Goal: Answer question/provide support: Share knowledge or assist other users

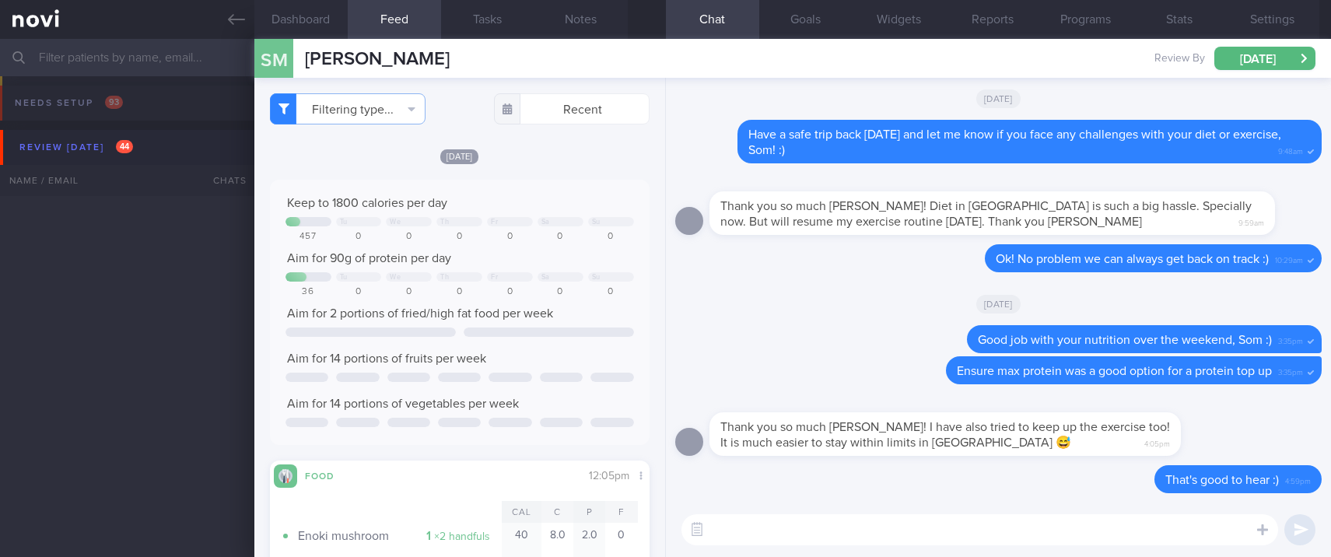
select select "8"
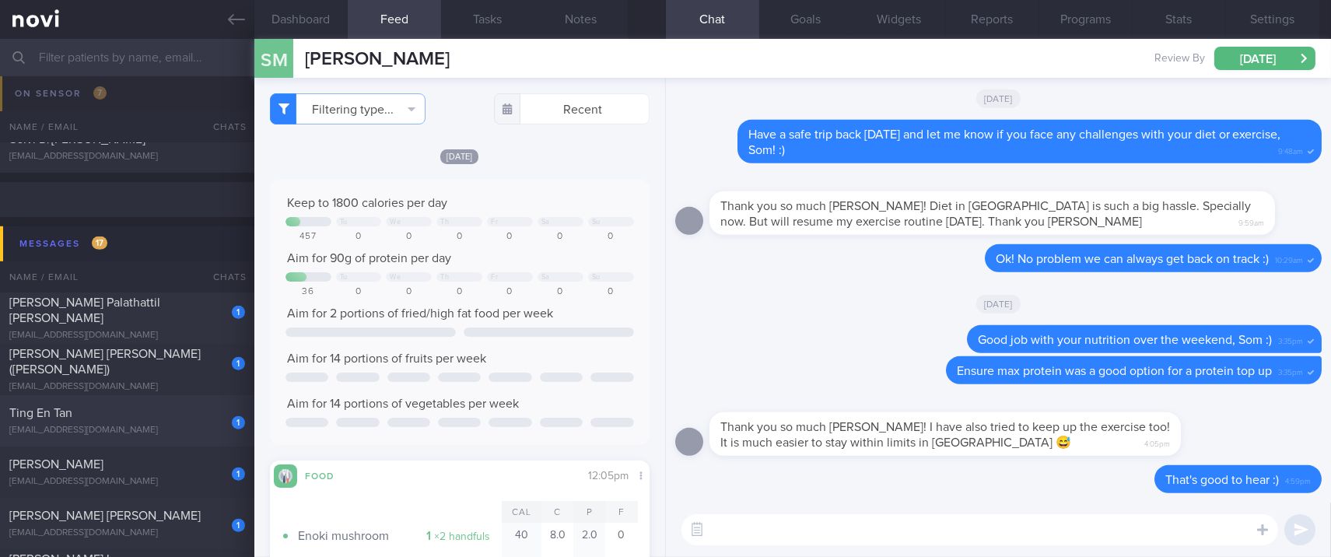
scroll to position [189, 336]
click at [103, 458] on span "[PERSON_NAME]" at bounding box center [56, 464] width 94 height 12
type input "tracked"
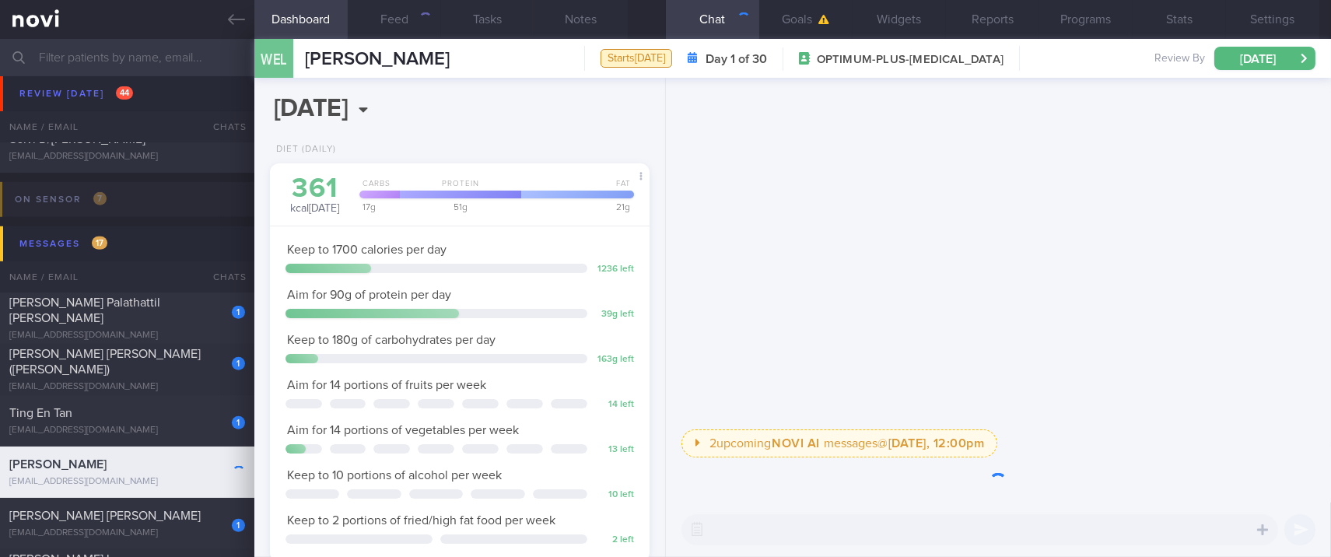
scroll to position [167, 336]
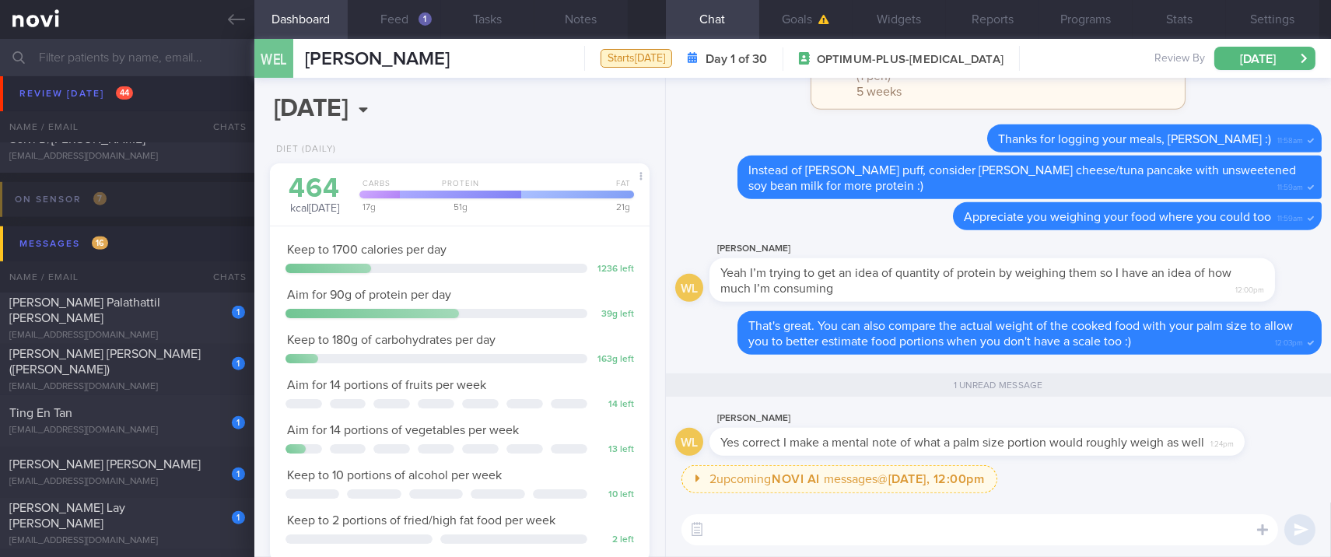
click at [790, 521] on textarea at bounding box center [980, 529] width 597 height 31
paste textarea "👍"
type textarea "👍"
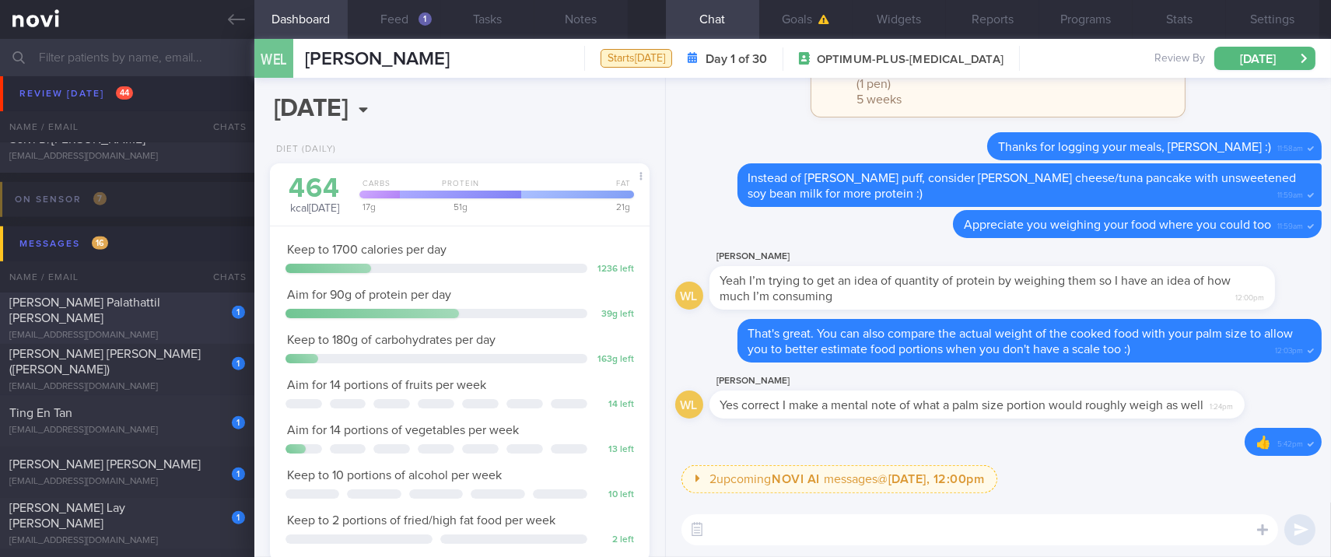
click at [174, 317] on div "[PERSON_NAME] Palathattil [PERSON_NAME]" at bounding box center [125, 310] width 232 height 31
type input "tracked. libre"
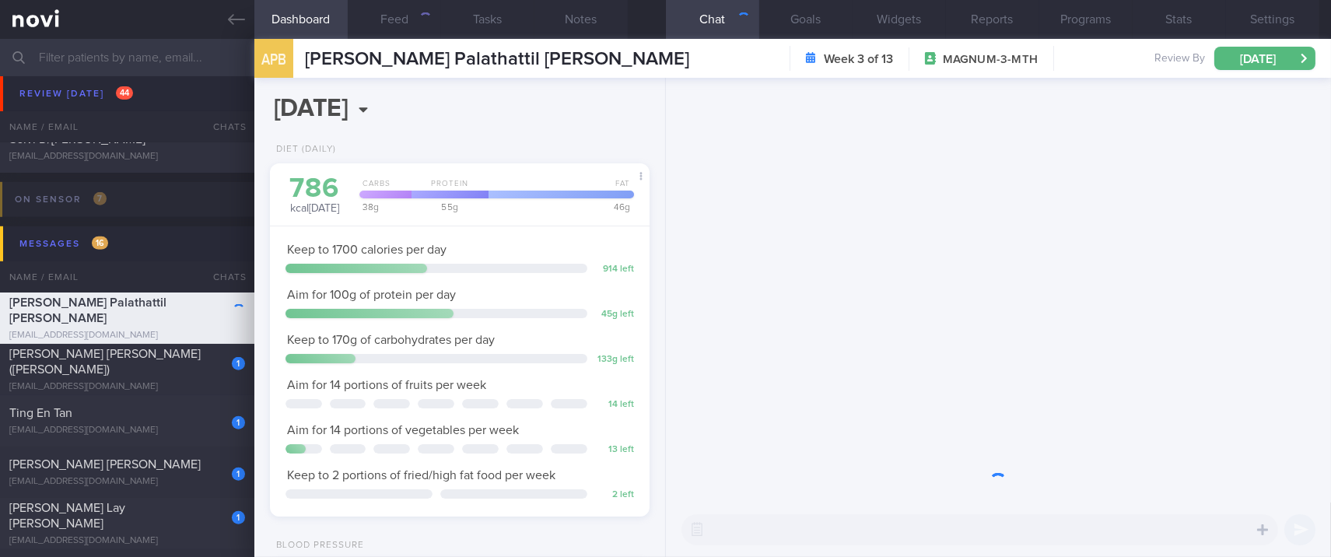
scroll to position [212, 342]
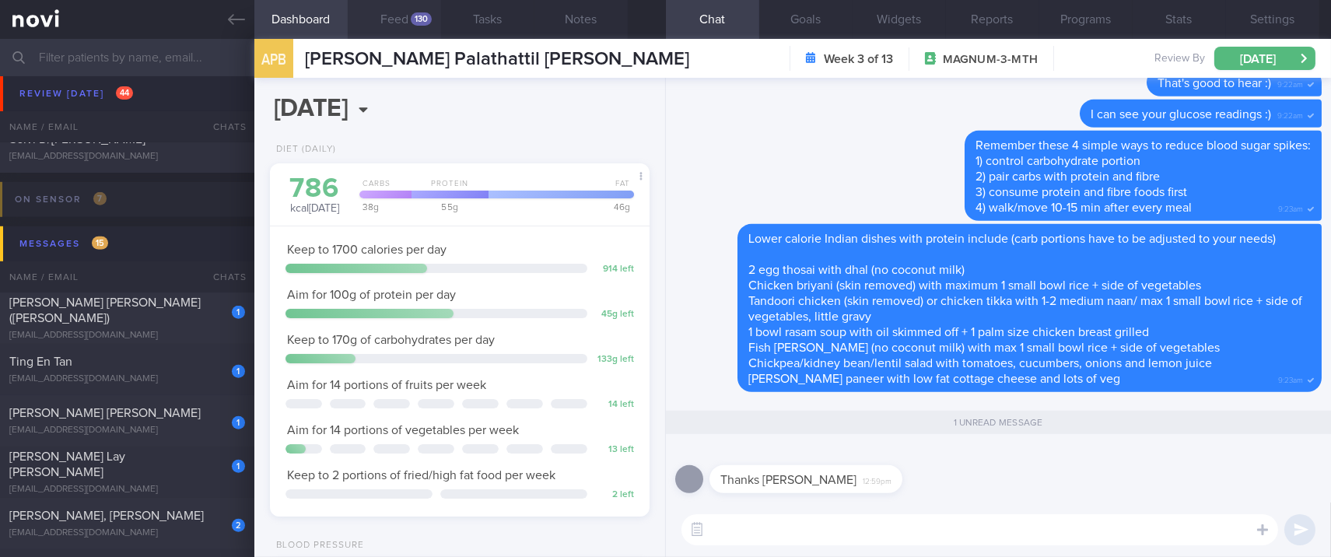
click at [418, 8] on button "Feed 130" at bounding box center [394, 19] width 93 height 39
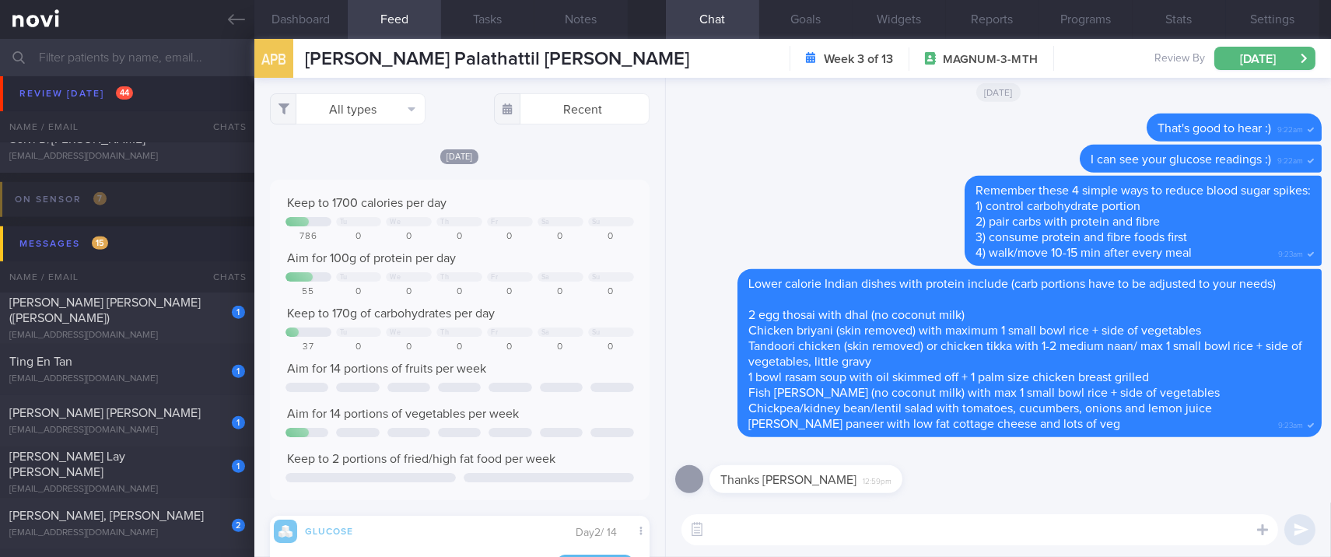
click at [386, 132] on div "All types Food Activity Glucose Weight Medicine Blood Pressure CGM Install Rece…" at bounding box center [459, 317] width 411 height 479
click at [386, 108] on button "All types" at bounding box center [348, 108] width 156 height 31
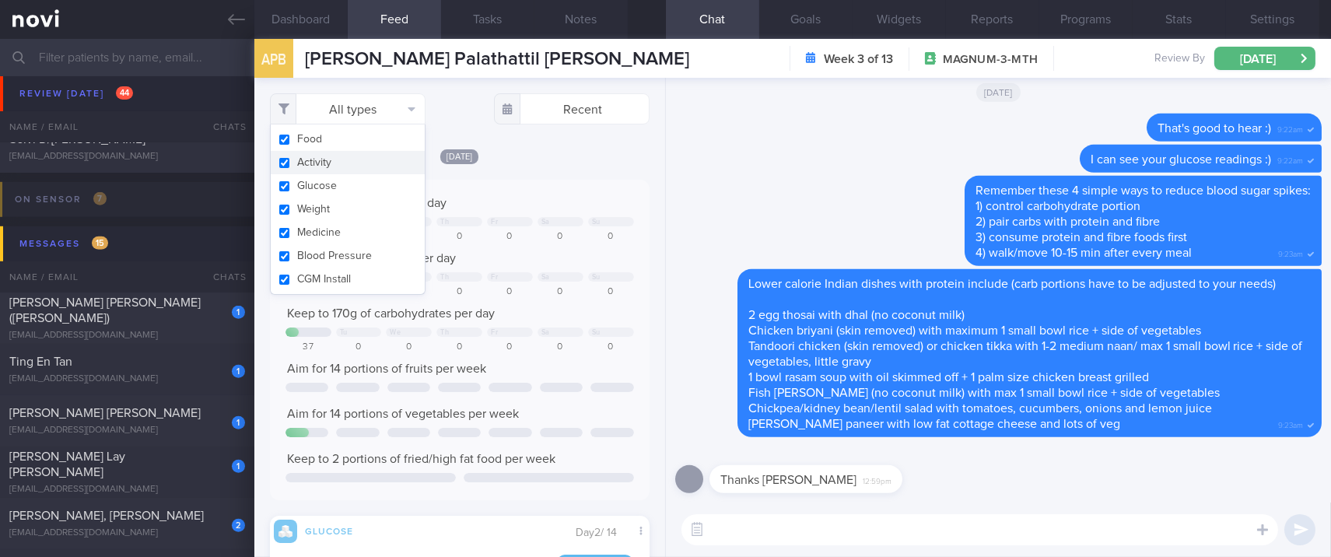
click at [336, 159] on button "Activity" at bounding box center [348, 162] width 154 height 23
checkbox input "false"
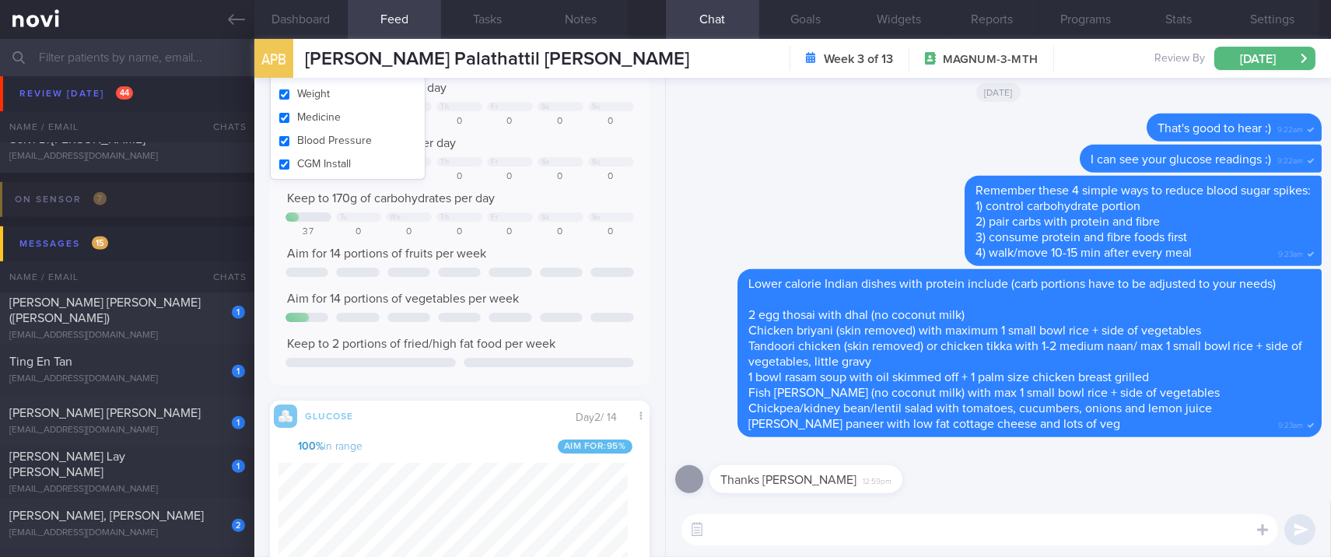
scroll to position [777795, 777665]
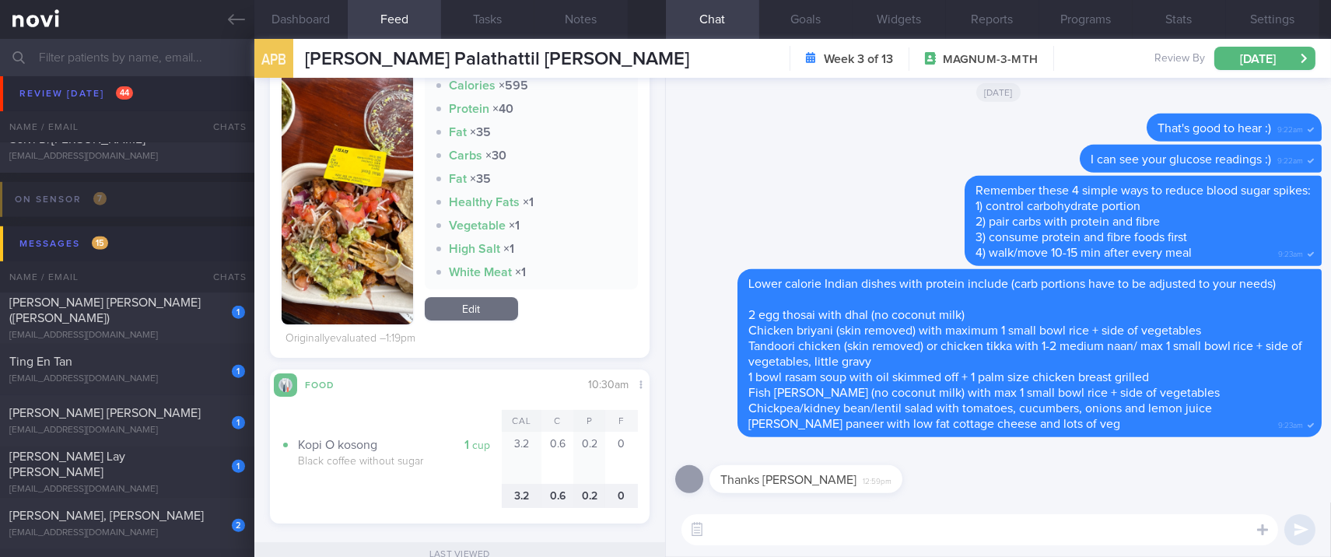
click at [791, 535] on textarea at bounding box center [980, 529] width 597 height 31
drag, startPoint x: 791, startPoint y: 535, endPoint x: 178, endPoint y: 317, distance: 650.9
click at [163, 447] on div "1 LEONG FOONG LIN (CAROLINE) cacabeki@gmail.com Today OPTIMUM-PLUS-WEGOVY Track…" at bounding box center [665, 472] width 1331 height 51
click at [178, 317] on div "[PERSON_NAME] [PERSON_NAME] ([PERSON_NAME])" at bounding box center [125, 310] width 232 height 31
type input "Tracked"
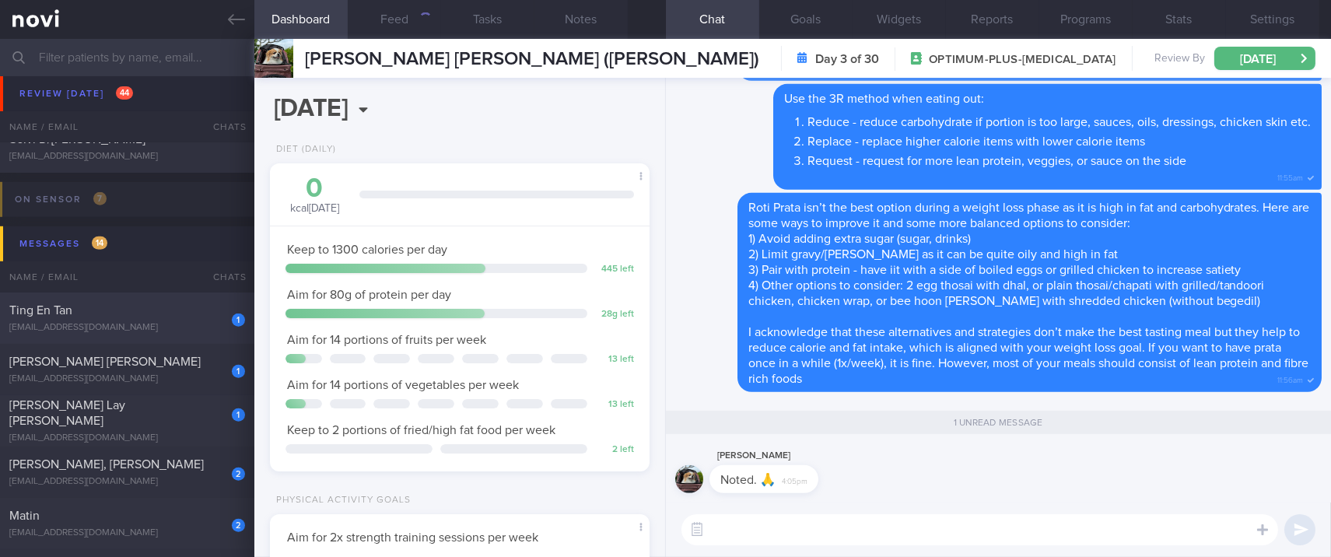
click at [193, 321] on div "1 Ting En Tan tingen555@gmail.com" at bounding box center [127, 318] width 254 height 31
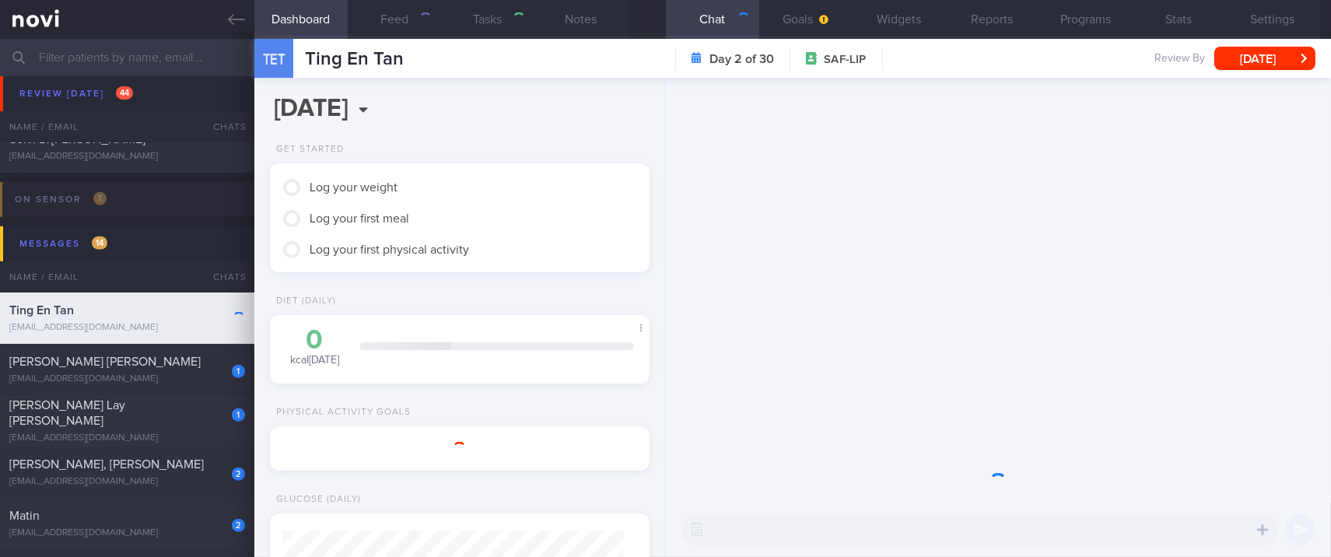
select select "7"
type input "tracked"
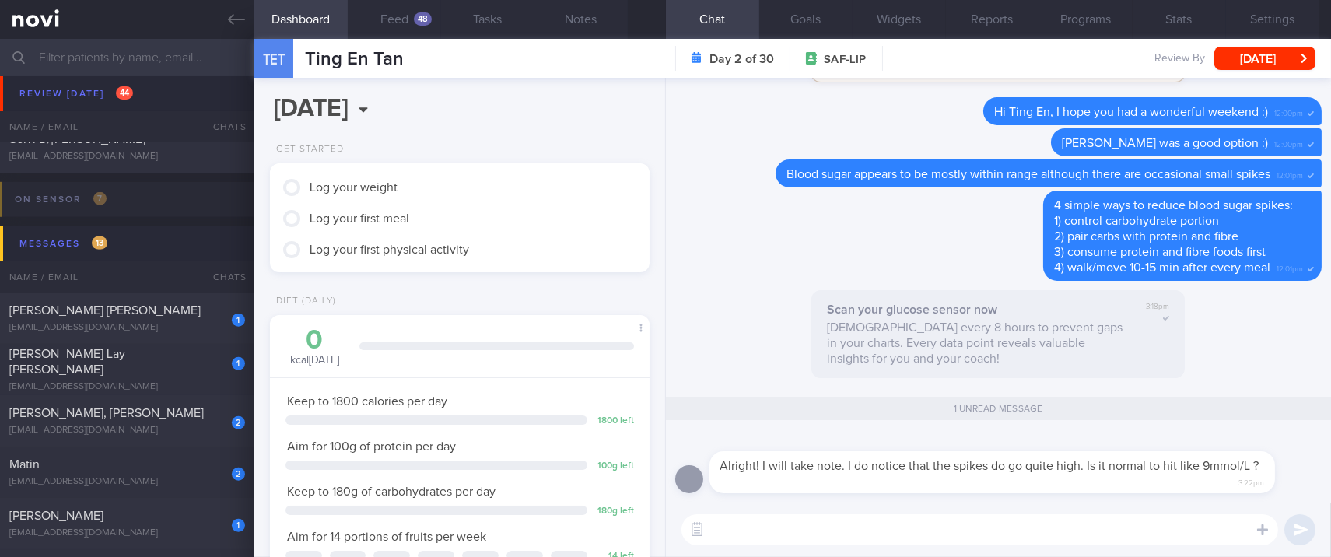
click at [759, 546] on div "​ ​" at bounding box center [998, 530] width 665 height 54
click at [766, 527] on textarea at bounding box center [980, 529] width 597 height 31
drag, startPoint x: 715, startPoint y: 533, endPoint x: 695, endPoint y: 532, distance: 20.2
click at [695, 532] on div "Chat Templates Admin CGM Weight Nutrition Physical Activity Infographics Articl…" at bounding box center [998, 530] width 665 height 54
click at [798, 527] on textarea "Occasional" at bounding box center [980, 529] width 597 height 31
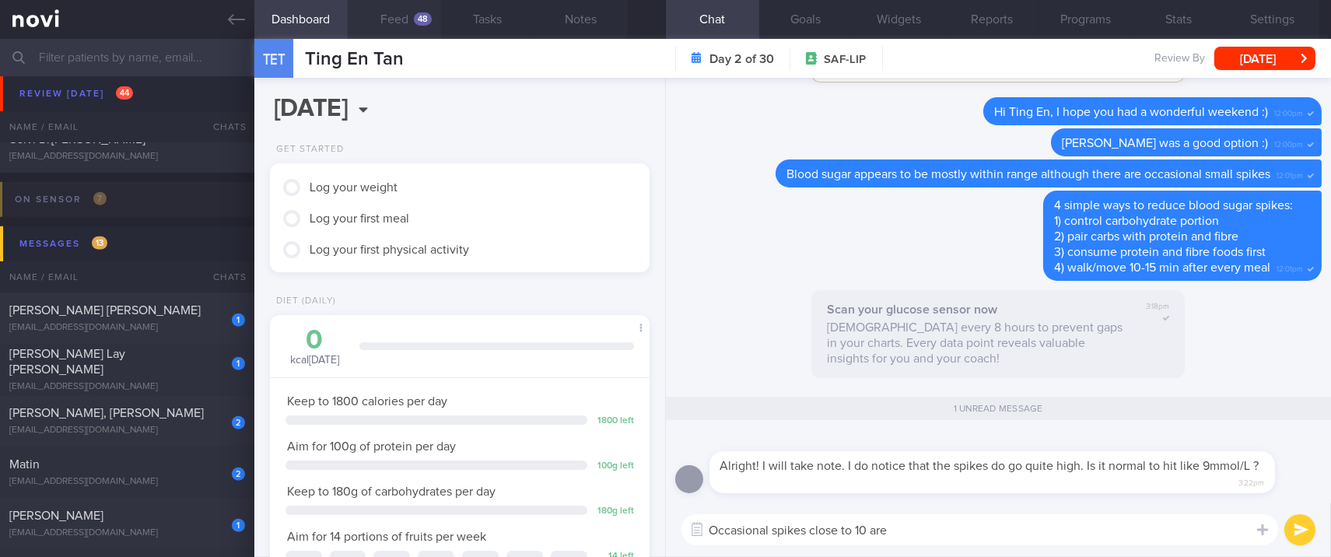
type textarea "Occasional spikes close to 10 are"
click at [408, 31] on button "Feed 48" at bounding box center [394, 19] width 93 height 39
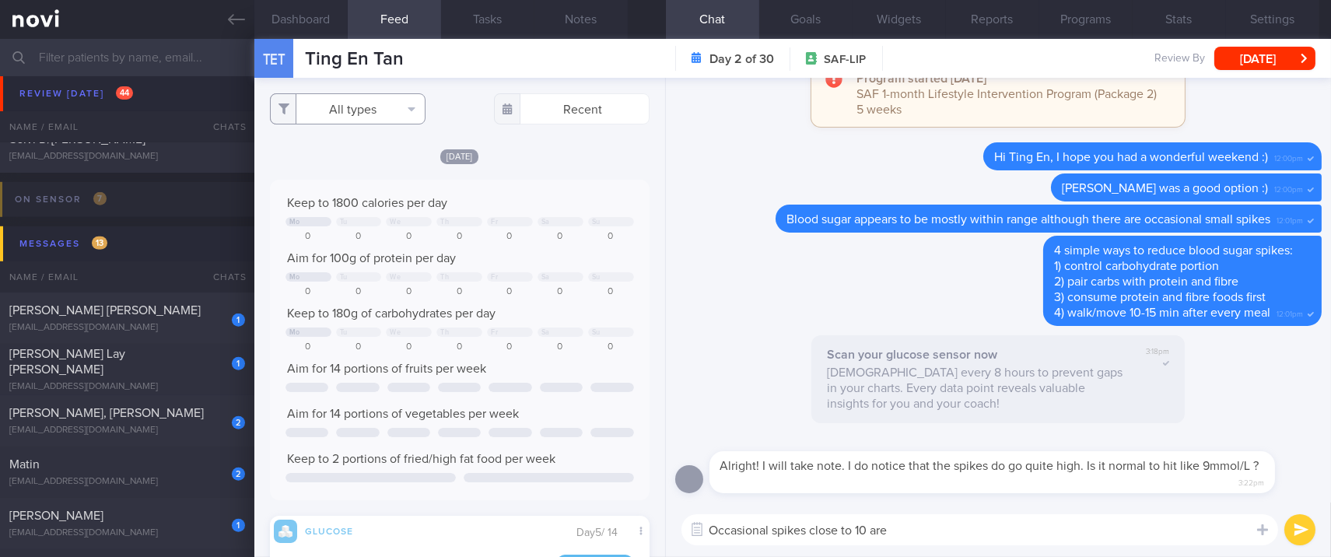
click at [381, 100] on button "All types" at bounding box center [348, 108] width 156 height 31
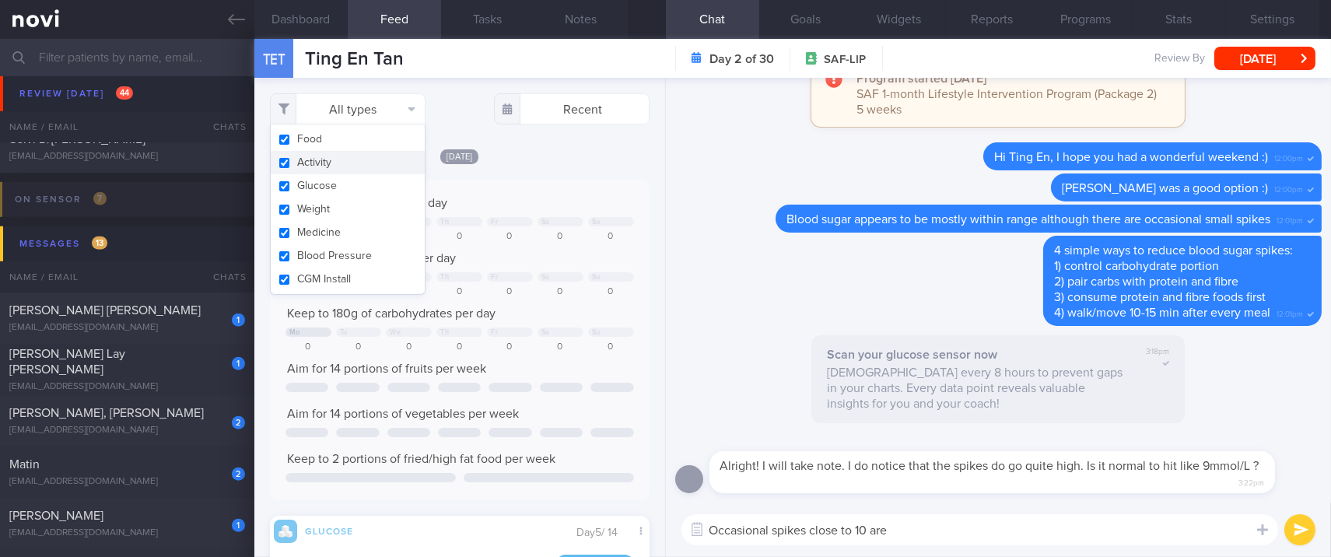
click at [335, 166] on button "Activity" at bounding box center [348, 162] width 154 height 23
click at [556, 218] on div at bounding box center [561, 221] width 46 height 9
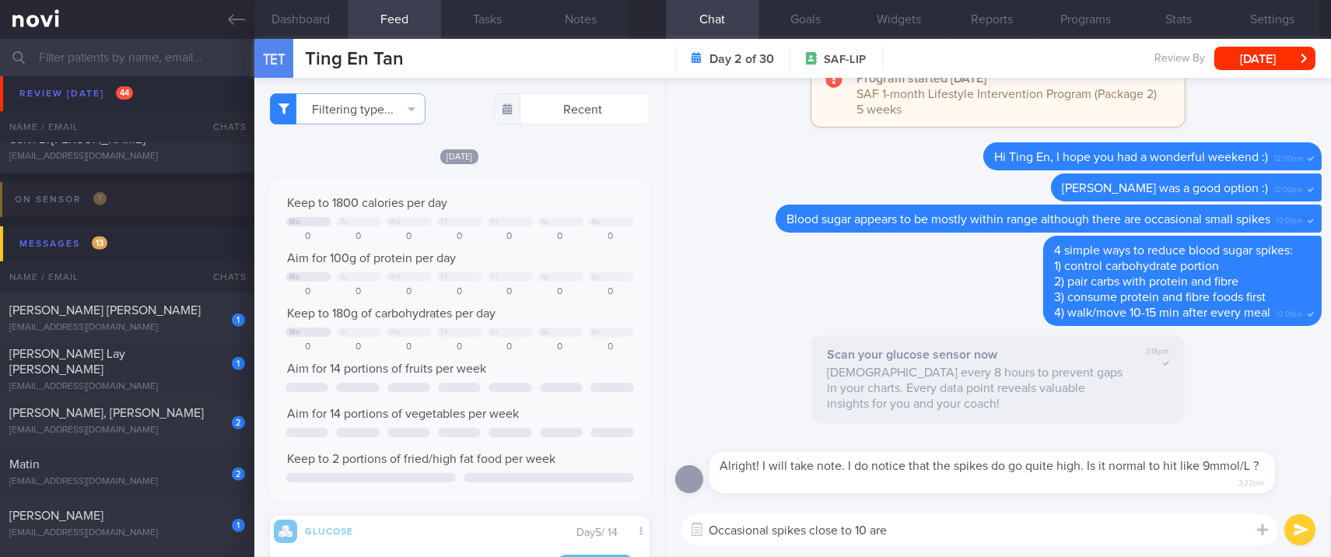
checkbox input "false"
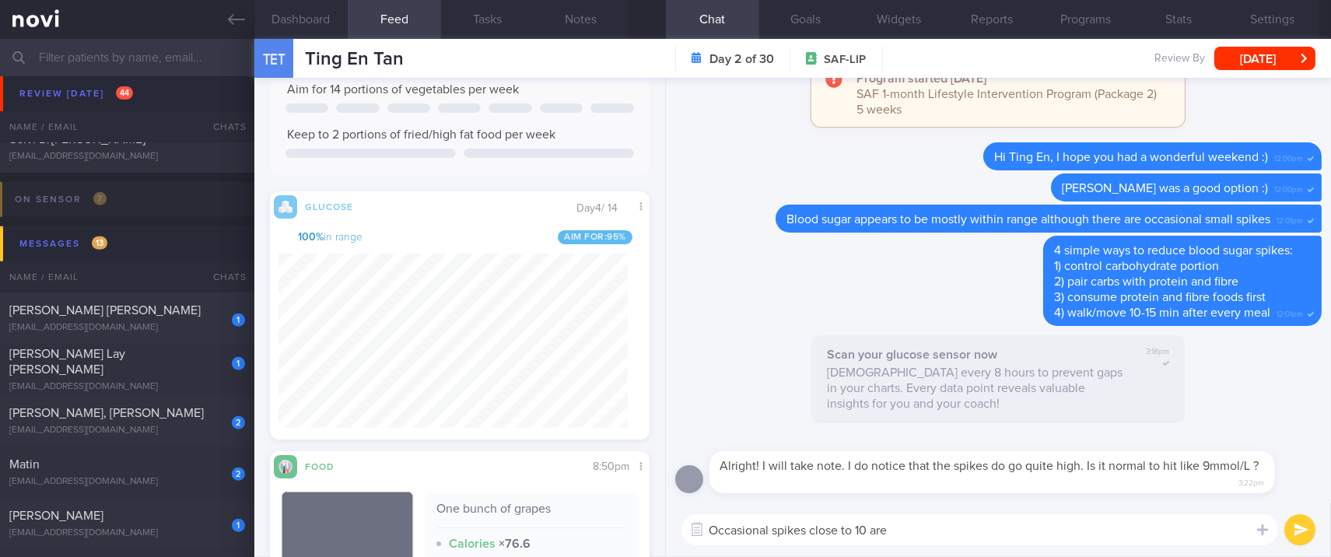
click at [919, 526] on textarea "Occasional spikes close to 10 are" at bounding box center [980, 529] width 597 height 31
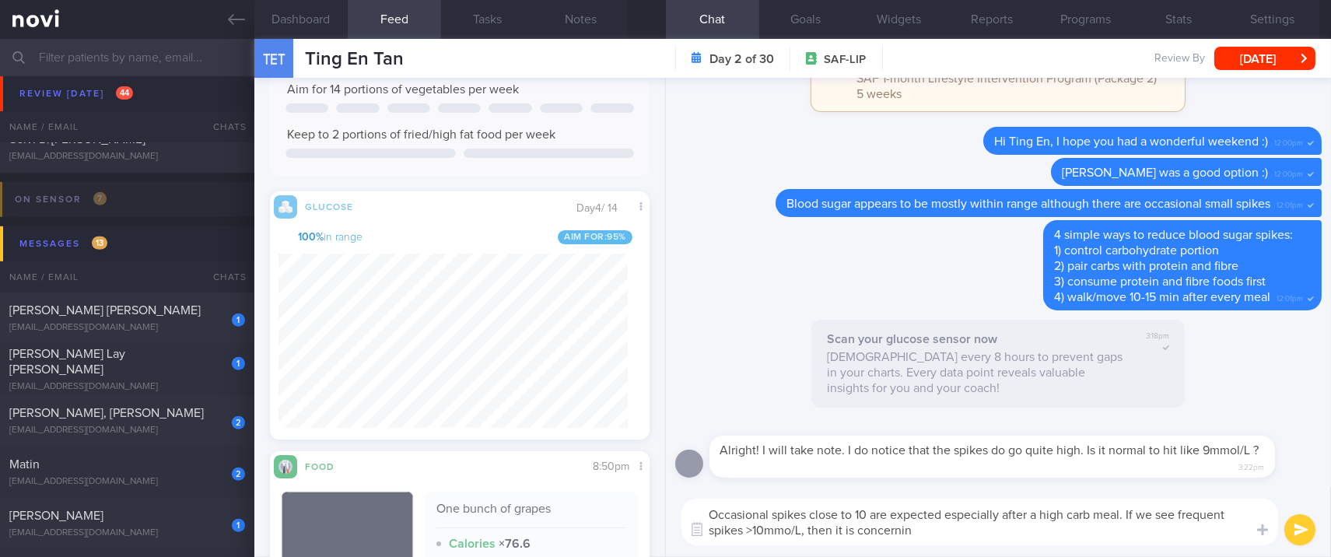
type textarea "Occasional spikes close to 10 are expected especially after a high carb meal. I…"
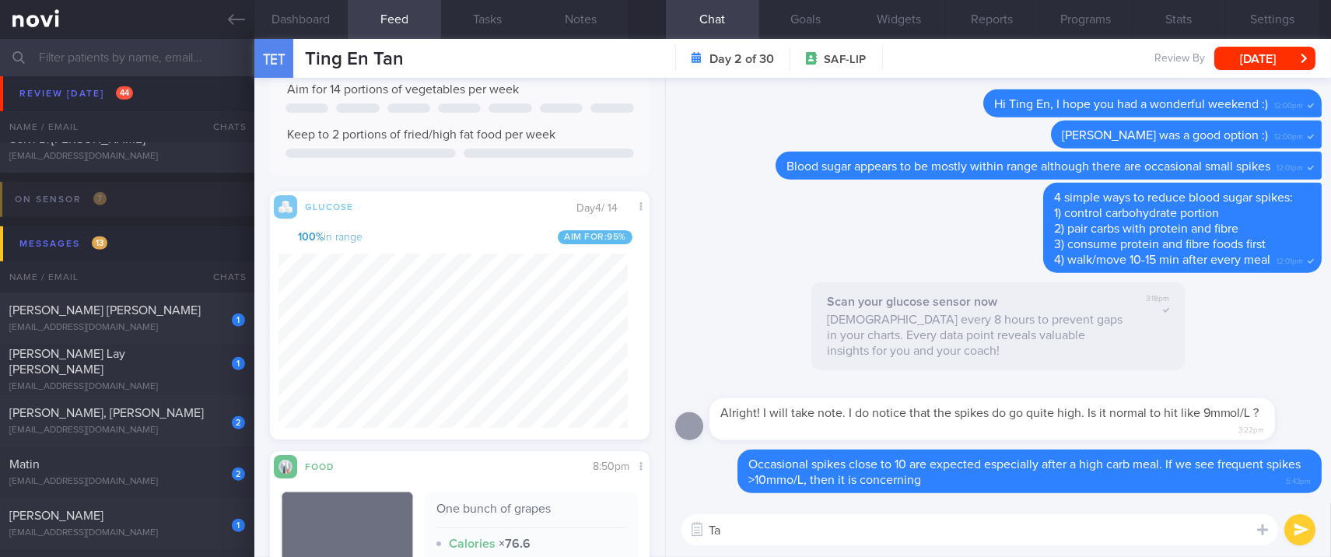
type textarea "T"
type textarea "The target range for non diabetics is 3.9-7.8mmol/L"
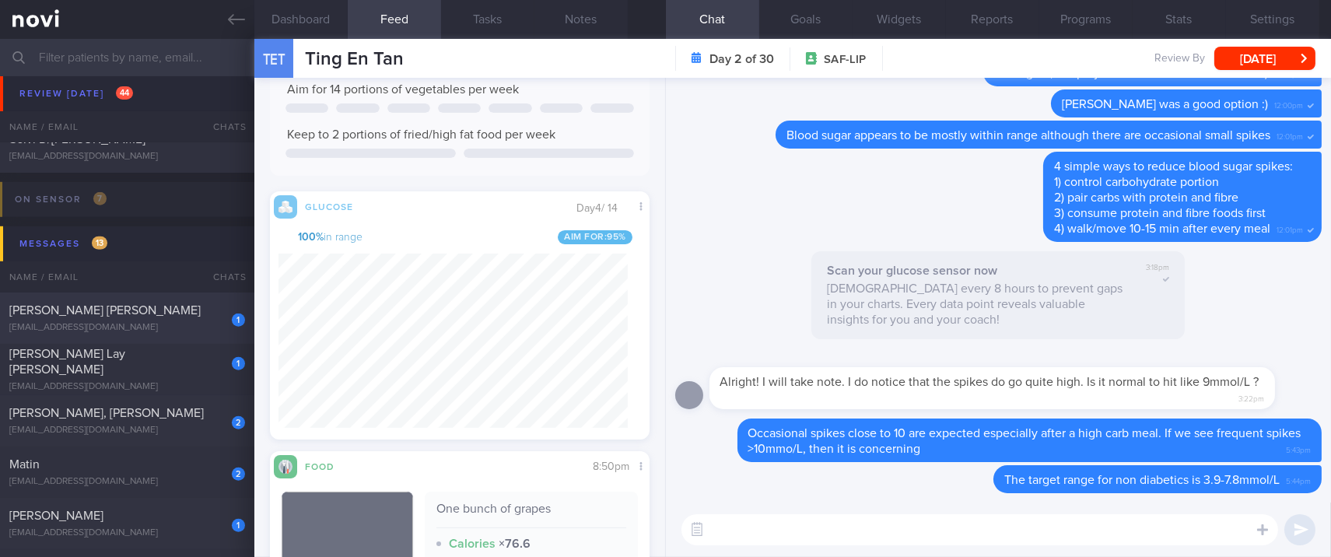
click at [166, 318] on div "1 CHAN CATHERINE YING SAU cat.merbouh921@gmail.com" at bounding box center [127, 318] width 254 height 31
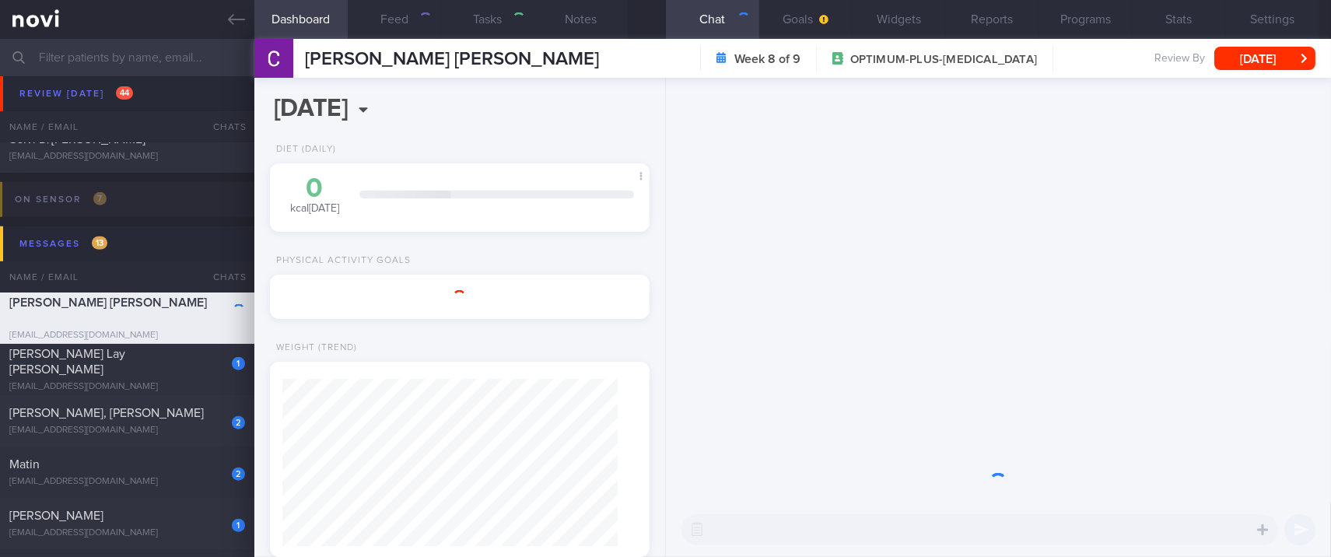
select select "6"
type input "Tracked"
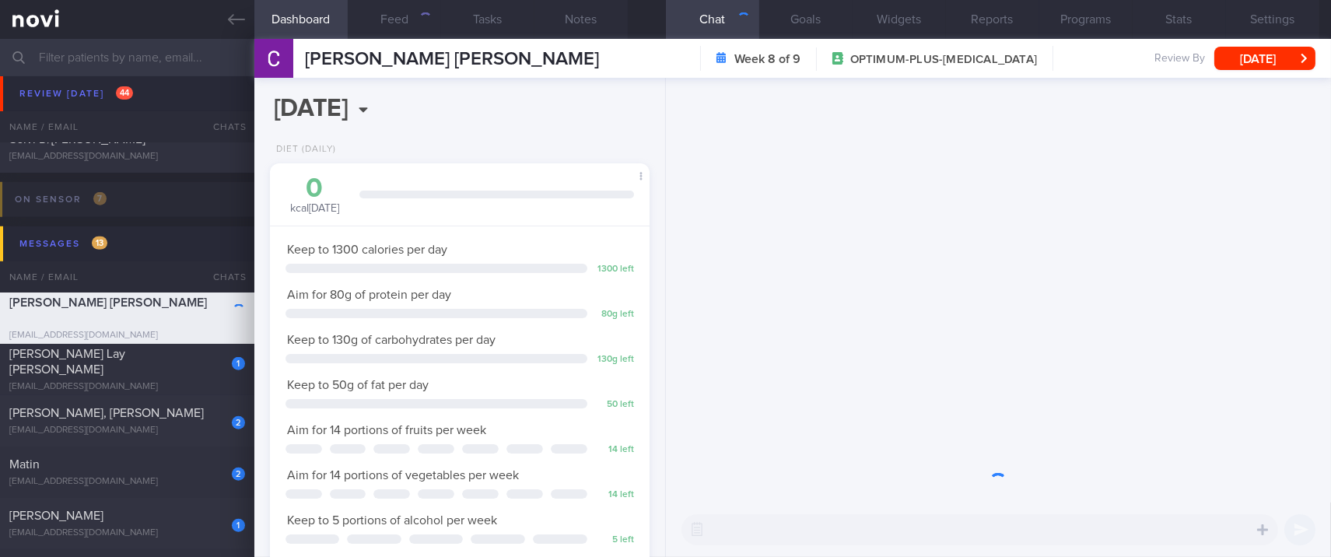
scroll to position [189, 336]
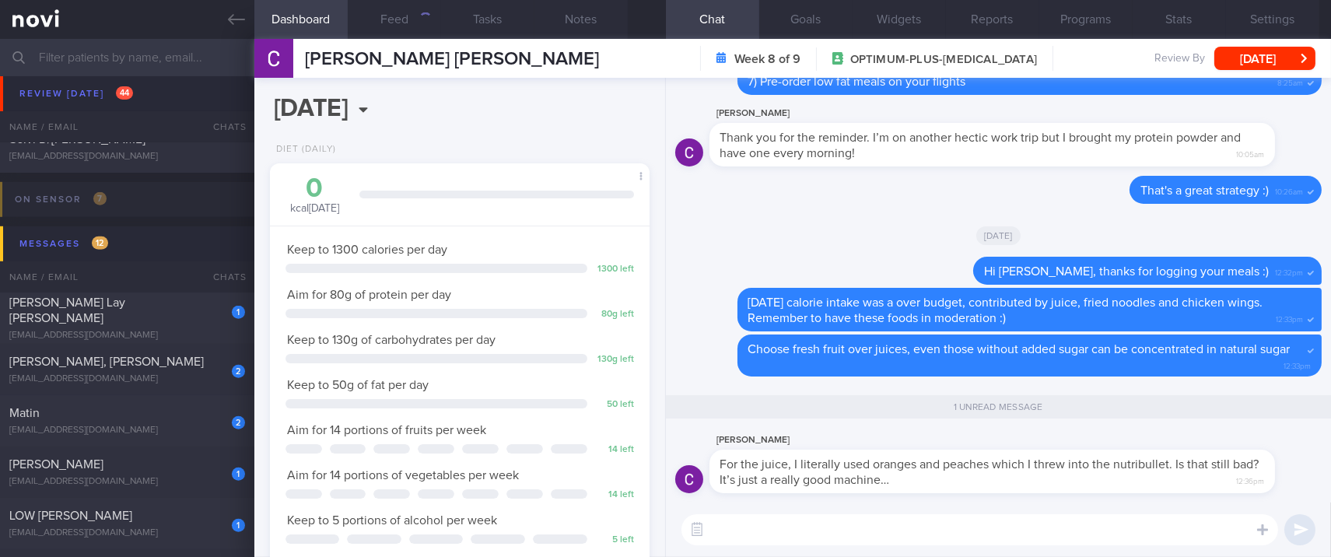
click at [908, 531] on textarea at bounding box center [980, 529] width 597 height 31
click at [1201, 429] on div "1 unread message" at bounding box center [998, 408] width 647 height 45
click at [391, 16] on button "Feed 48" at bounding box center [394, 19] width 93 height 39
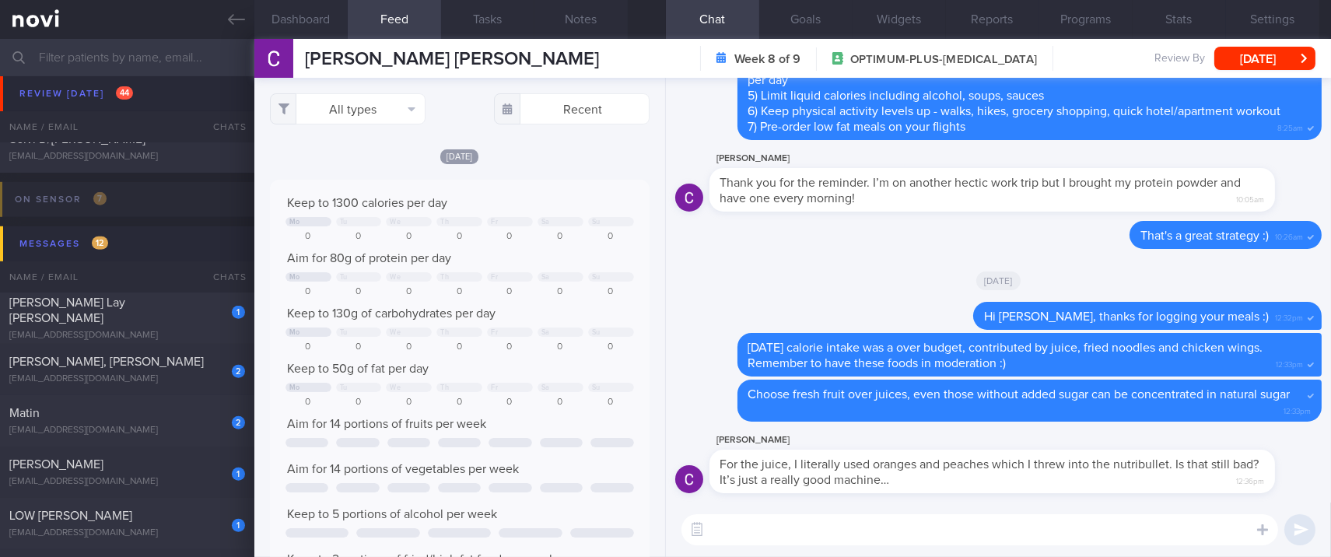
scroll to position [86, 342]
click at [398, 92] on div "All types Food Activity Glucose Weight Medicine Blood Pressure CGM Install Rece…" at bounding box center [459, 317] width 411 height 479
click at [398, 105] on button "All types" at bounding box center [348, 108] width 156 height 31
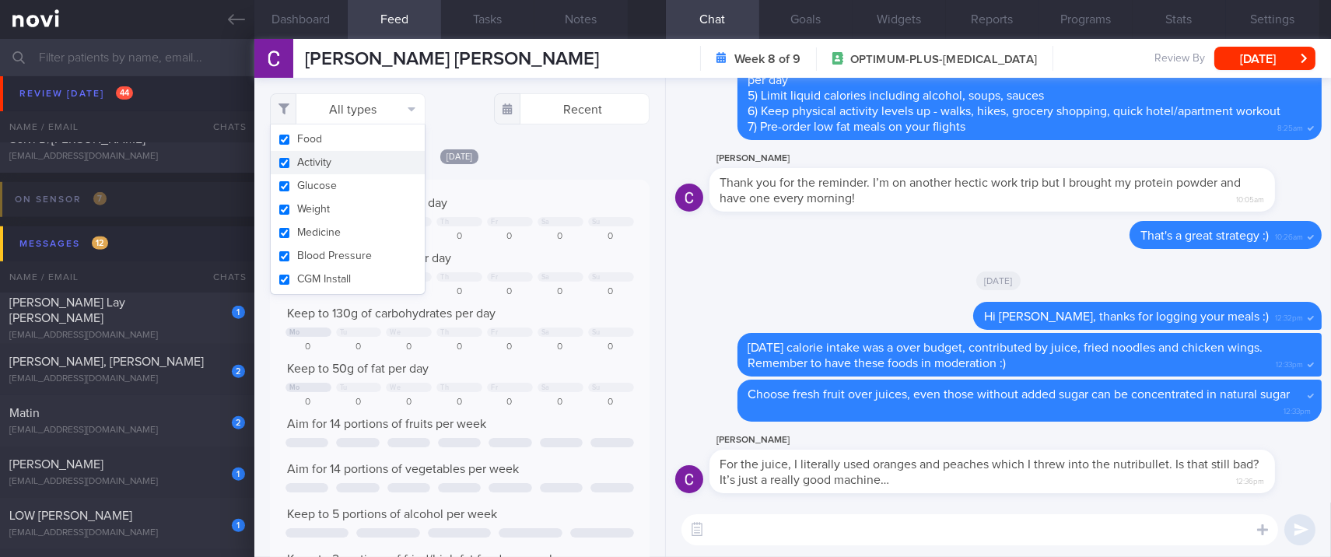
click at [375, 159] on button "Activity" at bounding box center [348, 162] width 154 height 23
checkbox input "false"
click at [498, 231] on div "0" at bounding box center [510, 237] width 46 height 12
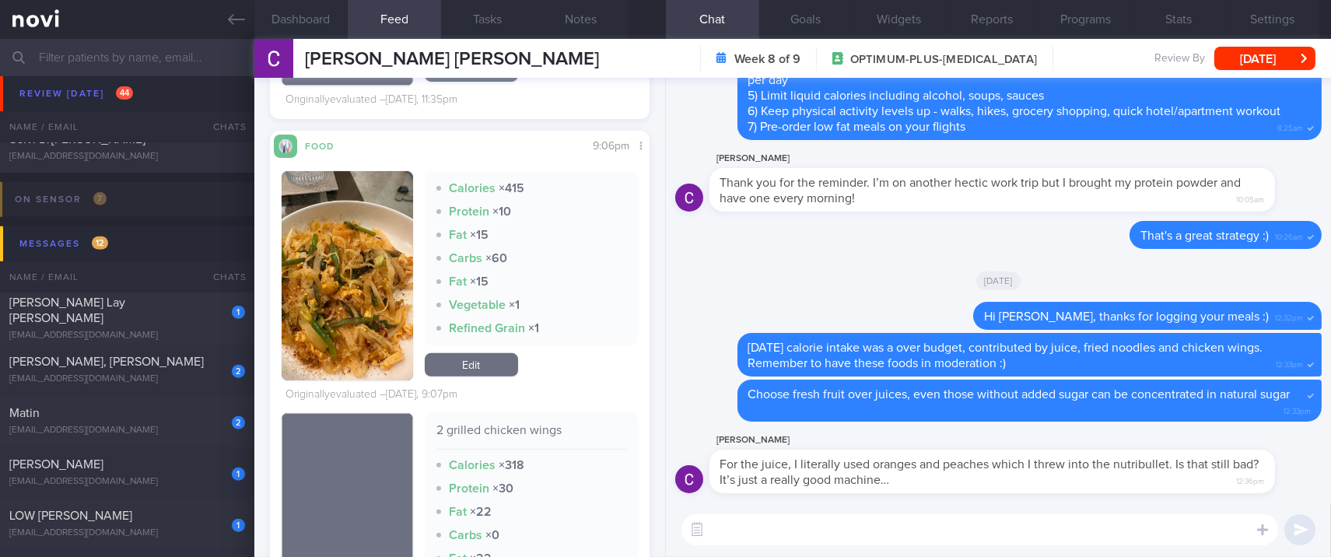
scroll to position [829, 0]
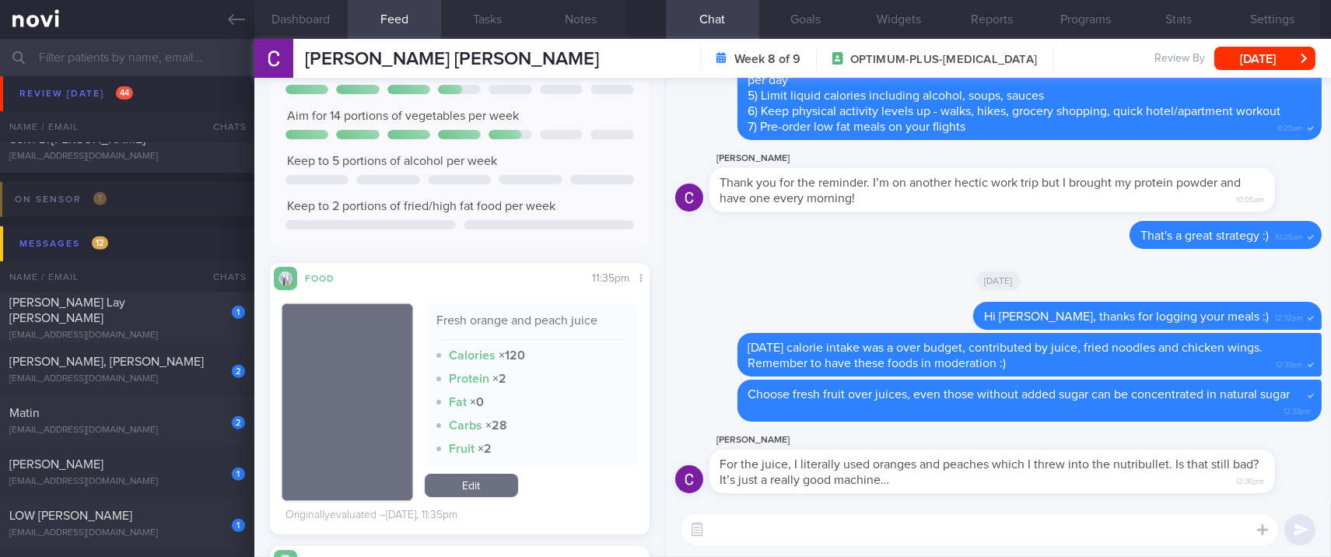
click at [787, 534] on textarea at bounding box center [980, 529] width 597 height 31
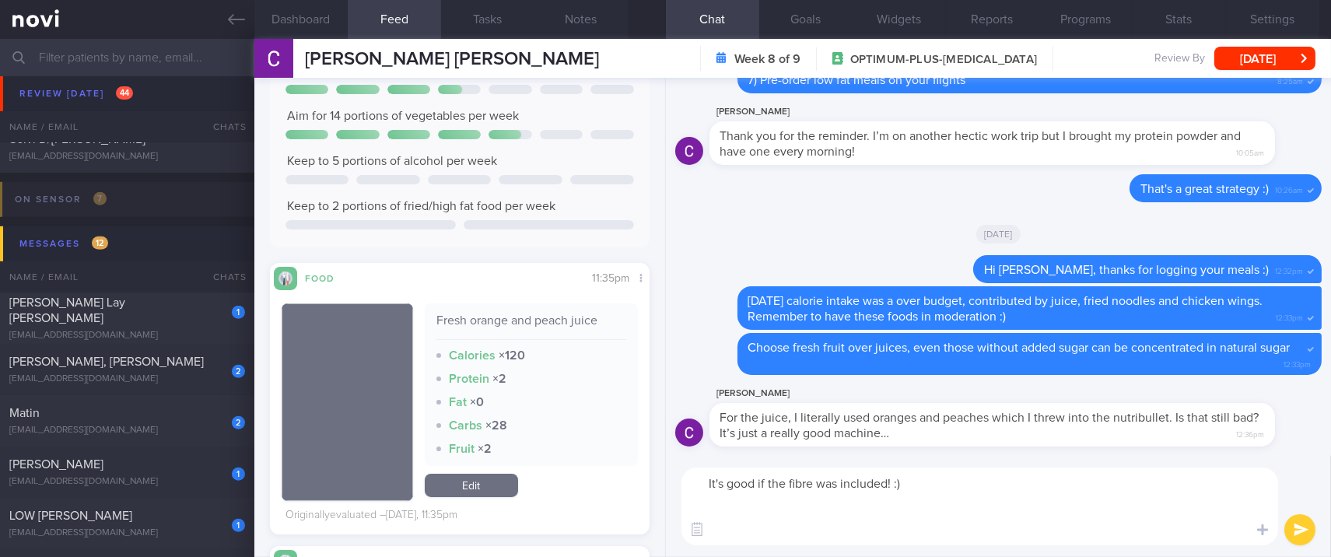
scroll to position [0, 0]
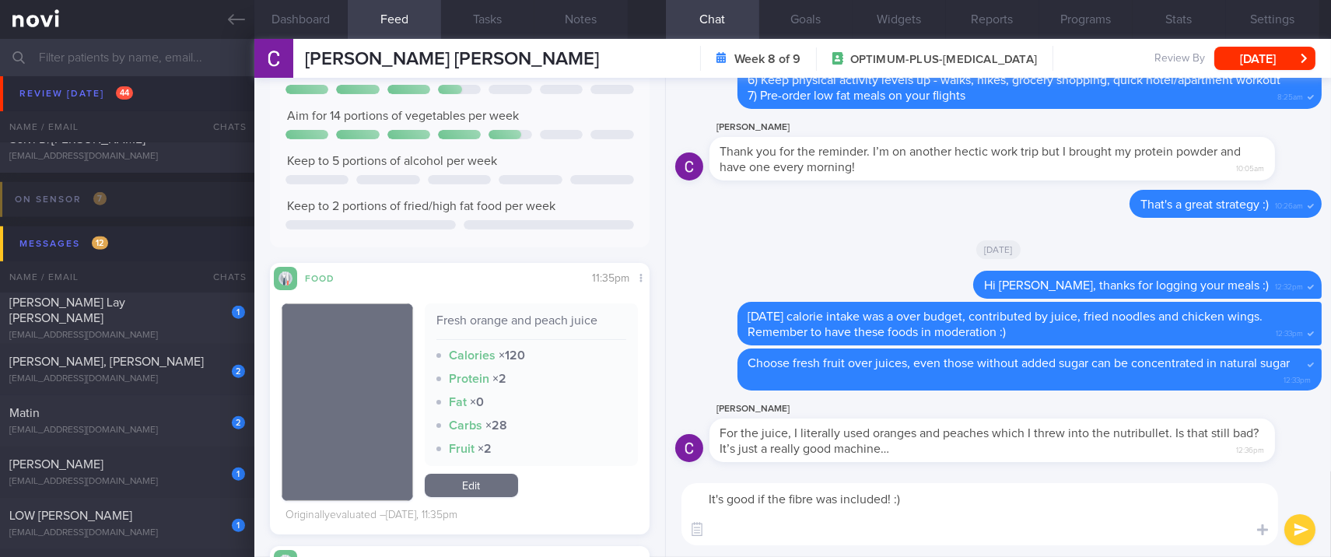
type textarea "It's good if the fibre was included! :)"
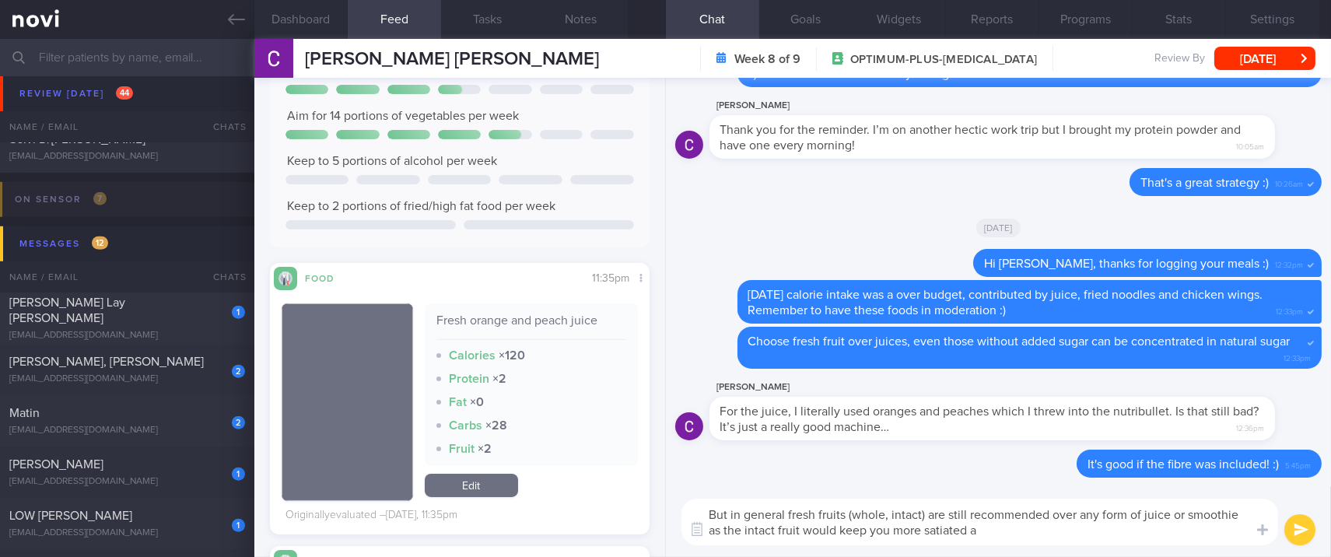
type textarea "But in general fresh fruits (whole, intact) are still recommended over any form…"
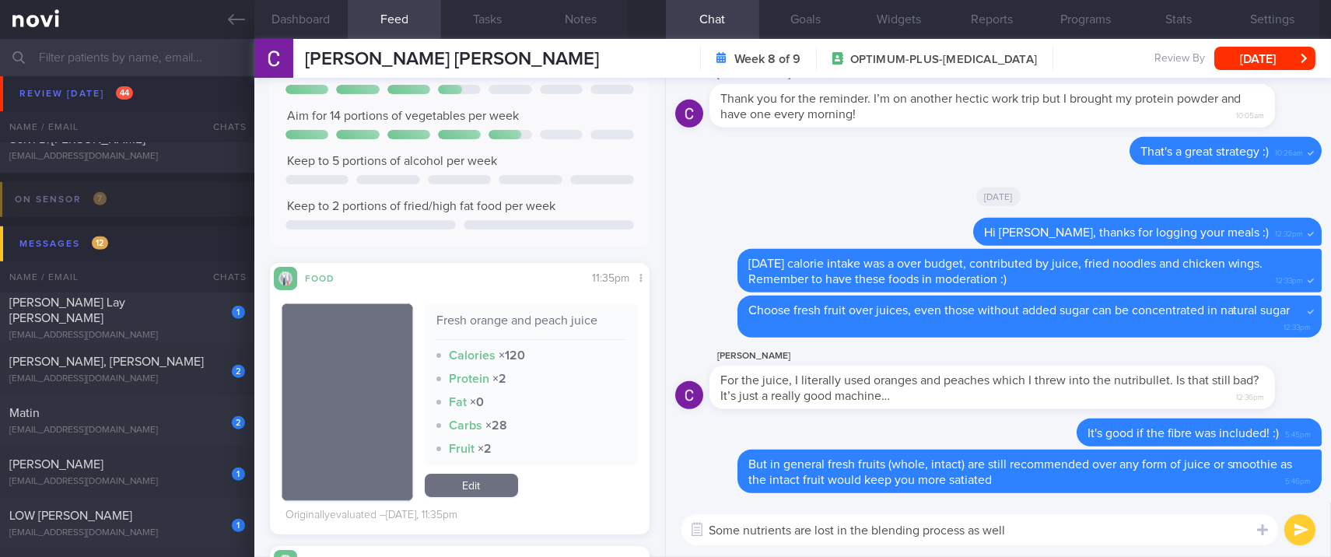
drag, startPoint x: 1208, startPoint y: 525, endPoint x: 1138, endPoint y: 524, distance: 70.0
click at [1207, 525] on textarea "Some nutrients are lost in the blending process as well" at bounding box center [980, 529] width 597 height 31
click at [1056, 538] on textarea "Some nutrients are lost in the blending process as well" at bounding box center [980, 529] width 597 height 31
click at [743, 532] on textarea "Some nutrients are lost in the blending process as well" at bounding box center [980, 529] width 597 height 31
drag, startPoint x: 741, startPoint y: 531, endPoint x: 688, endPoint y: 530, distance: 53.7
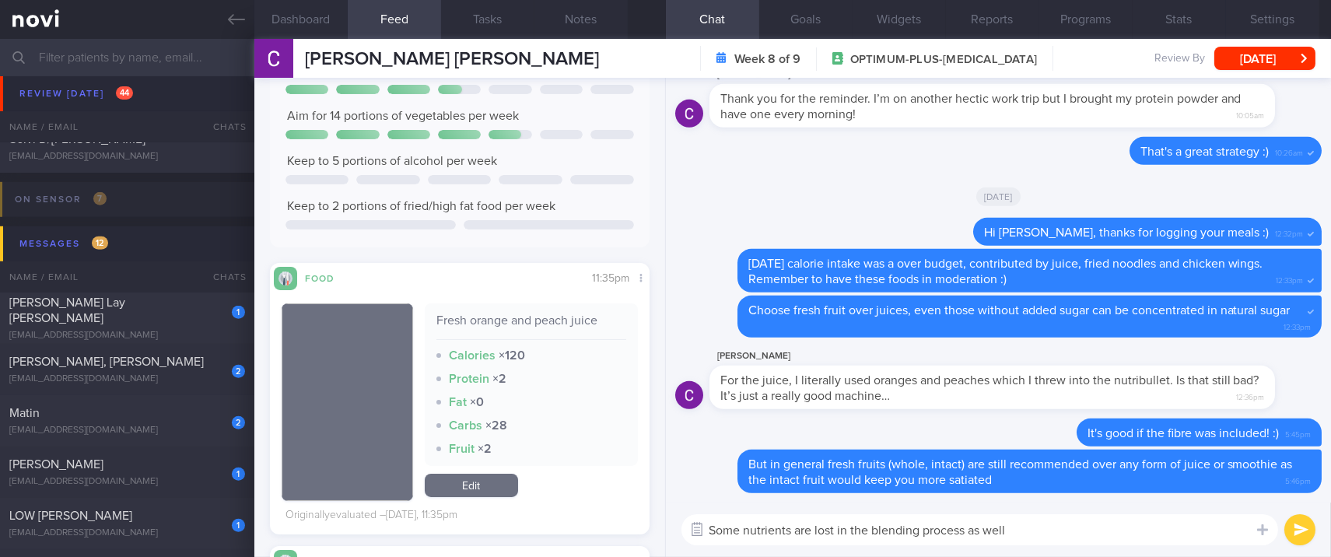
click at [688, 530] on div "Chat Templates Admin CGM Weight Nutrition Physical Activity Infographics Articl…" at bounding box center [998, 530] width 665 height 54
type textarea "A small amount of nutrients are lost in the blending process as well"
click at [1088, 534] on textarea "A small amount of nutrients are lost in the blending process as well" at bounding box center [980, 529] width 597 height 31
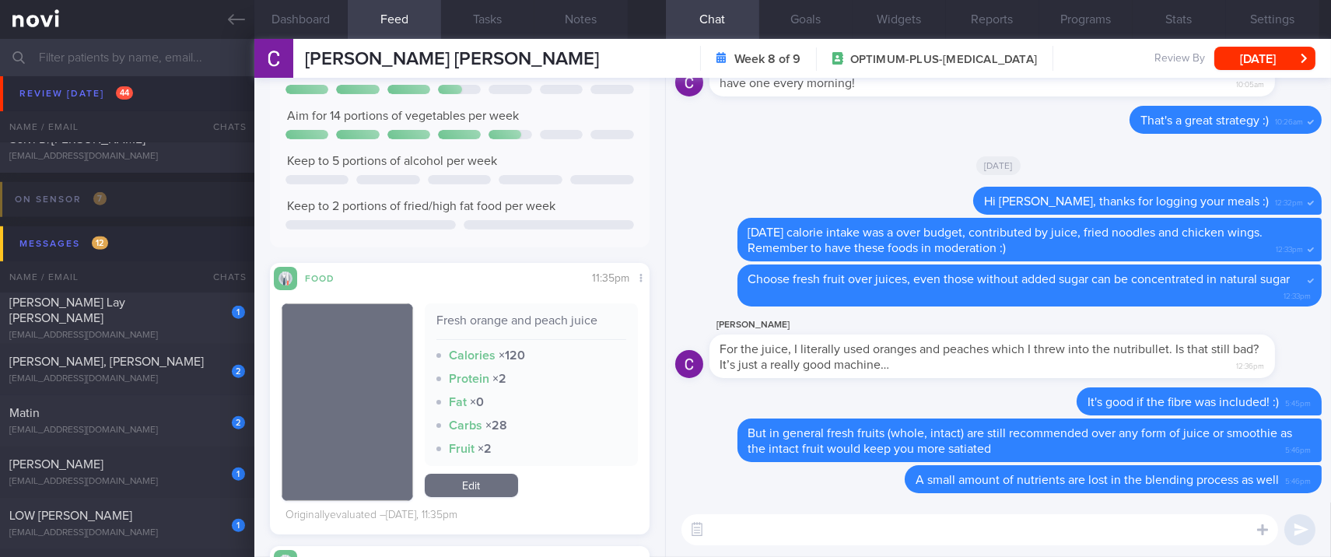
click at [807, 525] on textarea at bounding box center [980, 529] width 597 height 31
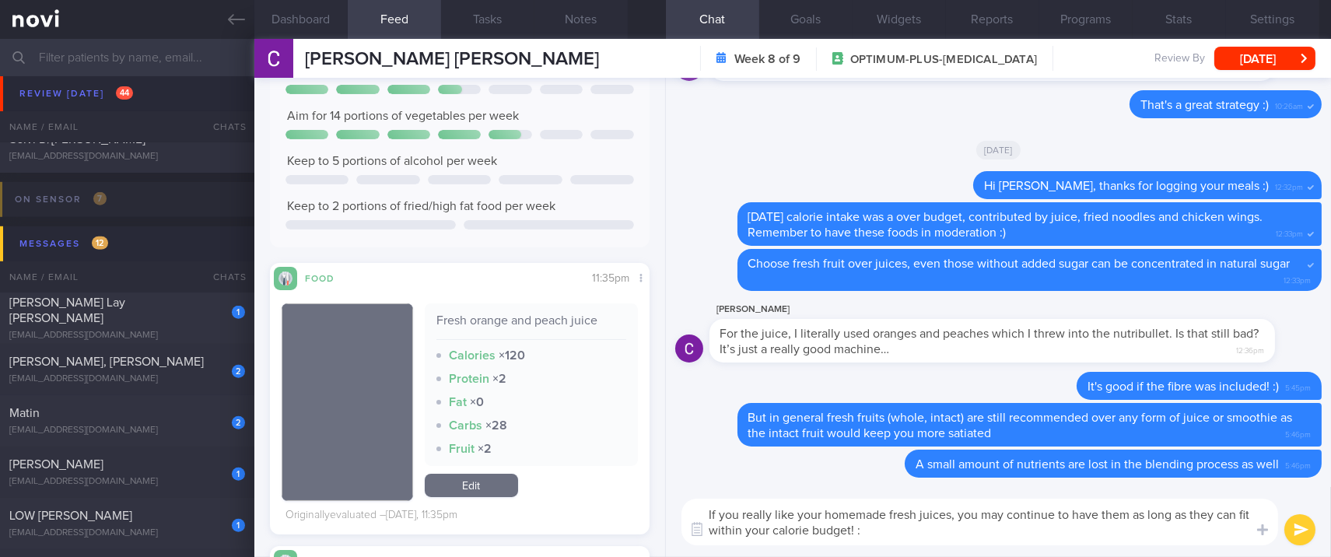
type textarea "If you really like your homemade fresh juices, you may continue to have them as…"
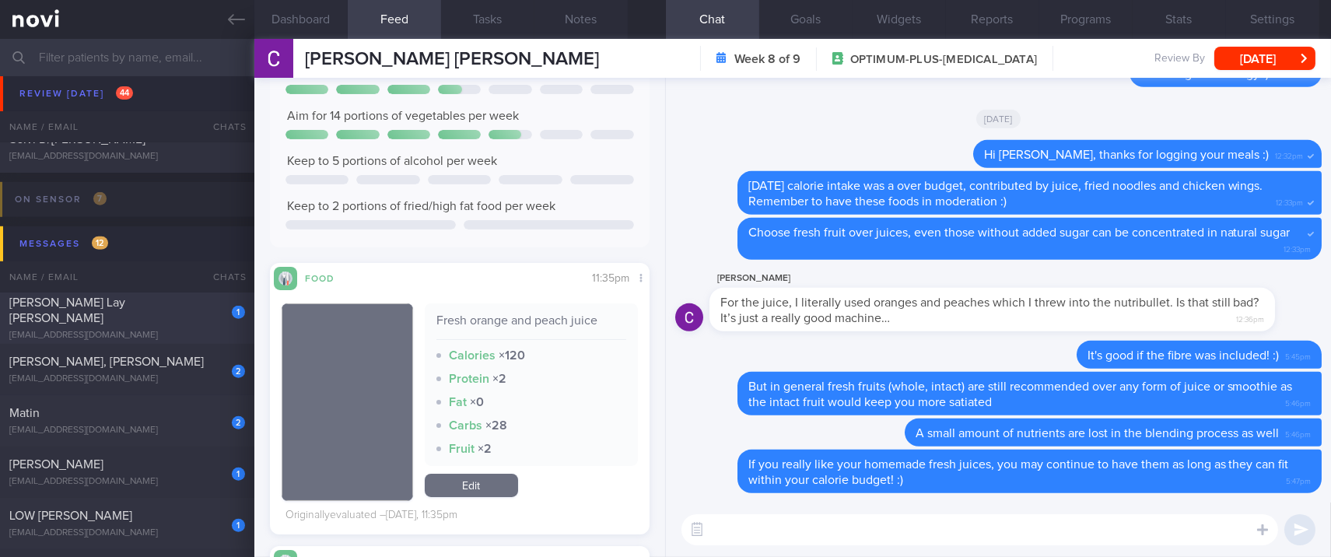
click at [156, 318] on div "1 Nena Tan Lay Kee nenatan007@gmail.com" at bounding box center [127, 318] width 254 height 47
type input "tracked"
select select "8"
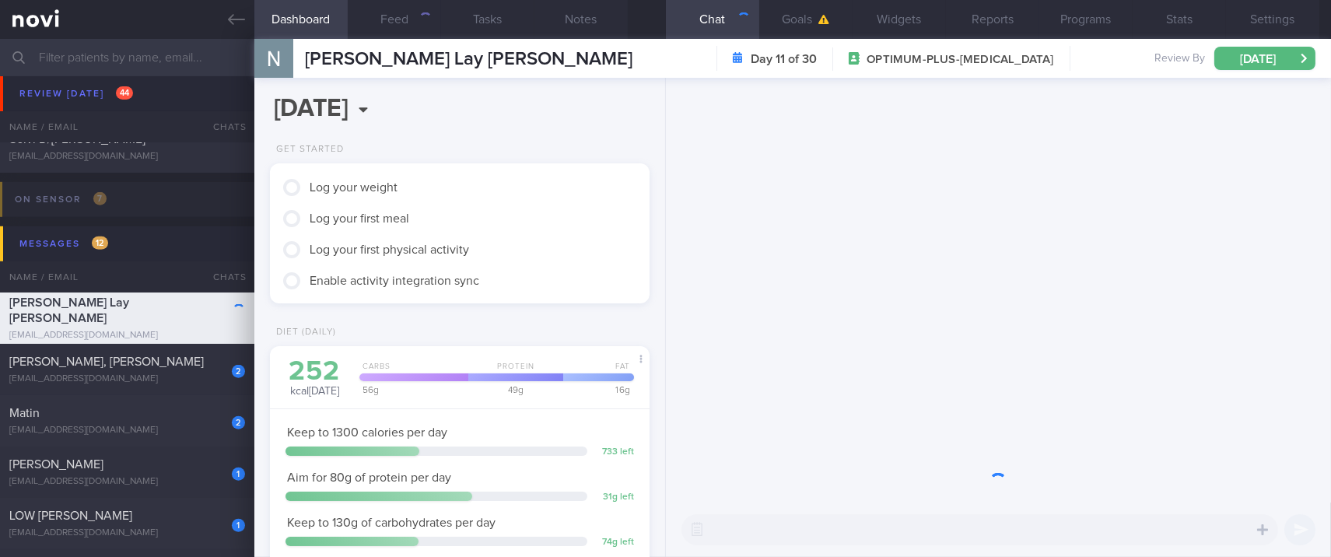
scroll to position [189, 336]
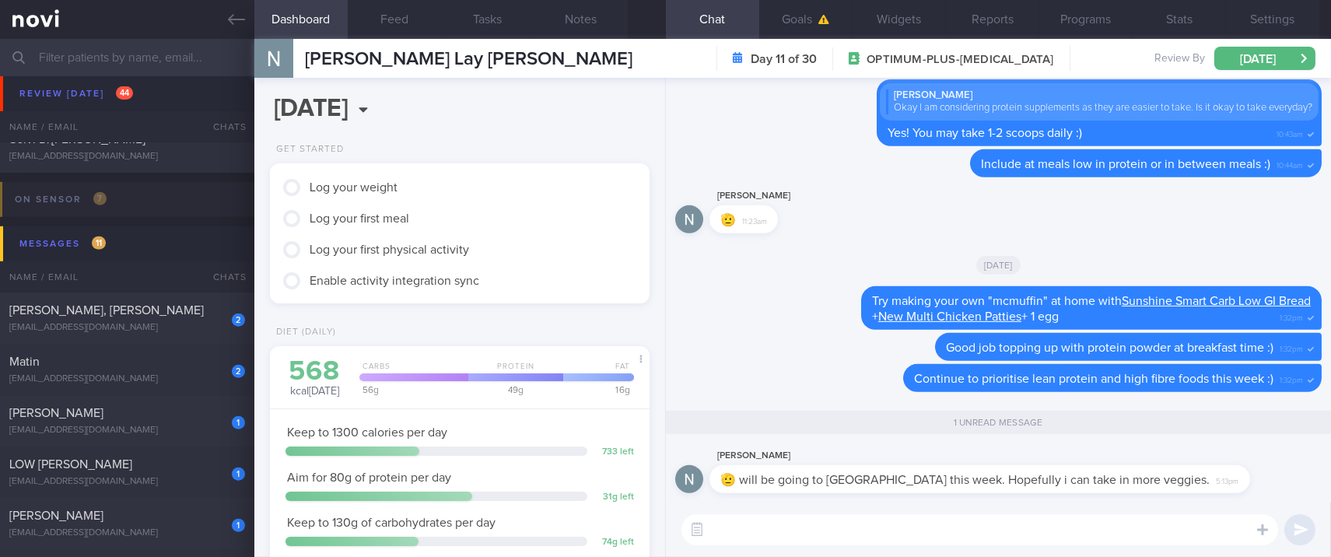
click at [923, 526] on textarea at bounding box center [980, 529] width 597 height 31
type textarea "Have a great trip!"
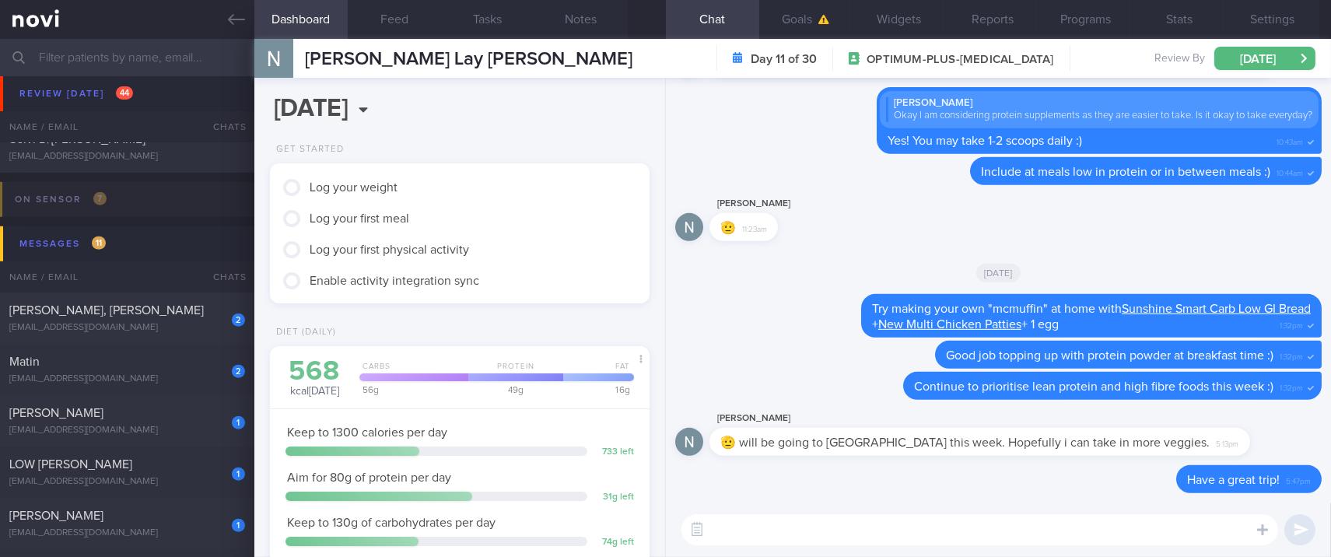
click at [977, 535] on textarea at bounding box center [980, 529] width 597 height 31
paste textarea "Follow these principles when traveling: 1) Prioritise lean protein and fibre. I…"
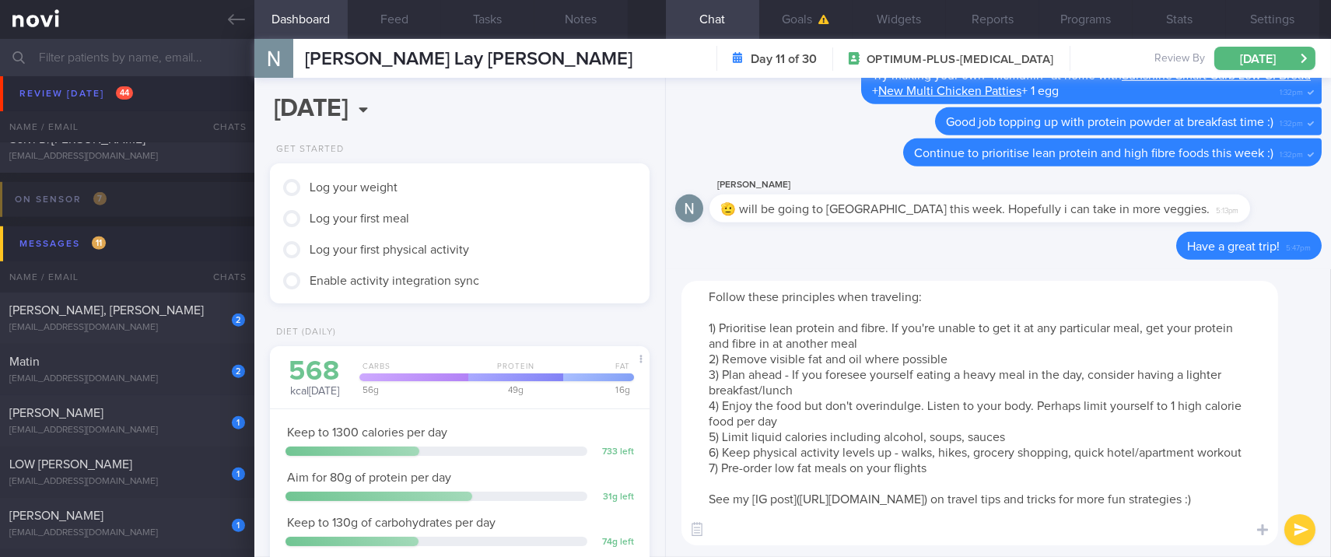
scroll to position [15, 0]
type textarea "Follow these principles when traveling: 1) Prioritise lean protein and fibre. I…"
click at [1281, 9] on button "Settings" at bounding box center [1272, 19] width 93 height 39
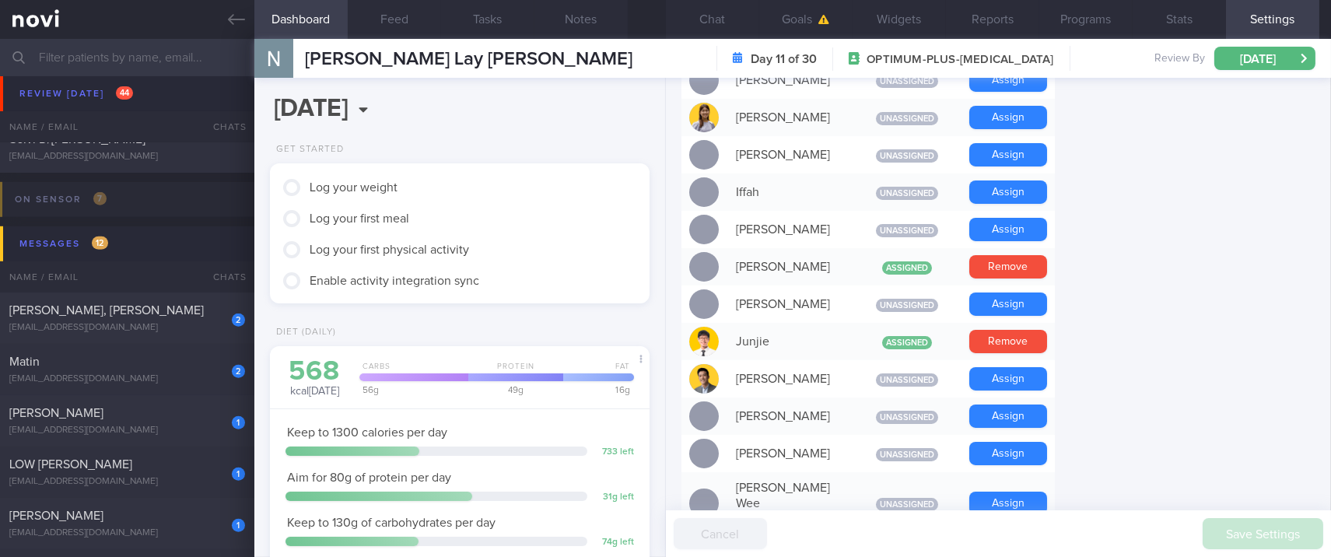
scroll to position [622, 0]
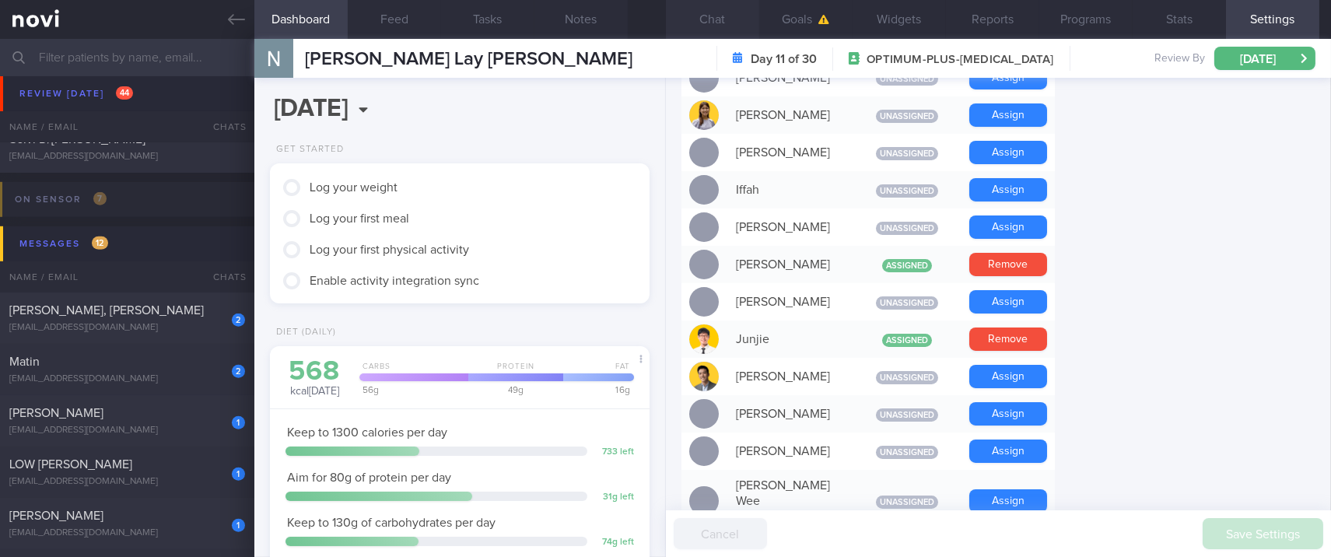
click at [745, 7] on button "Chat" at bounding box center [712, 19] width 93 height 39
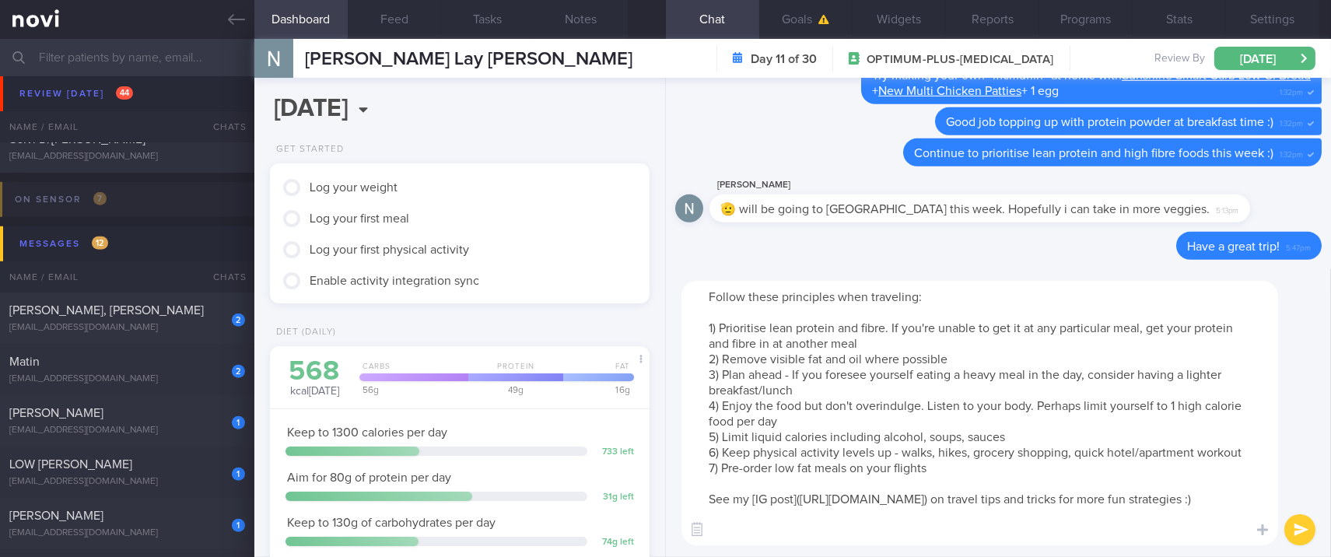
click at [1301, 531] on button "submit" at bounding box center [1299, 529] width 31 height 31
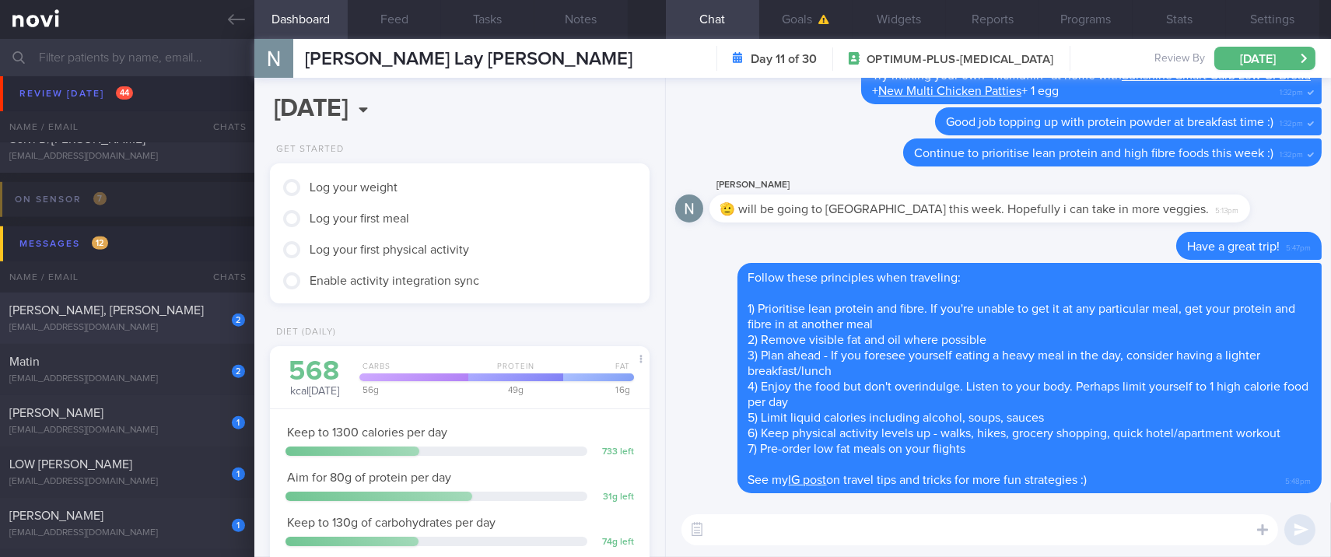
click at [152, 314] on div "LAI YILING, KARIN" at bounding box center [125, 311] width 232 height 16
type input "TLC - not receptive to feedback. tracked. Tailbone injury May25, knee injuries …"
select select "7"
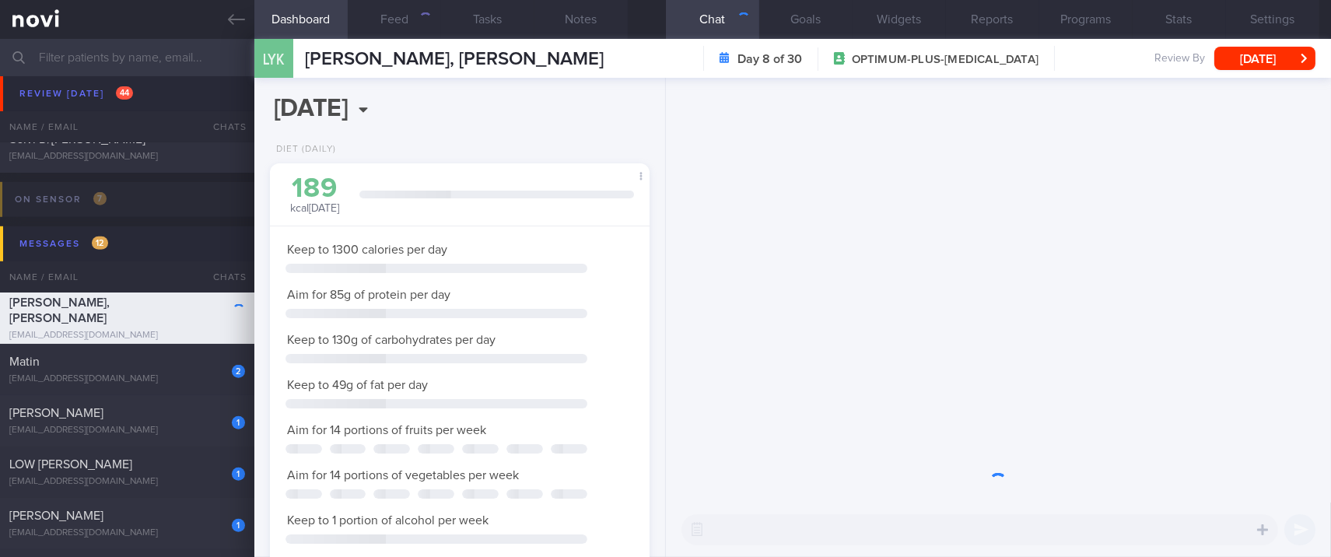
scroll to position [167, 336]
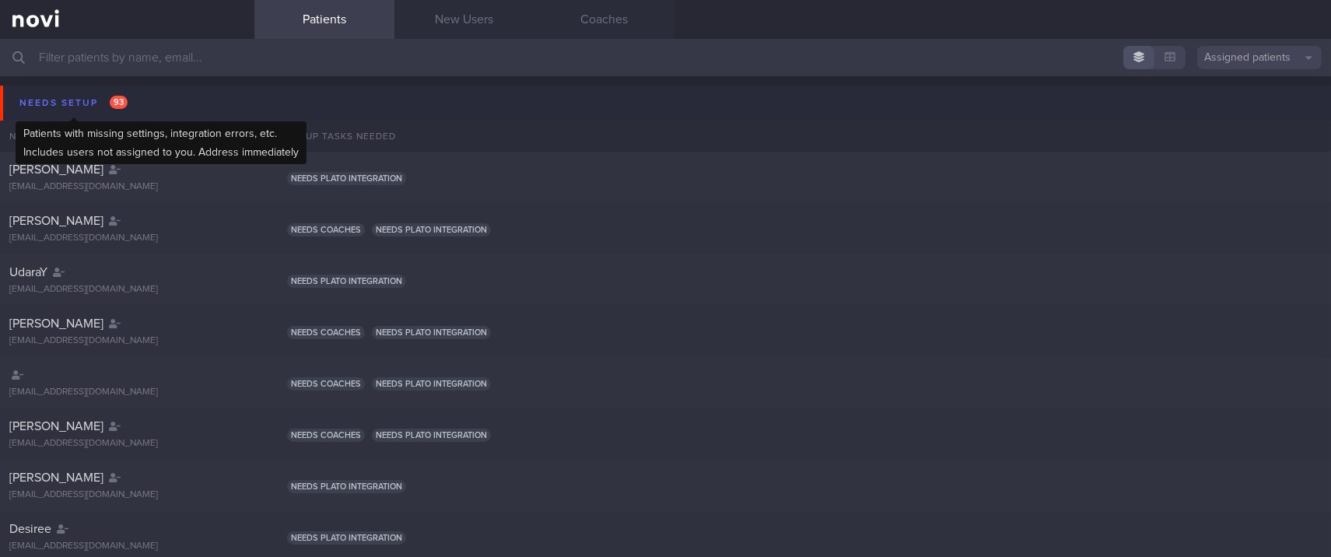
click at [57, 108] on div "Needs setup 93" at bounding box center [74, 103] width 116 height 21
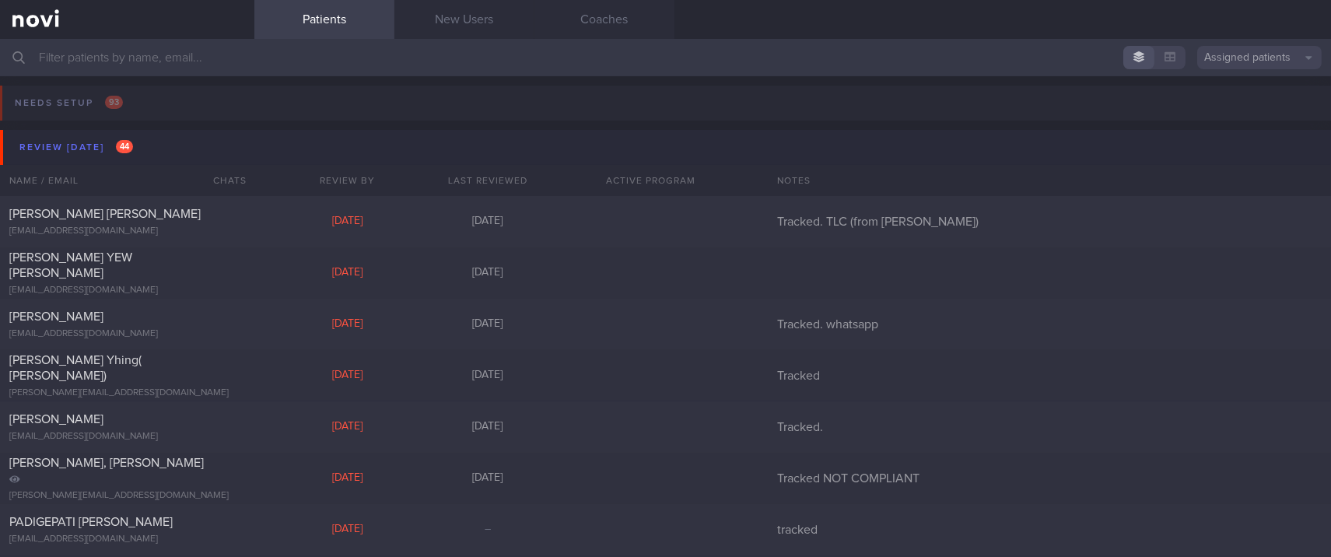
click at [118, 140] on div "Review [DATE] 44" at bounding box center [76, 147] width 121 height 21
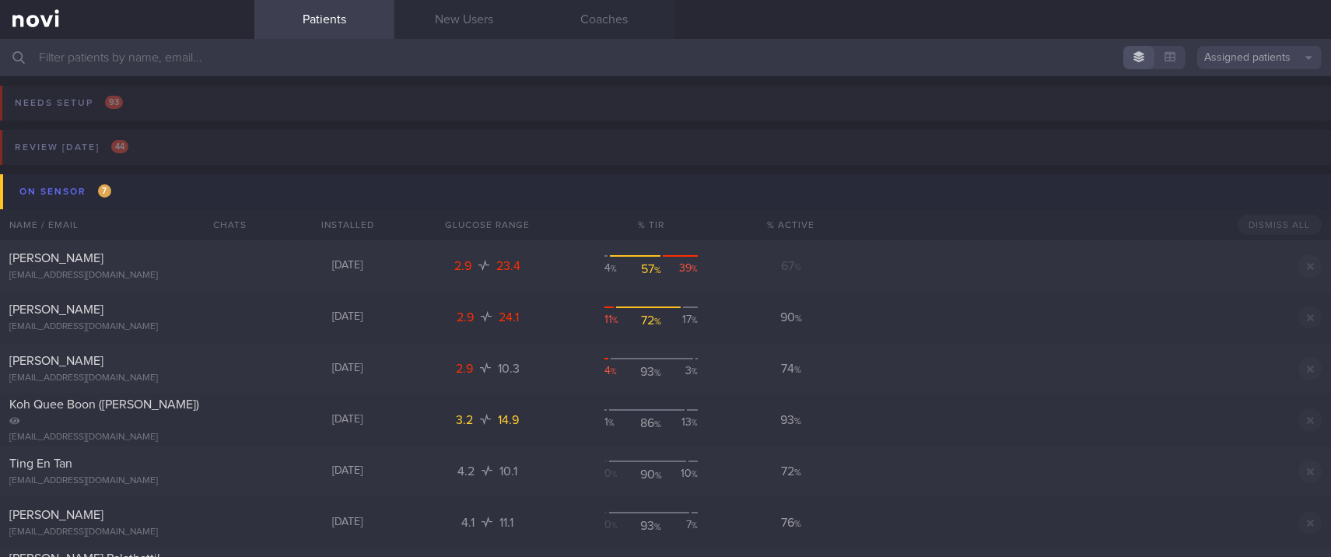
click at [183, 191] on button "On sensor 7" at bounding box center [668, 191] width 1336 height 35
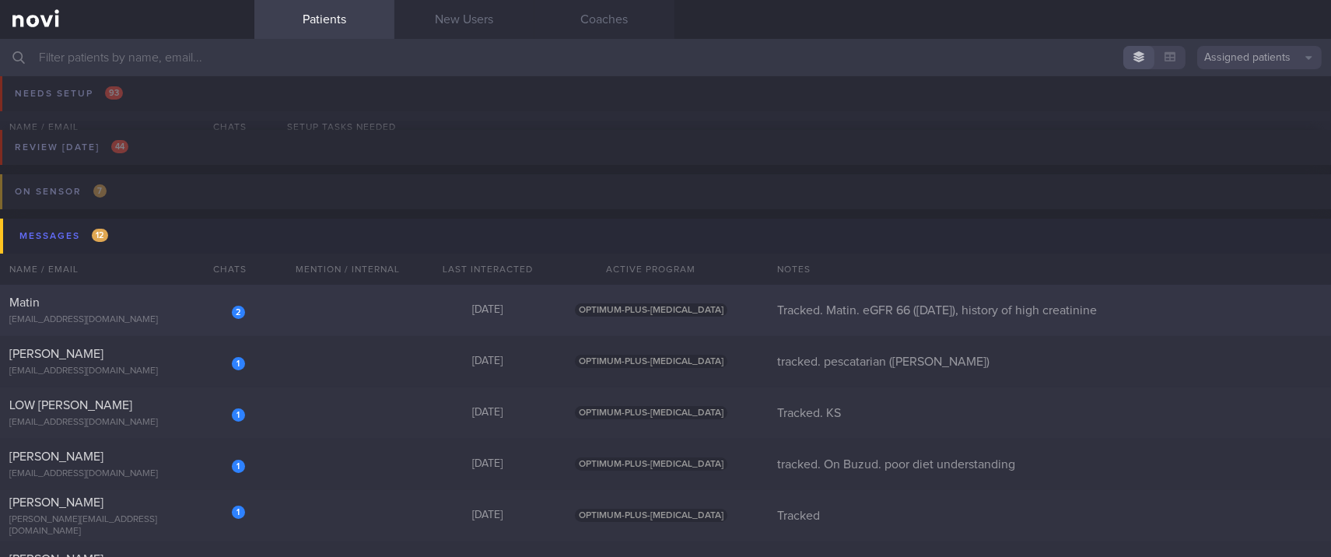
scroll to position [103, 0]
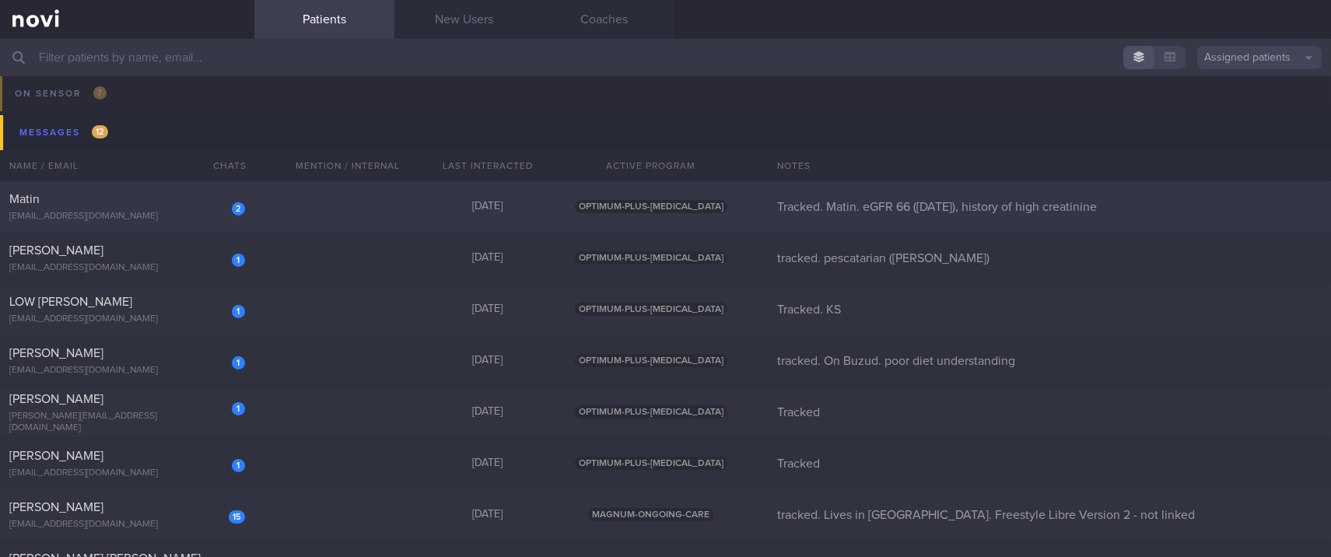
click at [287, 252] on div "1 [PERSON_NAME] [EMAIL_ADDRESS][DOMAIN_NAME] [DATE] OPTIMUM-PLUS-[MEDICAL_DATA]…" at bounding box center [665, 258] width 1331 height 51
select select "8"
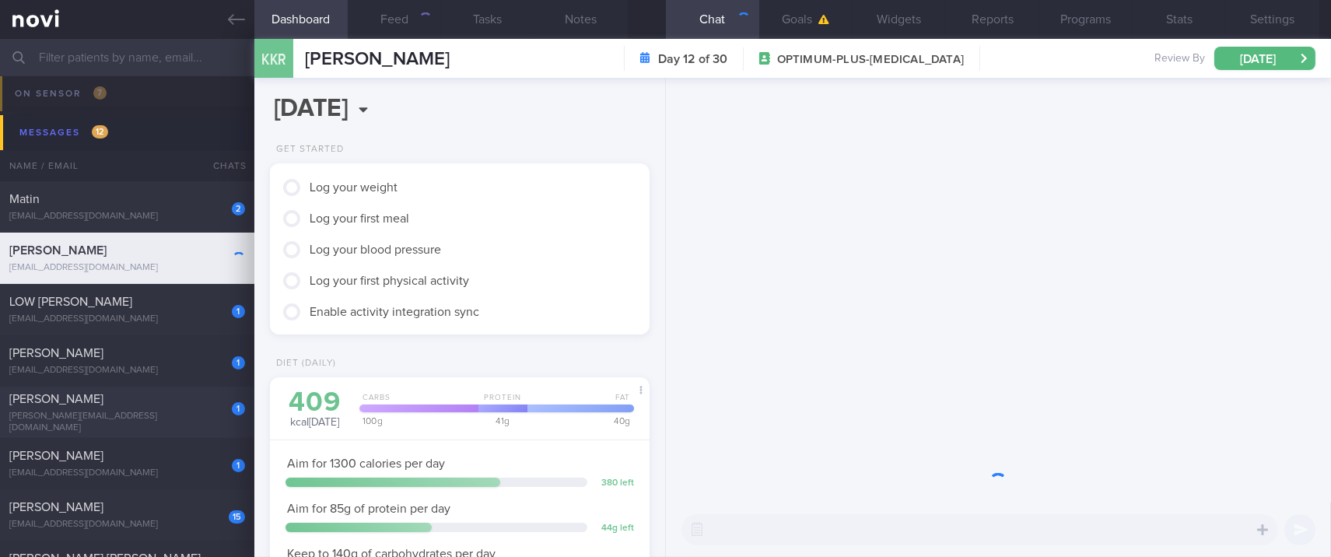
scroll to position [189, 336]
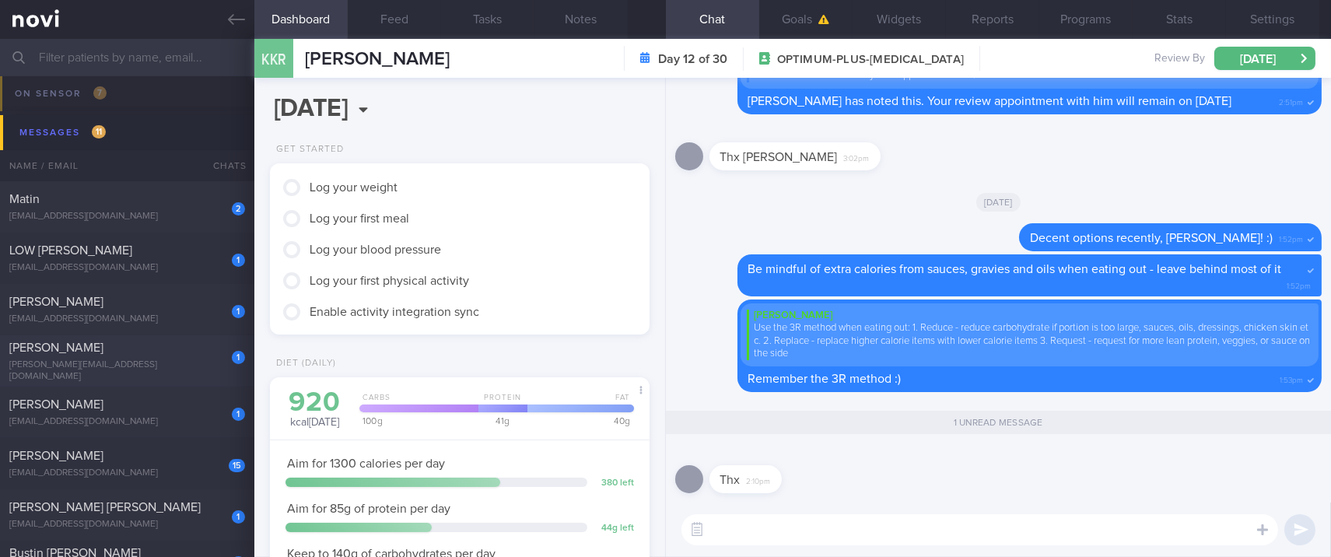
click at [199, 356] on div "[PERSON_NAME]" at bounding box center [125, 348] width 232 height 16
type input "Tracked"
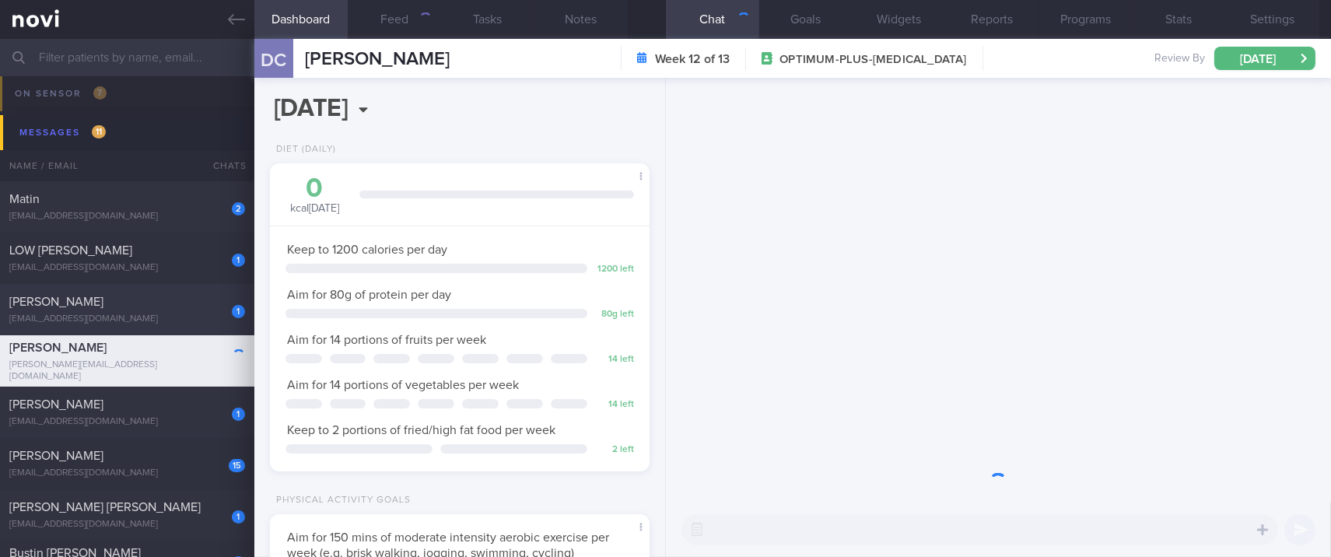
scroll to position [189, 336]
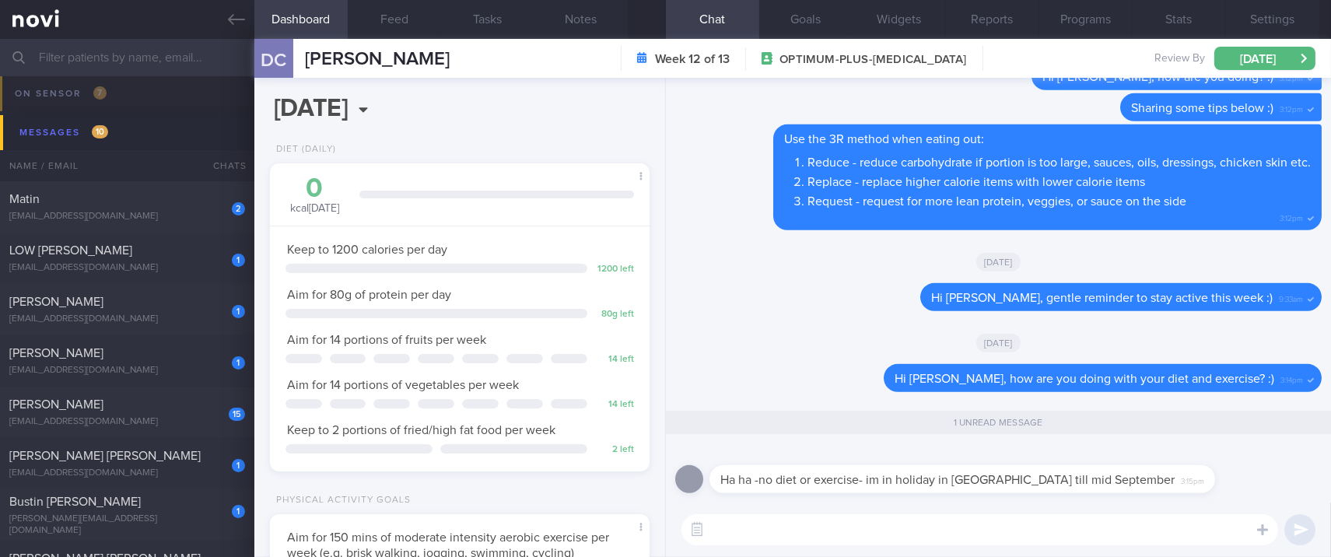
click at [872, 530] on textarea at bounding box center [980, 529] width 597 height 31
click at [738, 537] on textarea at bounding box center [980, 529] width 597 height 31
drag, startPoint x: 738, startPoint y: 535, endPoint x: 717, endPoint y: 536, distance: 21.0
click at [705, 545] on textarea at bounding box center [980, 529] width 597 height 31
click at [718, 536] on textarea at bounding box center [980, 529] width 597 height 31
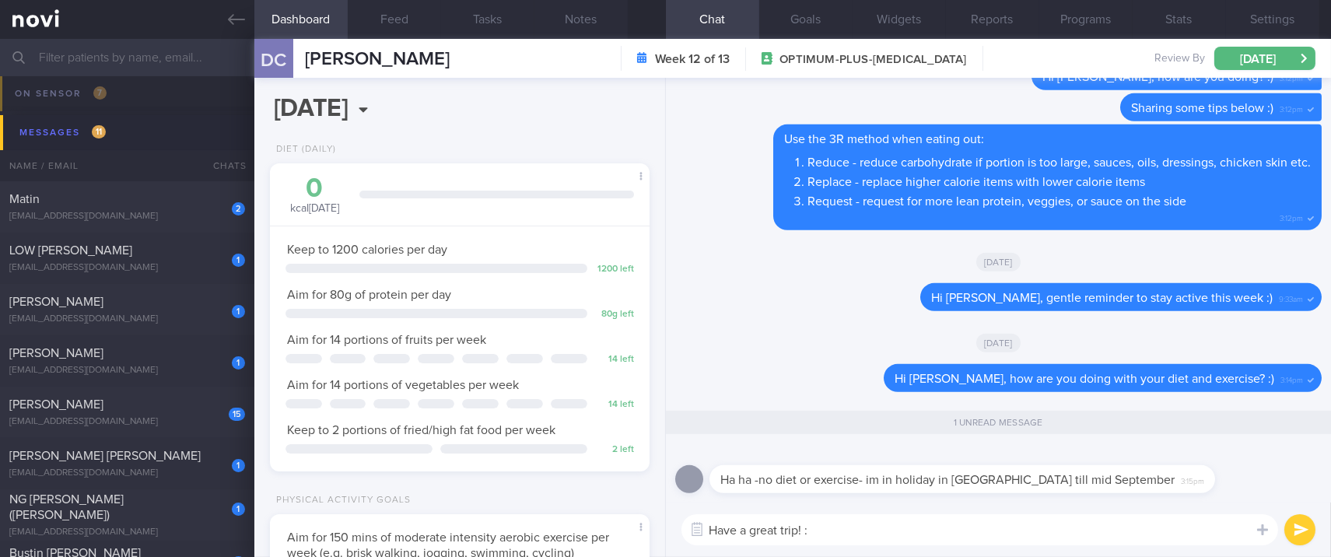
type textarea "Have a great trip! :)"
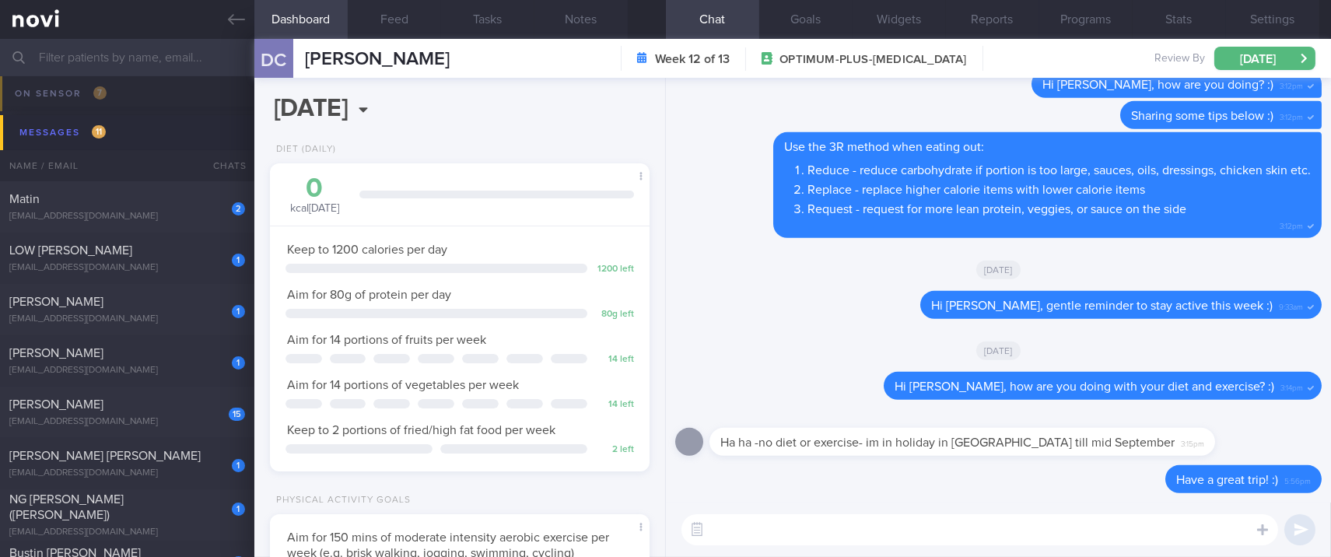
paste textarea "Follow these principles when traveling: 1) Prioritise lean protein and fibre. I…"
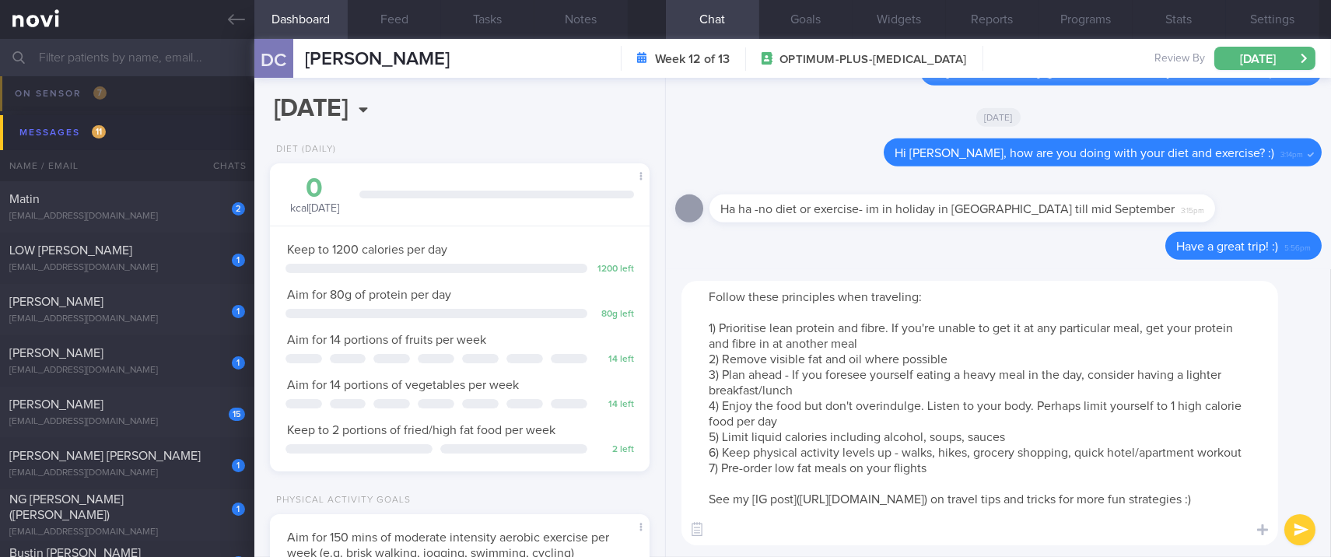
scroll to position [15, 0]
drag, startPoint x: 824, startPoint y: 539, endPoint x: 710, endPoint y: 477, distance: 130.2
click at [710, 477] on textarea "Follow these principles when traveling: 1) Prioritise lean protein and fibre. I…" at bounding box center [980, 413] width 597 height 265
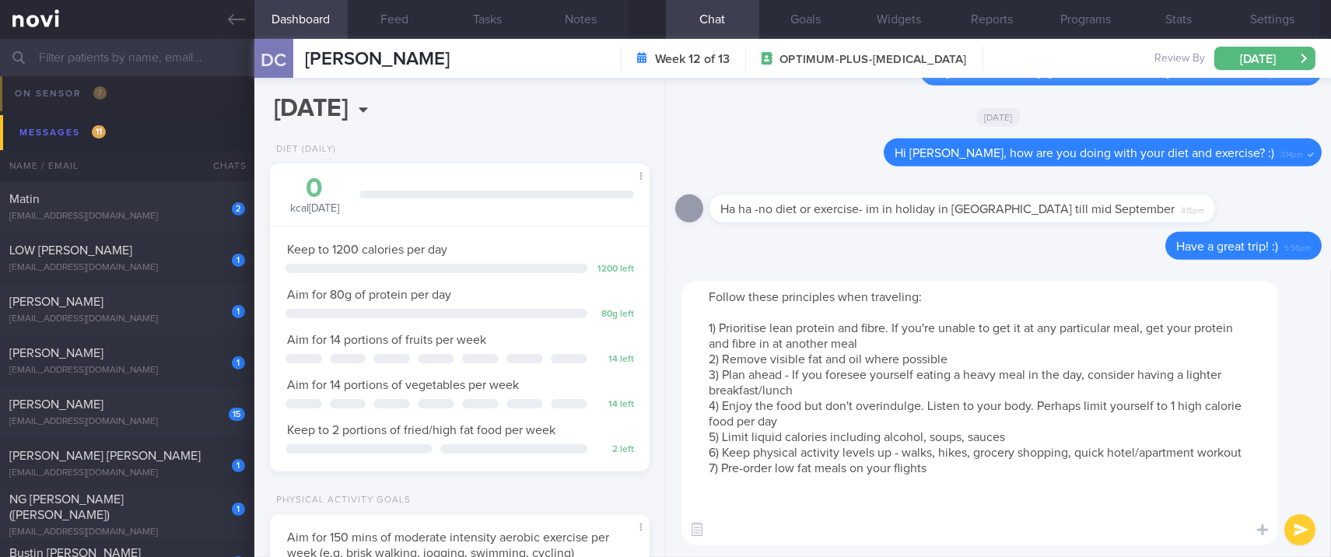
type textarea "Follow these principles when traveling: 1) Prioritise lean protein and fibre. I…"
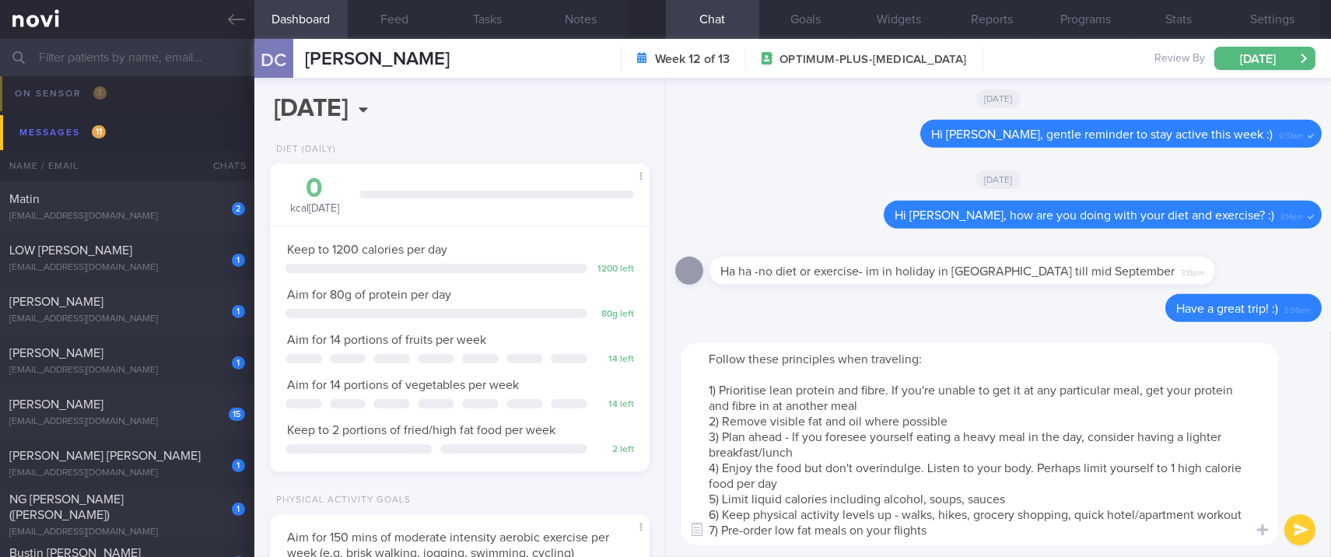
click at [970, 456] on textarea "Follow these principles when traveling: 1) Prioritise lean protein and fibre. I…" at bounding box center [980, 444] width 597 height 202
click at [979, 446] on textarea "Follow these principles when traveling: 1) Prioritise lean protein and fibre. I…" at bounding box center [980, 444] width 597 height 202
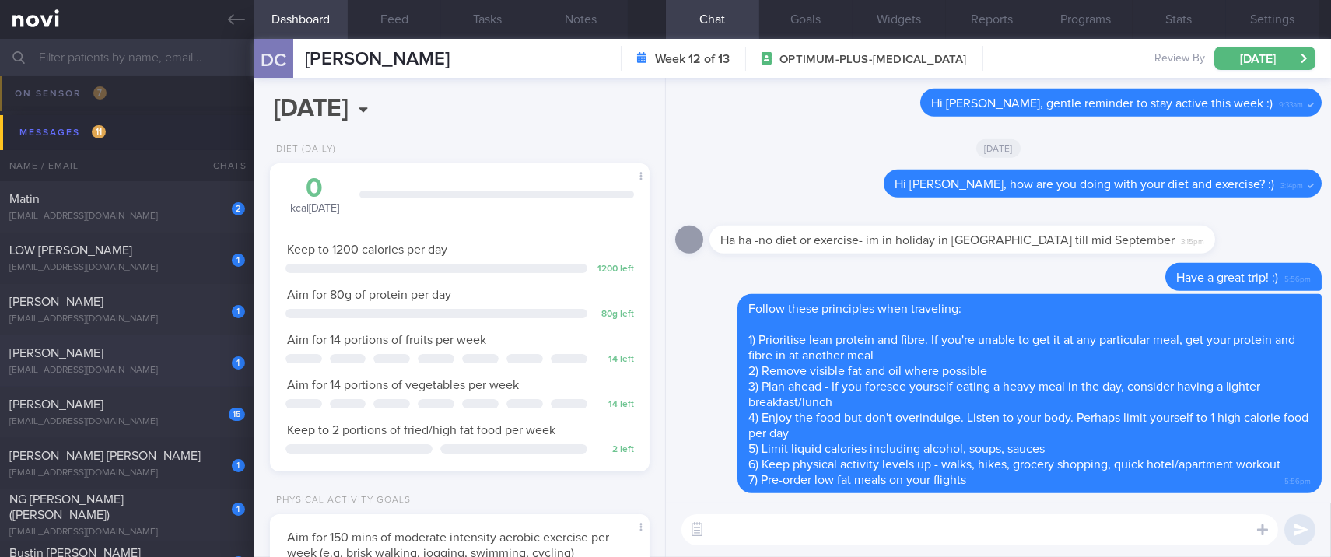
click at [167, 357] on div "[PERSON_NAME]" at bounding box center [125, 353] width 232 height 16
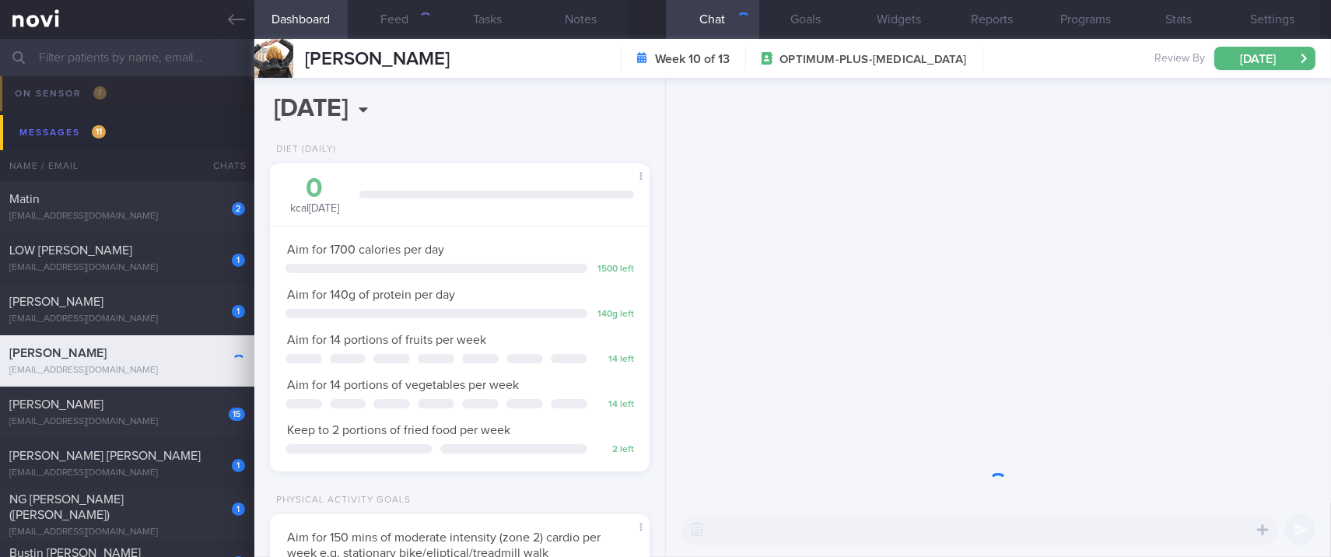
scroll to position [167, 336]
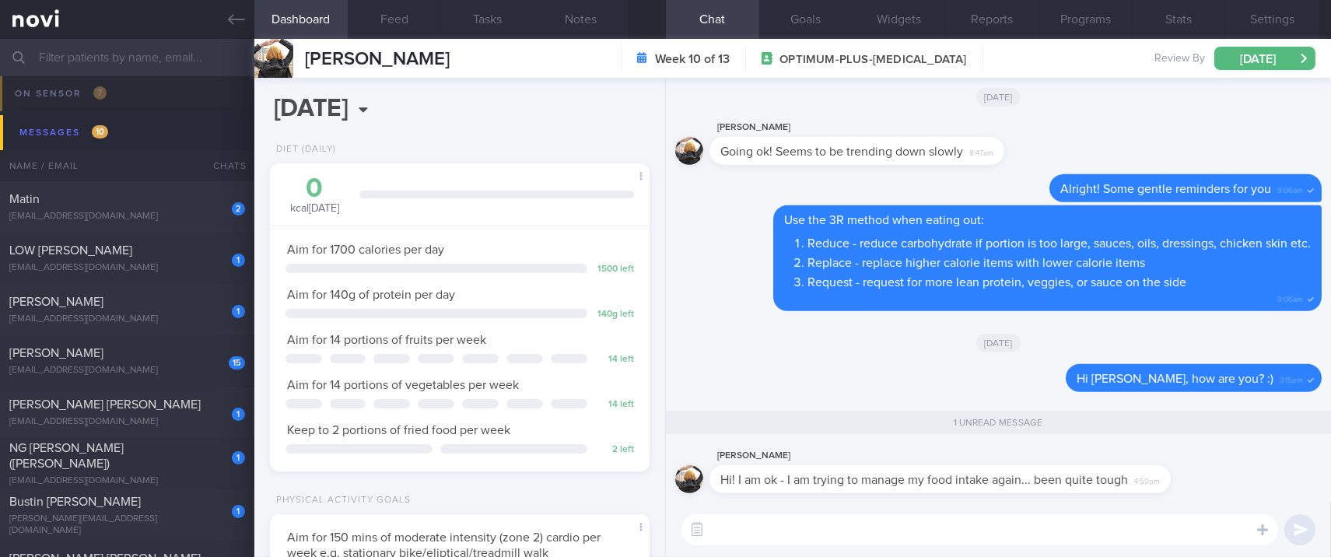
click at [851, 534] on textarea at bounding box center [980, 529] width 597 height 31
type textarea "Any way I can help? What do your current meals look like? :)"
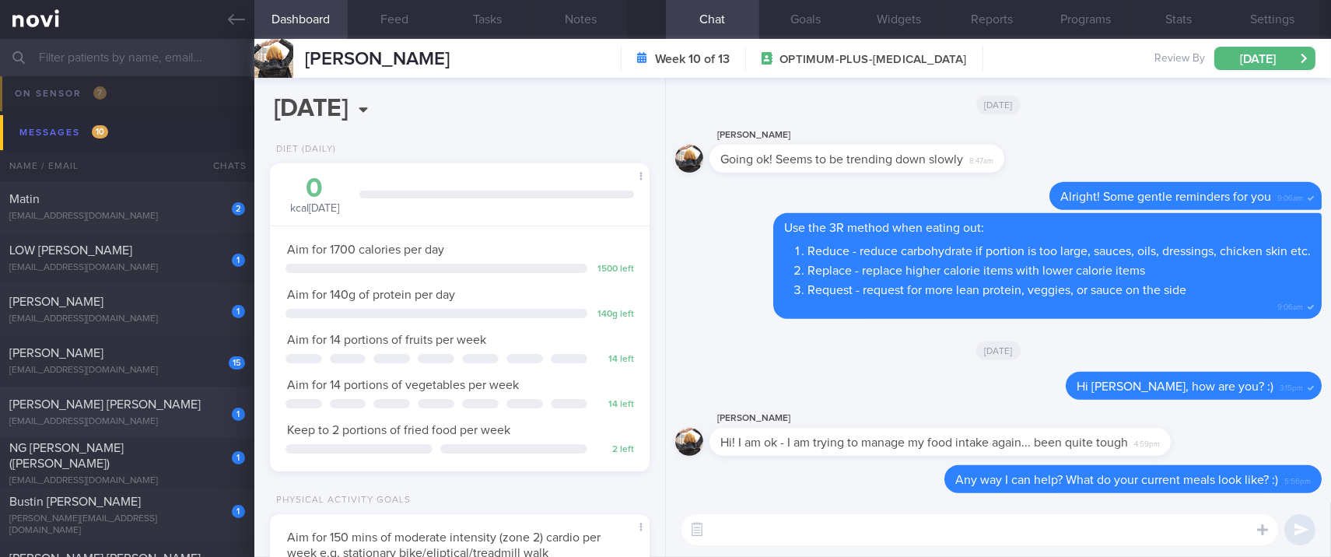
click at [179, 407] on div "[PERSON_NAME] [PERSON_NAME]" at bounding box center [125, 405] width 232 height 16
type input "Tracked. (Aman) [MEDICAL_DATA]"
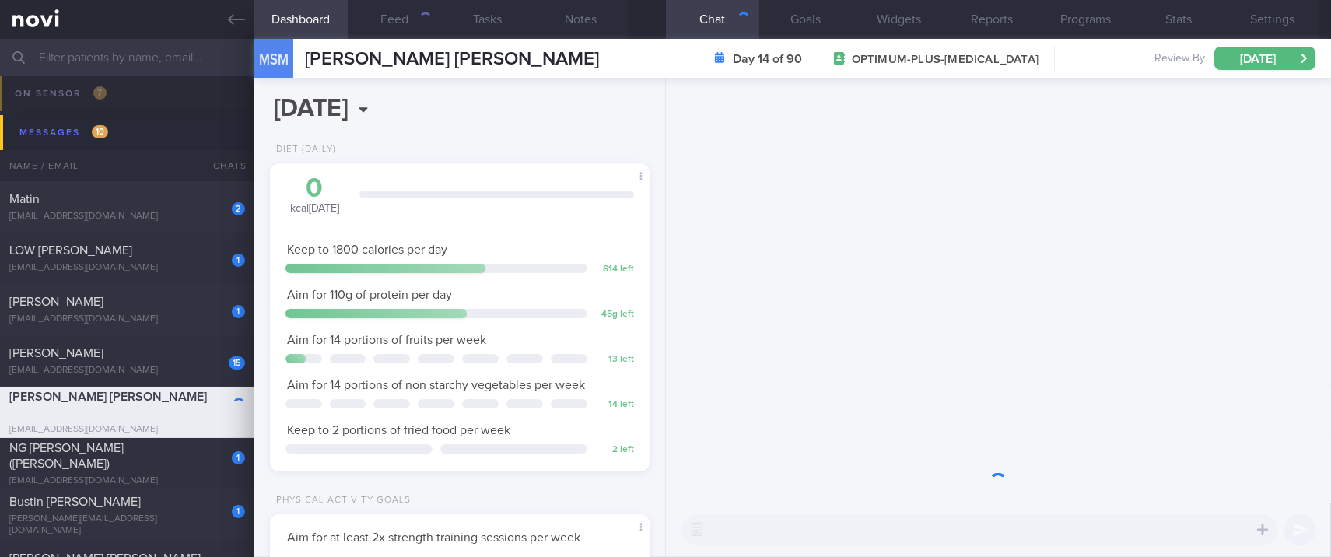
scroll to position [189, 336]
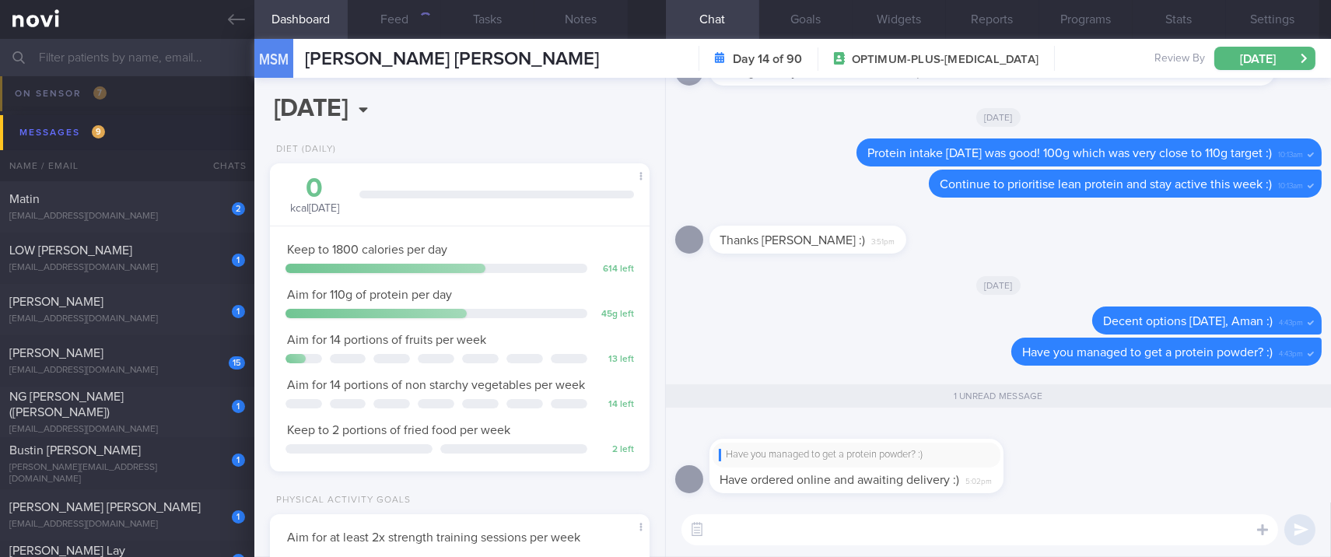
click at [1004, 526] on textarea at bounding box center [980, 529] width 597 height 31
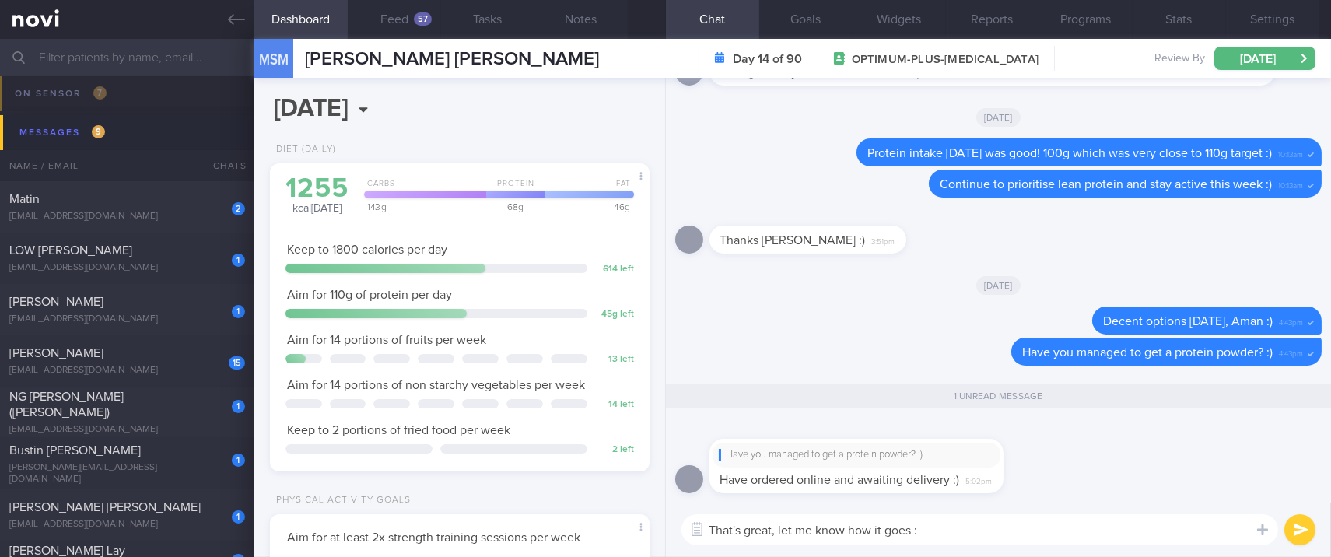
type textarea "That's great, let me know how it goes :)"
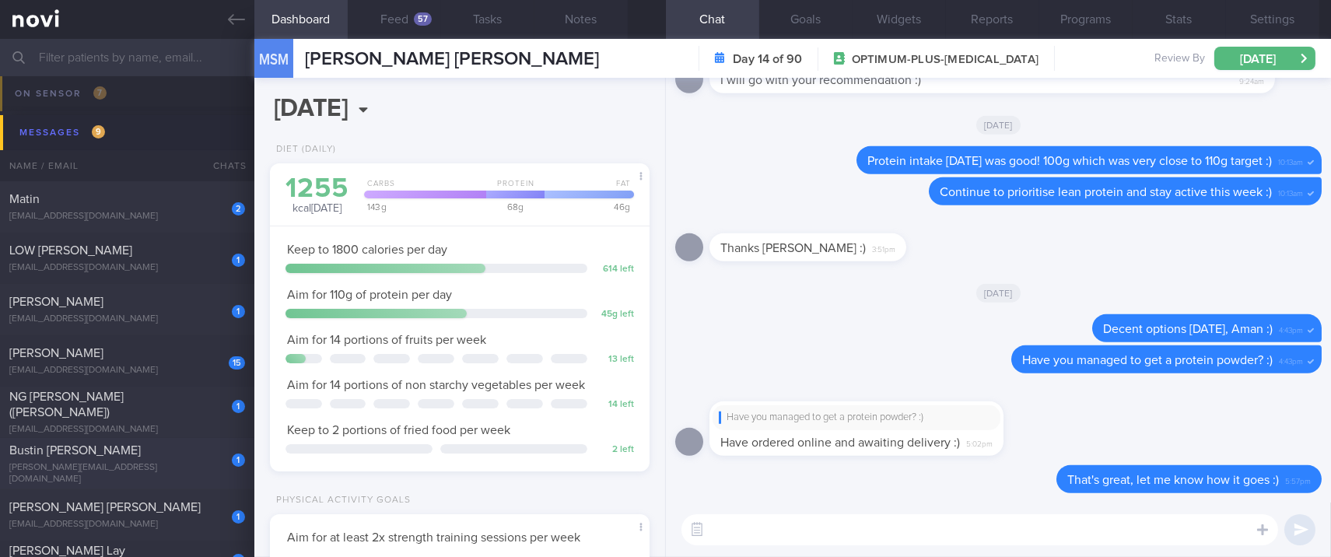
click at [135, 469] on div "[PERSON_NAME][EMAIL_ADDRESS][DOMAIN_NAME]" at bounding box center [127, 473] width 236 height 23
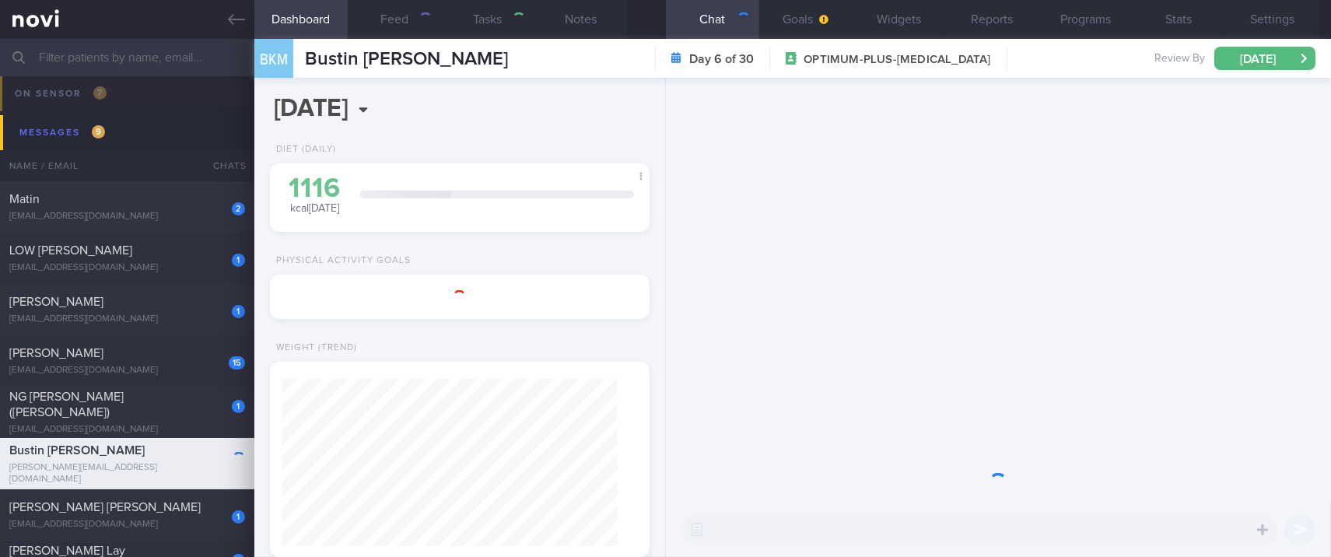
type input "Tracked. [PERSON_NAME]"
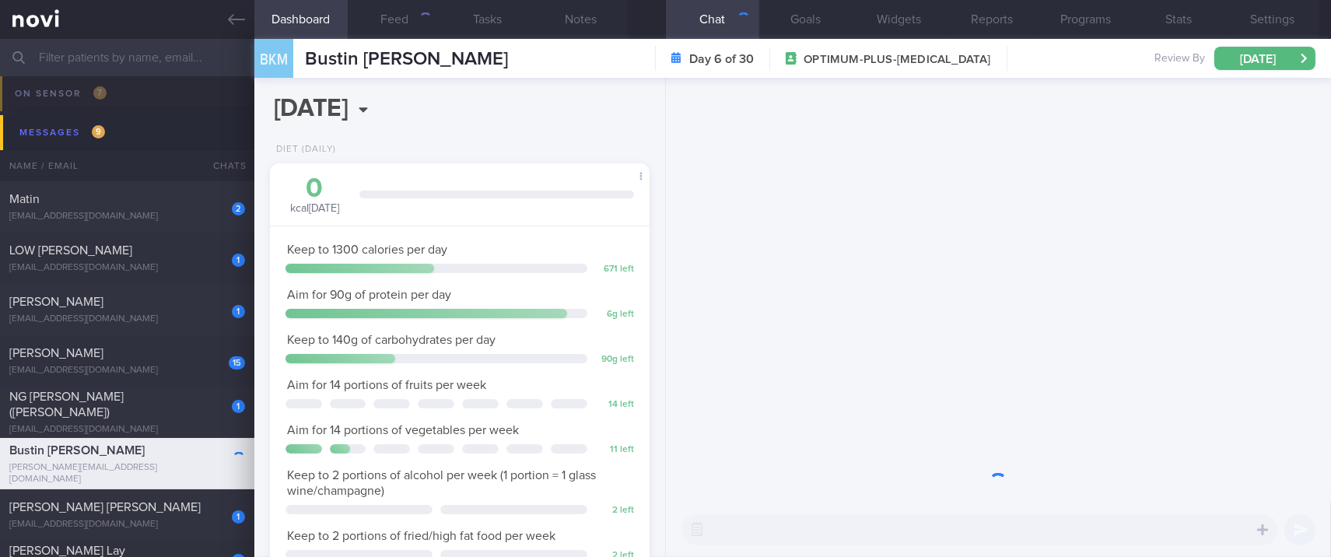
scroll to position [189, 336]
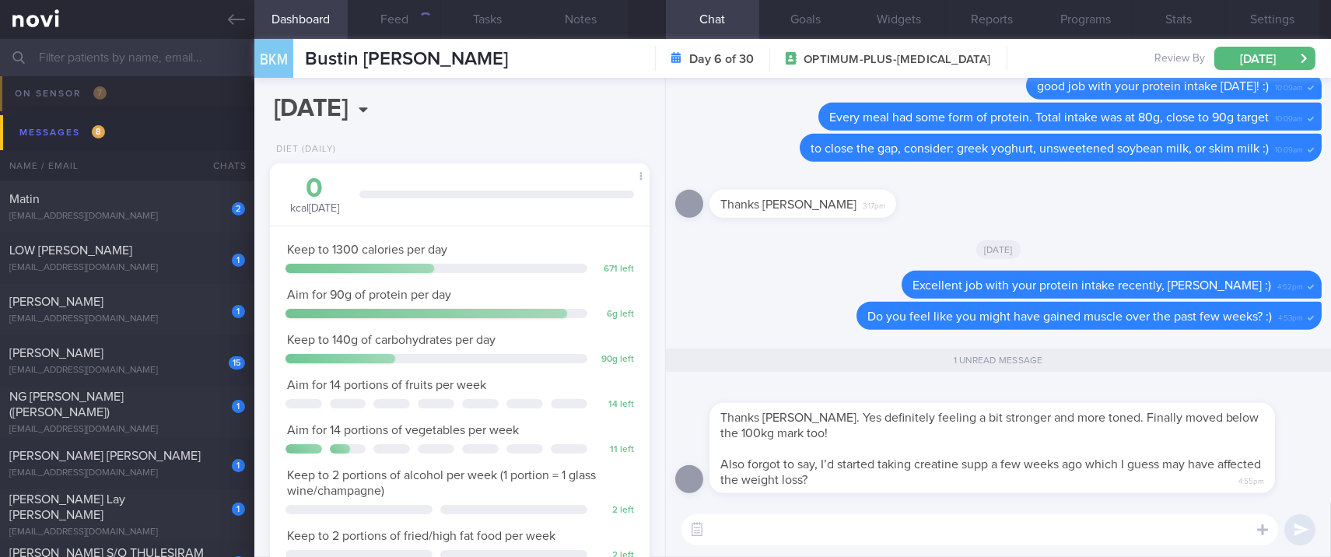
click at [896, 518] on textarea at bounding box center [980, 529] width 597 height 31
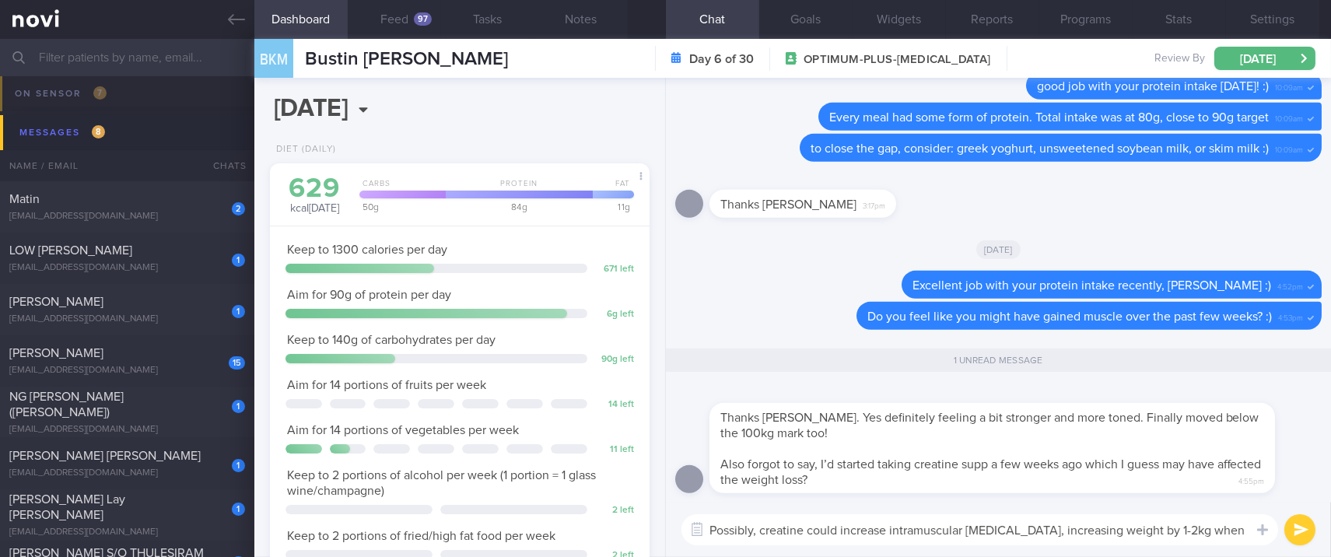
scroll to position [0, 0]
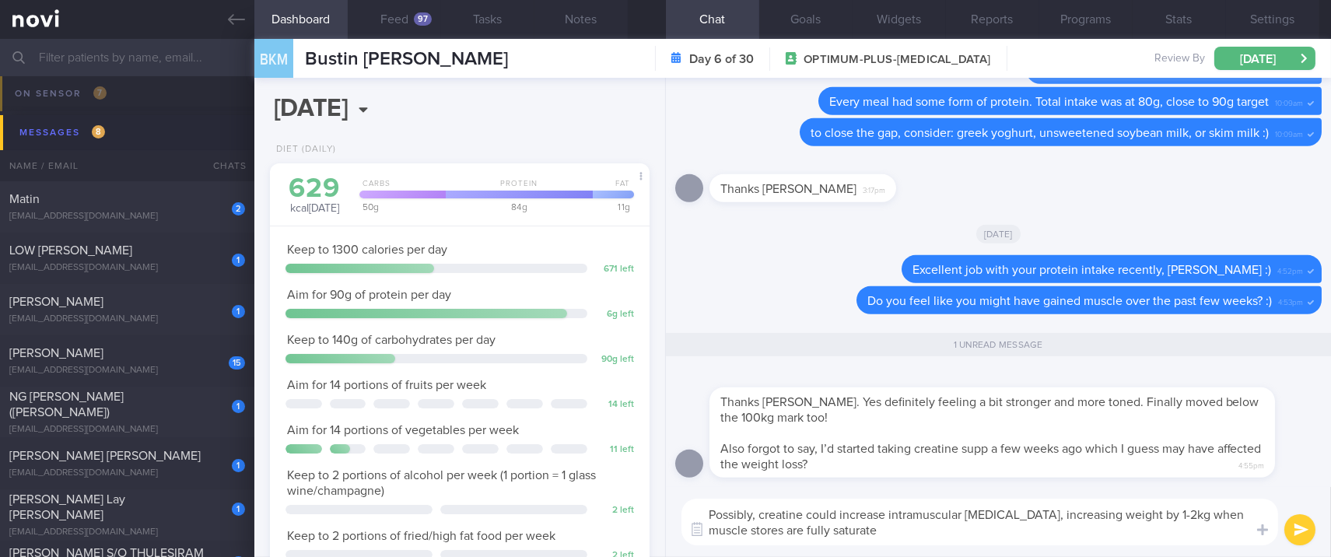
type textarea "Possibly, creatine could increase intramuscular [MEDICAL_DATA], increasing weig…"
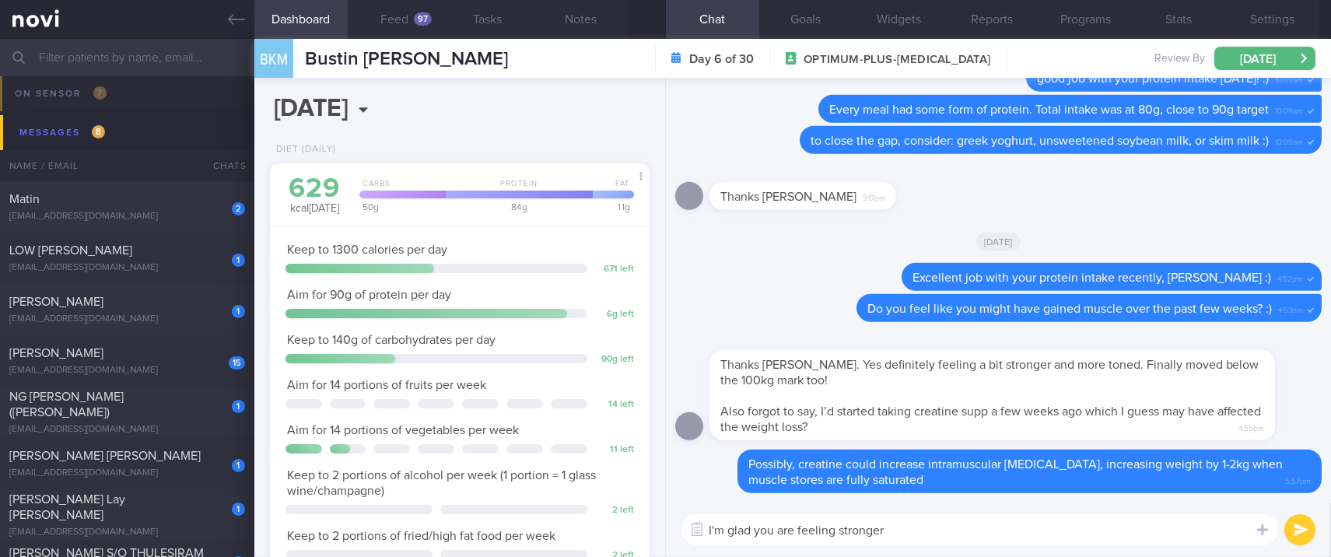
type textarea "I'm glad you are feeling stronger!"
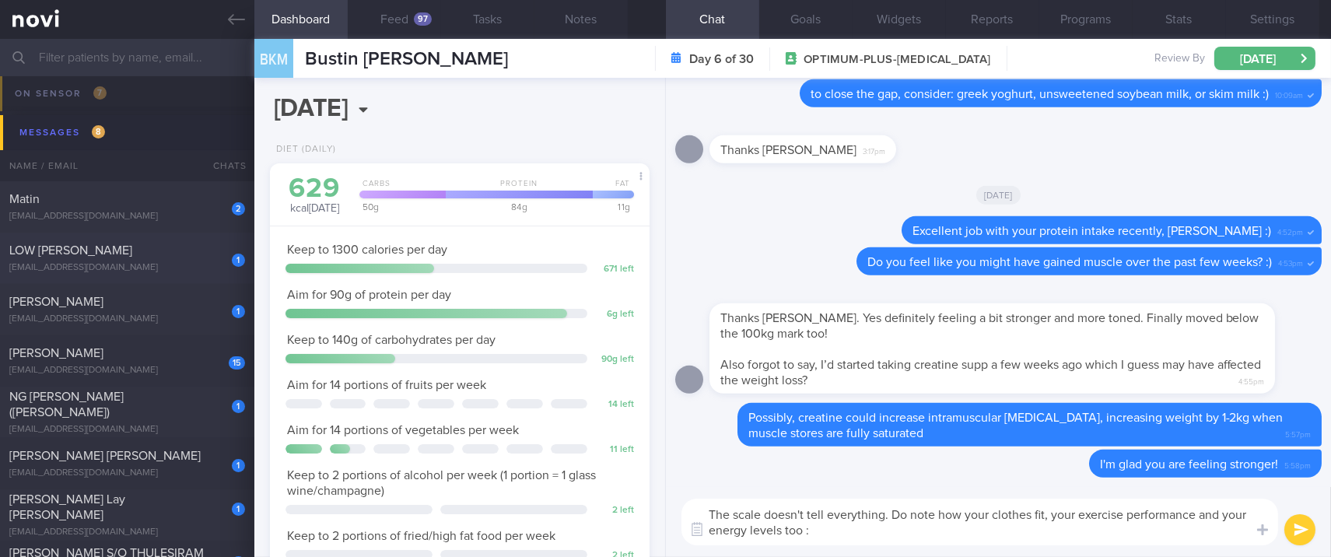
type textarea "The scale doesn't tell everything. Do note how your clothes fit, your exercise …"
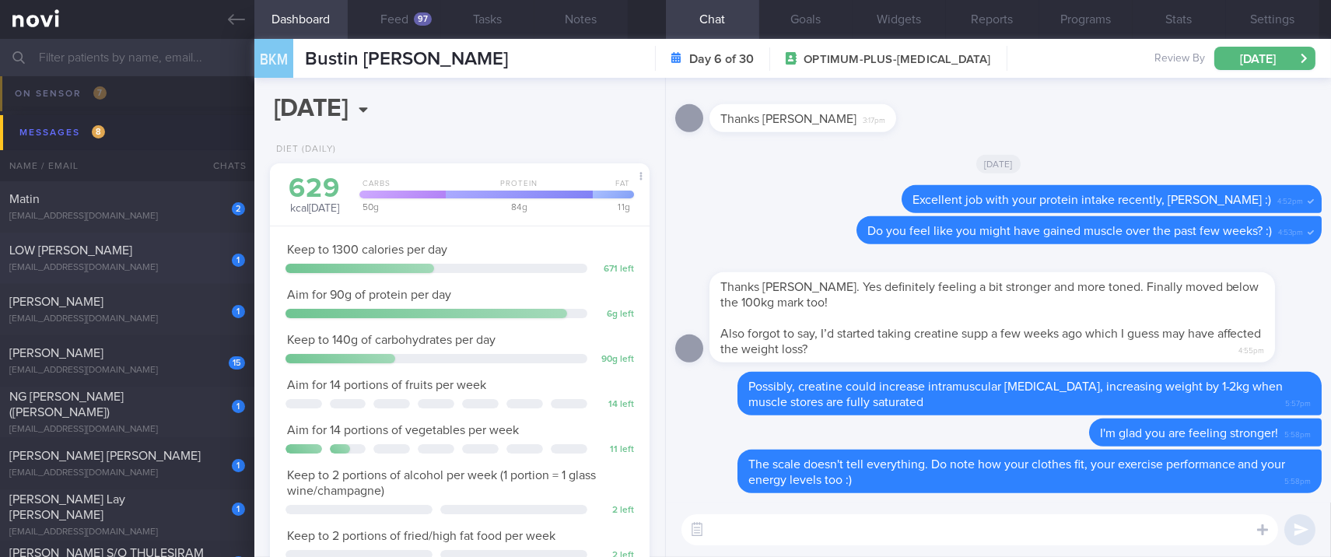
click at [194, 271] on div "[EMAIL_ADDRESS][DOMAIN_NAME]" at bounding box center [127, 268] width 236 height 12
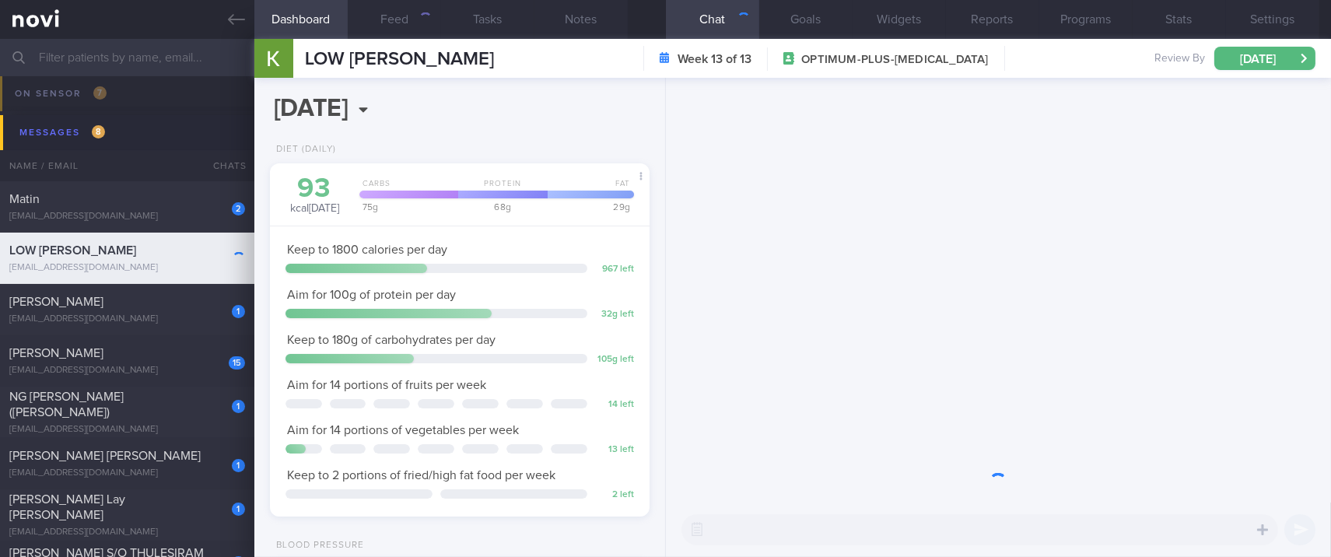
scroll to position [189, 336]
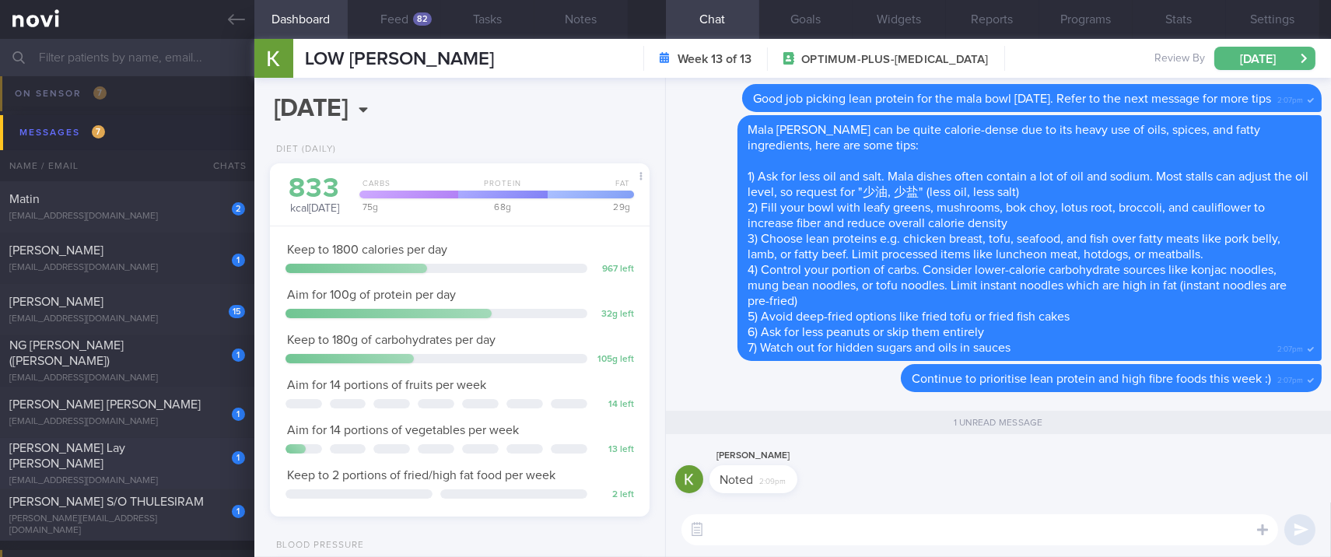
click at [103, 461] on span "[PERSON_NAME] Lay [PERSON_NAME]" at bounding box center [67, 456] width 116 height 28
type input "tracked"
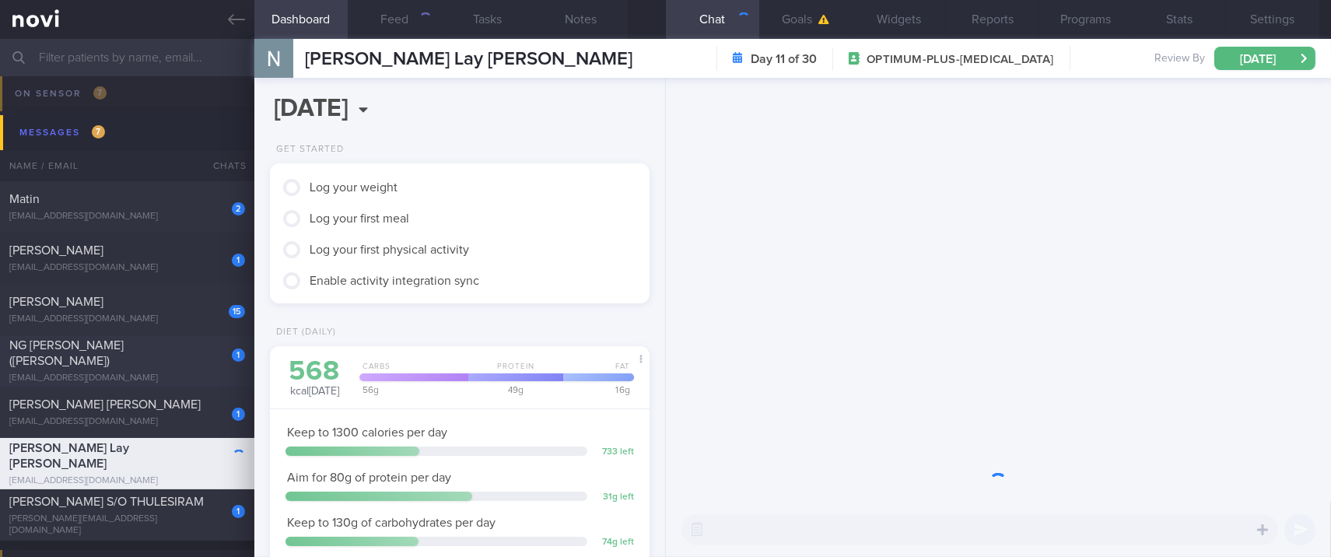
scroll to position [189, 336]
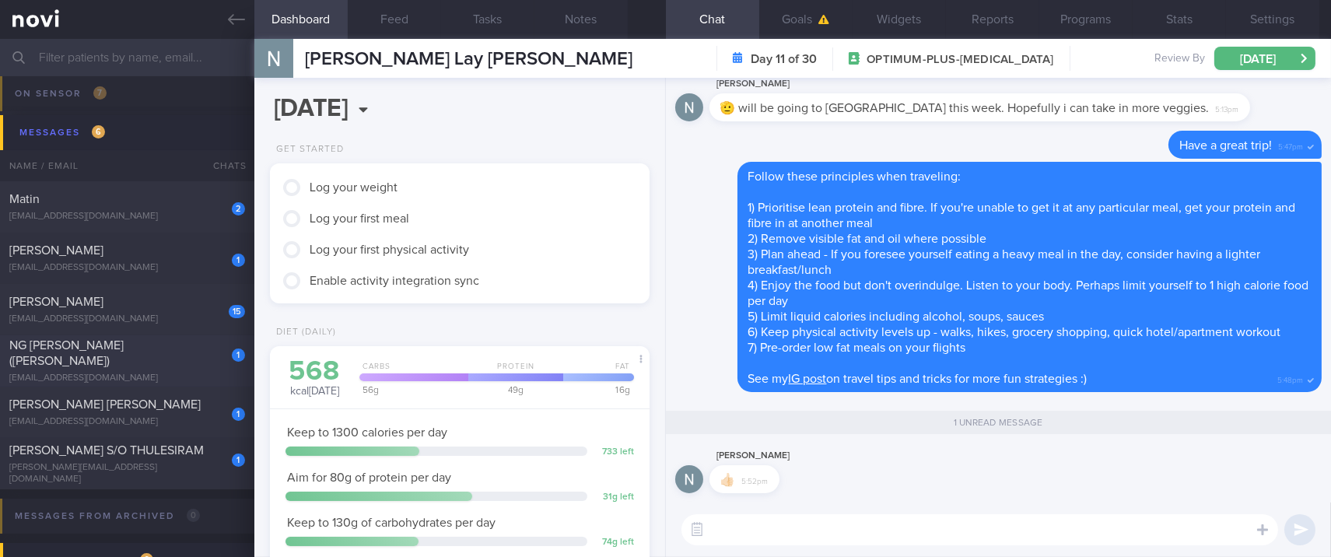
click at [194, 361] on div "1 NG [PERSON_NAME] ([PERSON_NAME]) [EMAIL_ADDRESS][DOMAIN_NAME]" at bounding box center [127, 361] width 254 height 47
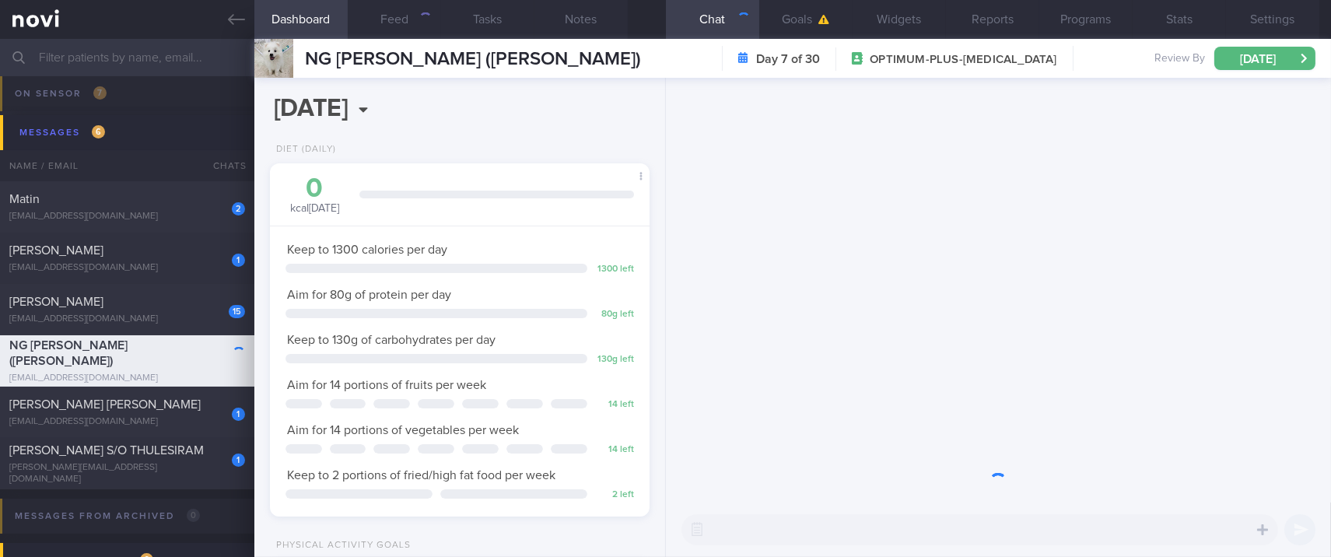
scroll to position [189, 336]
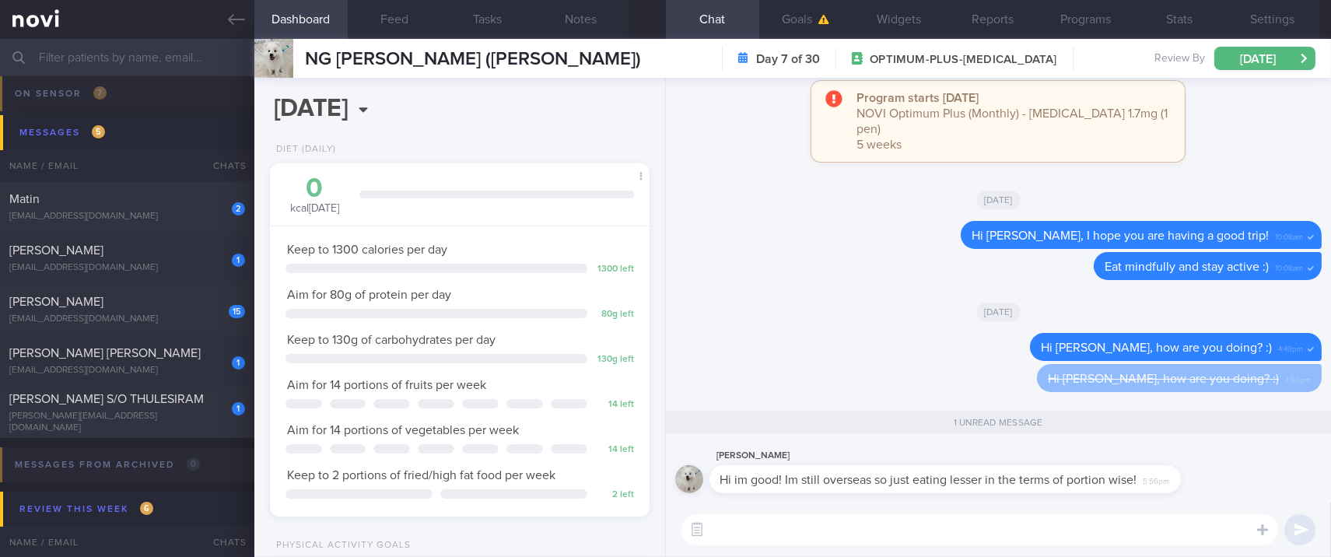
click at [909, 516] on textarea at bounding box center [980, 529] width 597 height 31
type textarea "Ok, have a great time! :)"
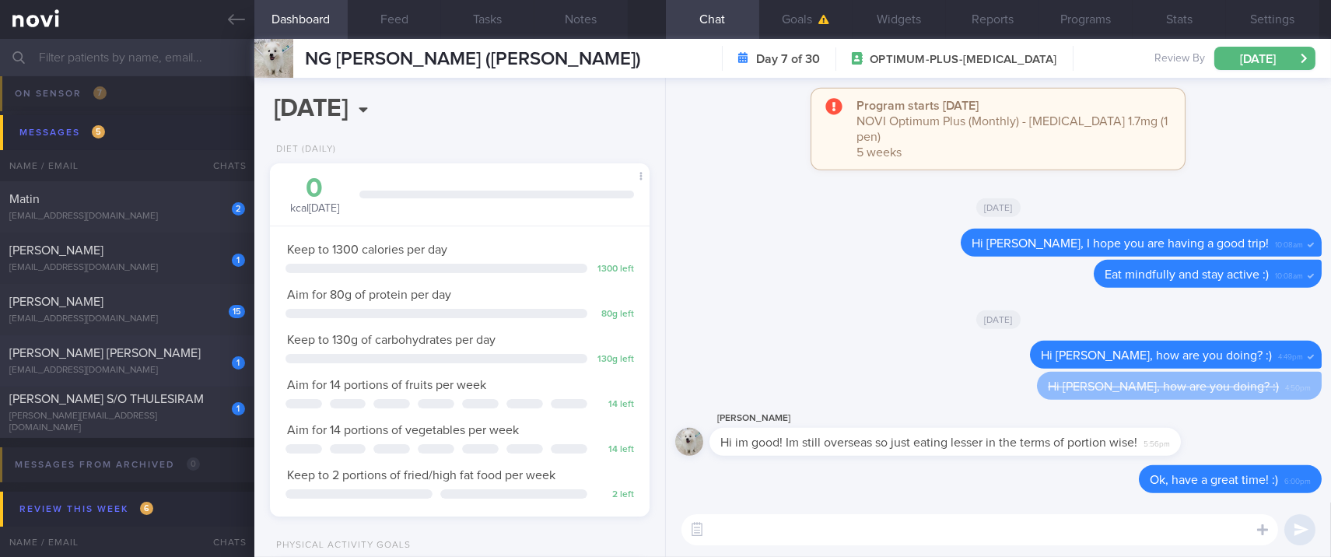
click at [197, 346] on div "[PERSON_NAME] [PERSON_NAME]" at bounding box center [125, 353] width 232 height 16
type input "Tracked"
select select "6"
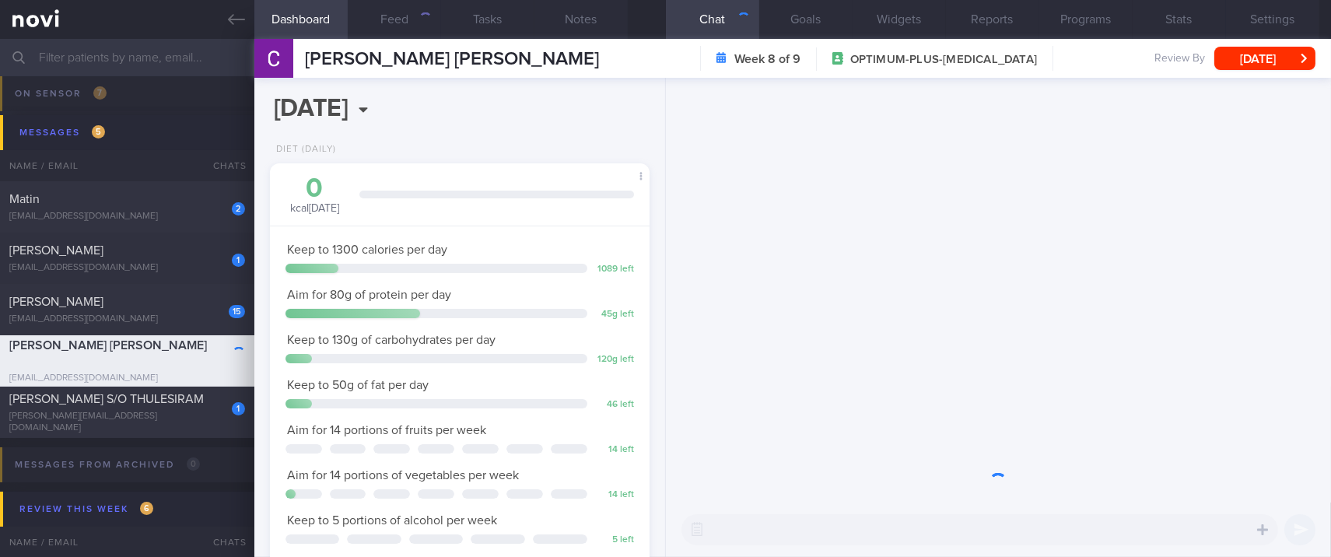
scroll to position [189, 336]
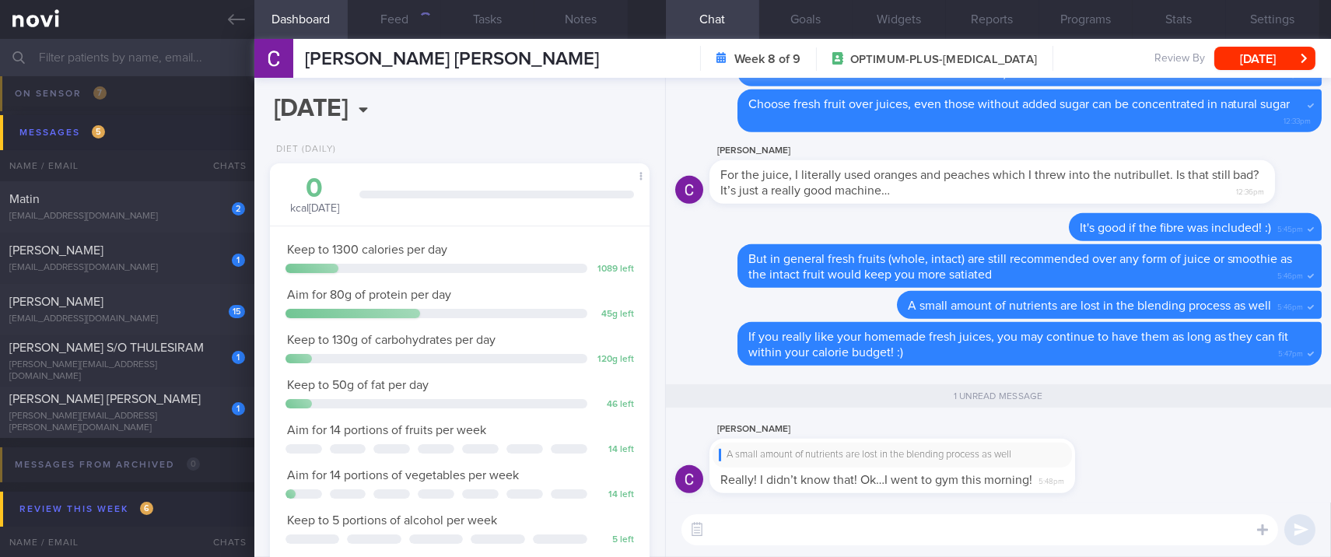
click at [763, 538] on textarea at bounding box center [980, 529] width 597 height 31
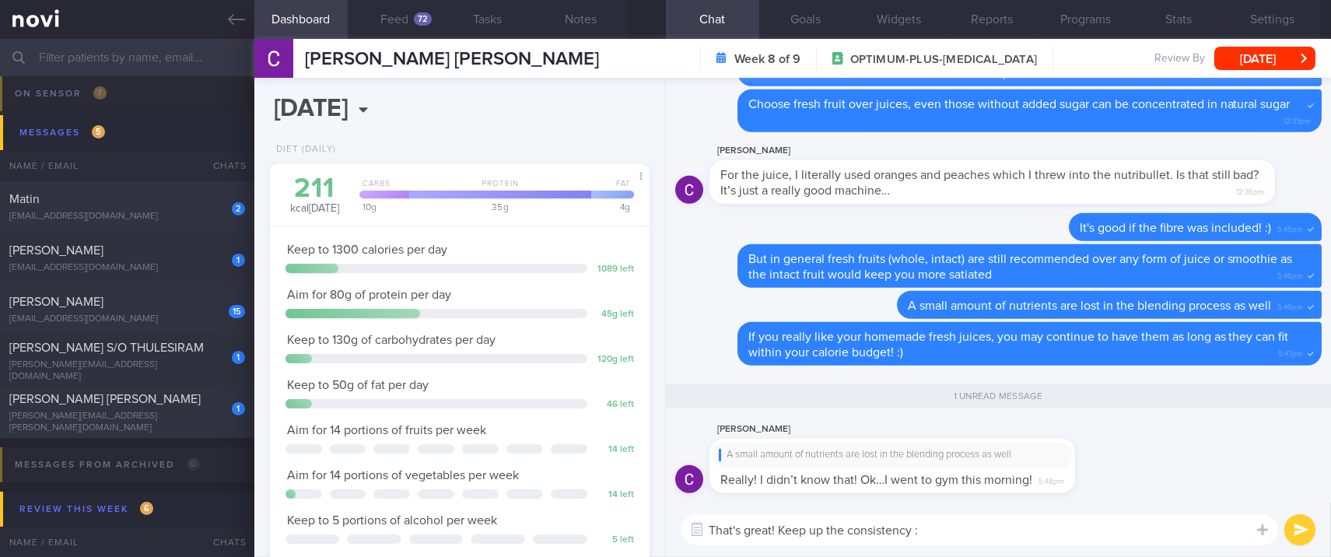
type textarea "That's great! Keep up the consistency :)"
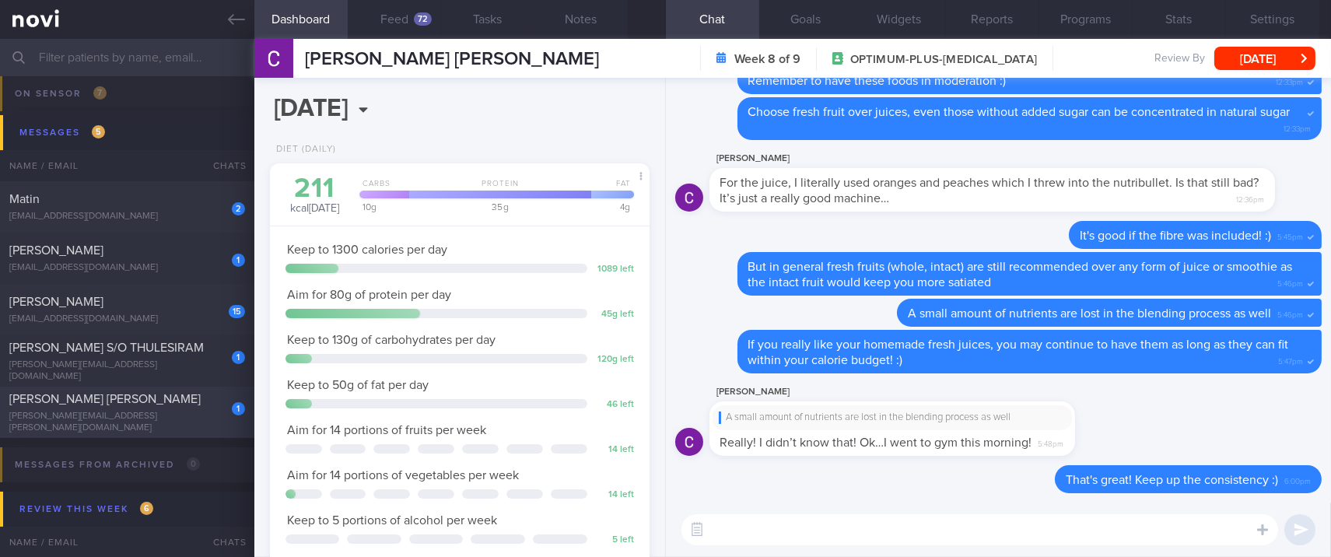
click at [154, 407] on div "[PERSON_NAME] [PERSON_NAME]" at bounding box center [125, 399] width 232 height 16
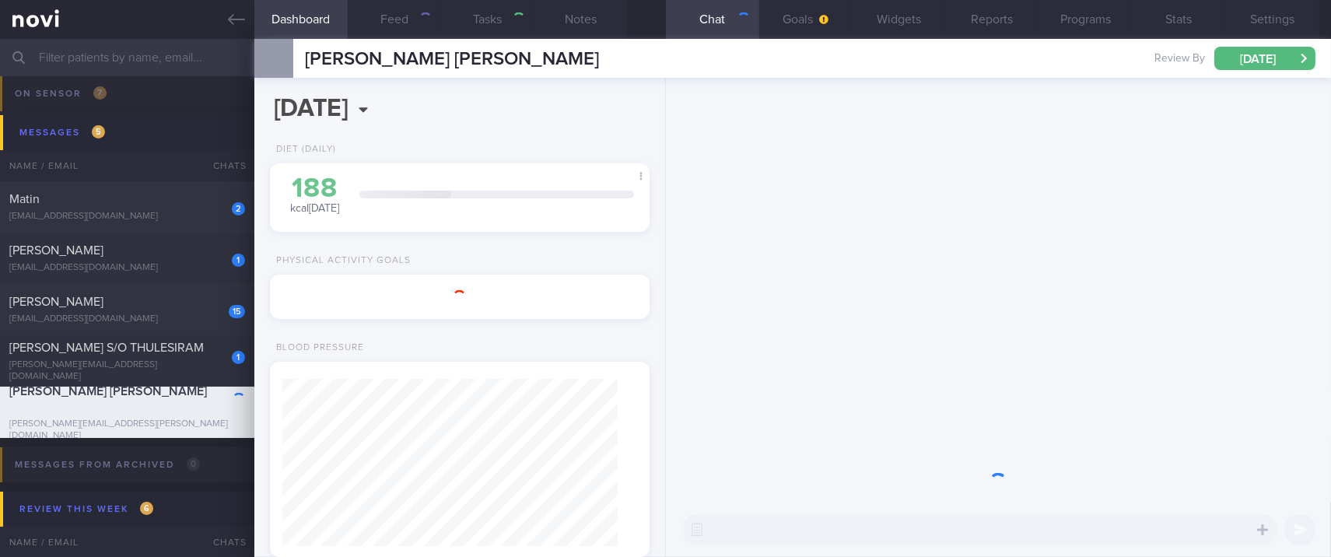
select select "8"
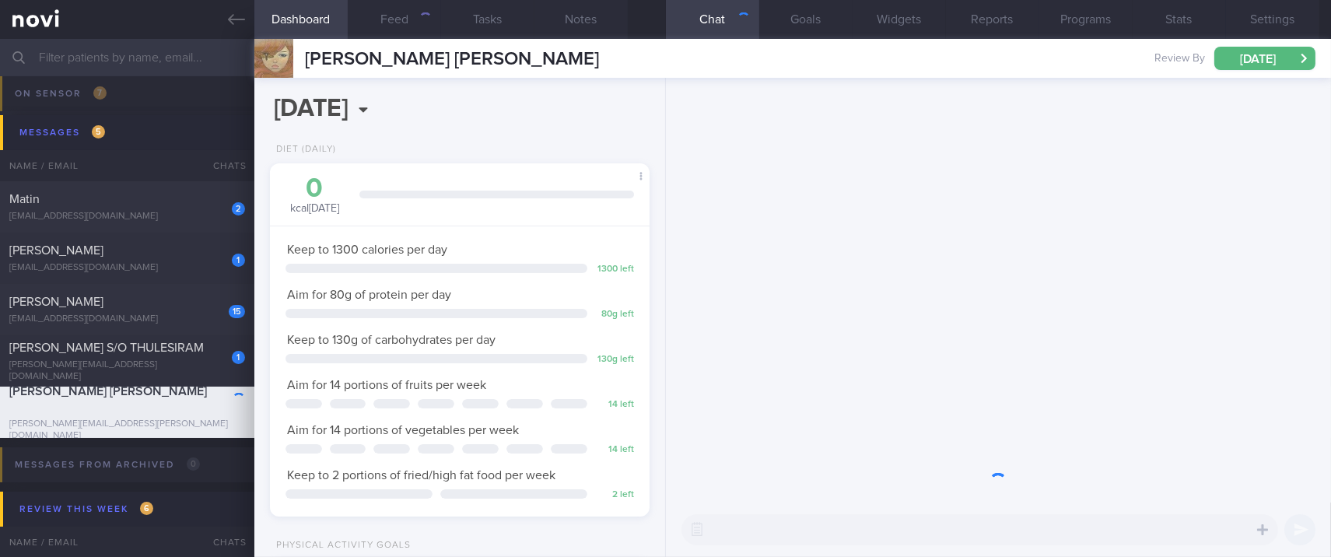
scroll to position [167, 336]
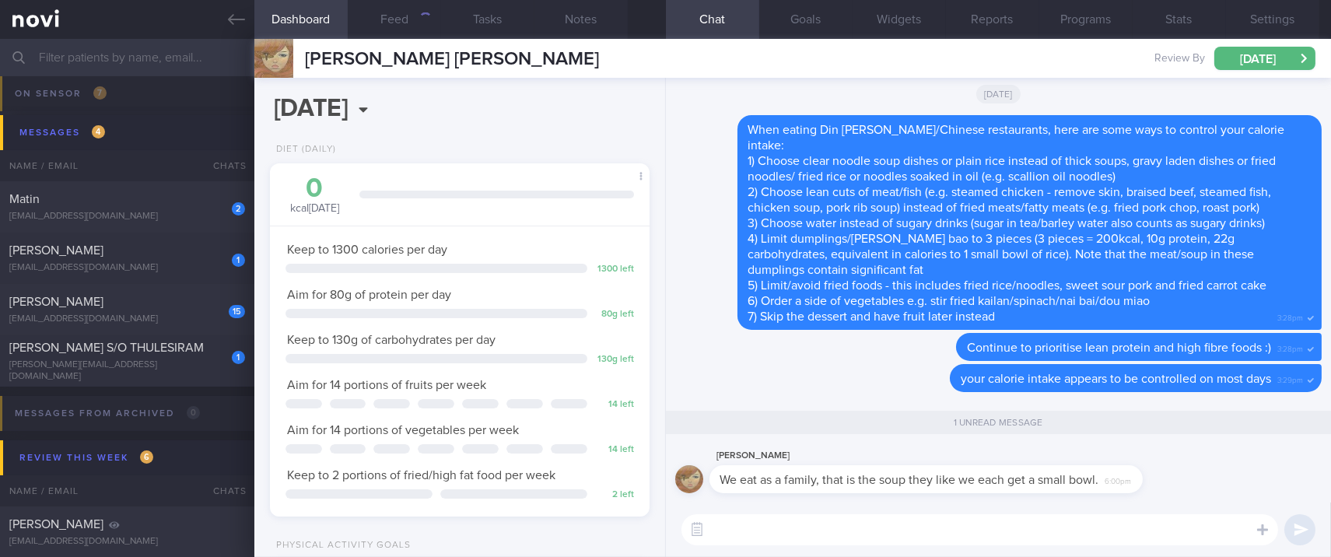
click at [980, 529] on textarea at bounding box center [980, 529] width 597 height 31
click at [391, 19] on button "Feed 32" at bounding box center [394, 19] width 93 height 39
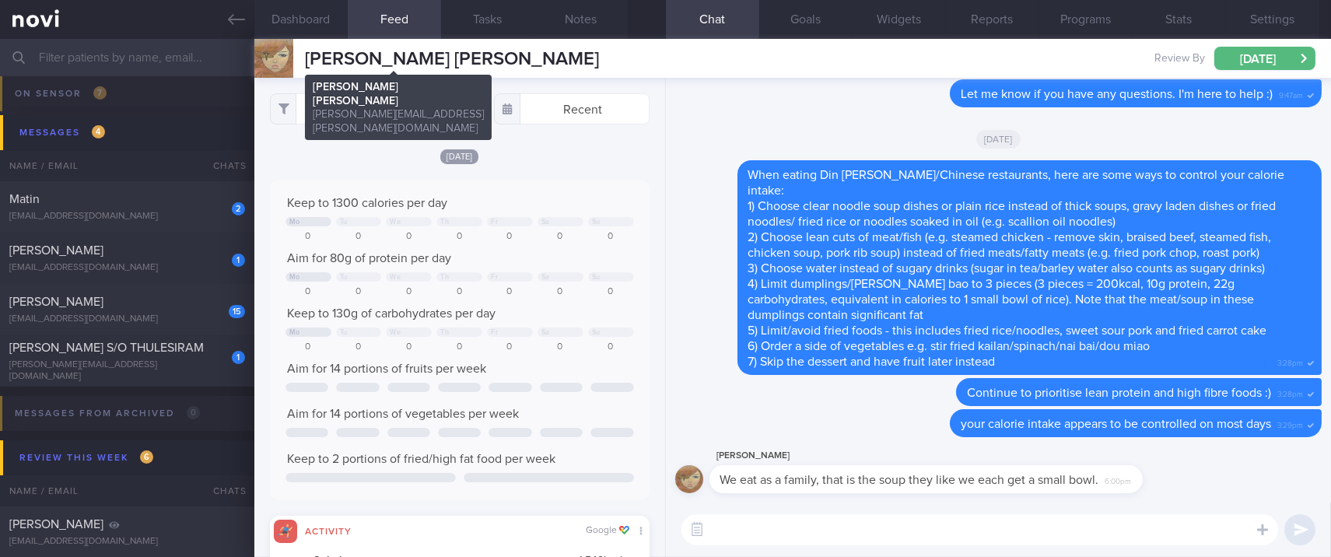
scroll to position [86, 342]
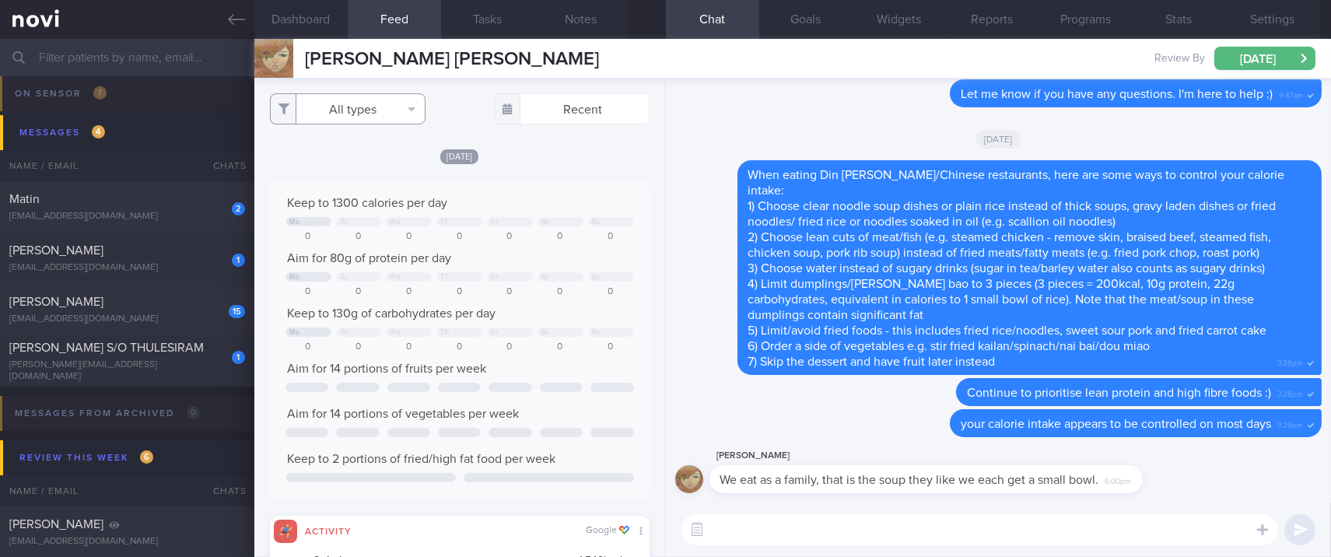
click at [374, 100] on button "All types" at bounding box center [348, 108] width 156 height 31
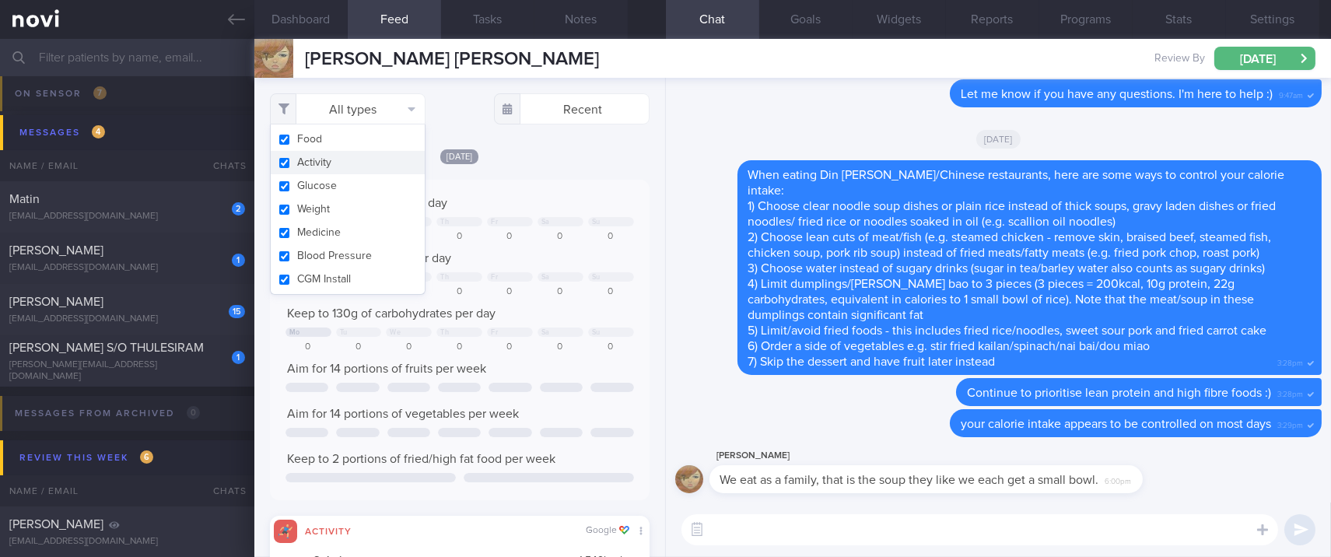
click at [347, 159] on button "Activity" at bounding box center [348, 162] width 154 height 23
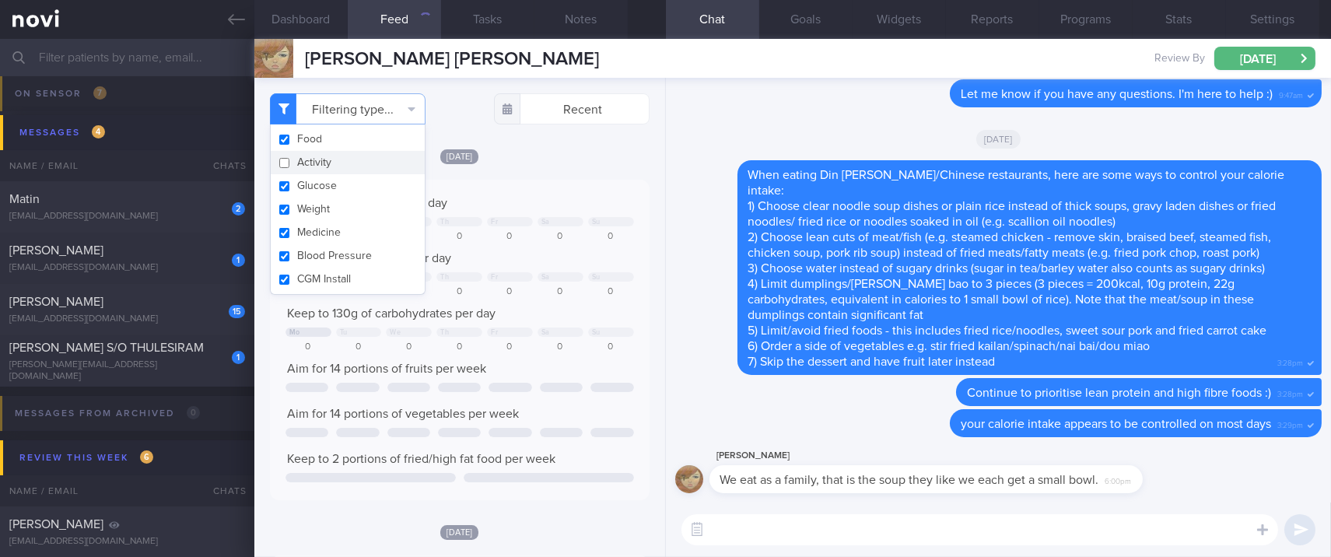
checkbox input "false"
click at [616, 23] on button "Notes" at bounding box center [580, 19] width 93 height 39
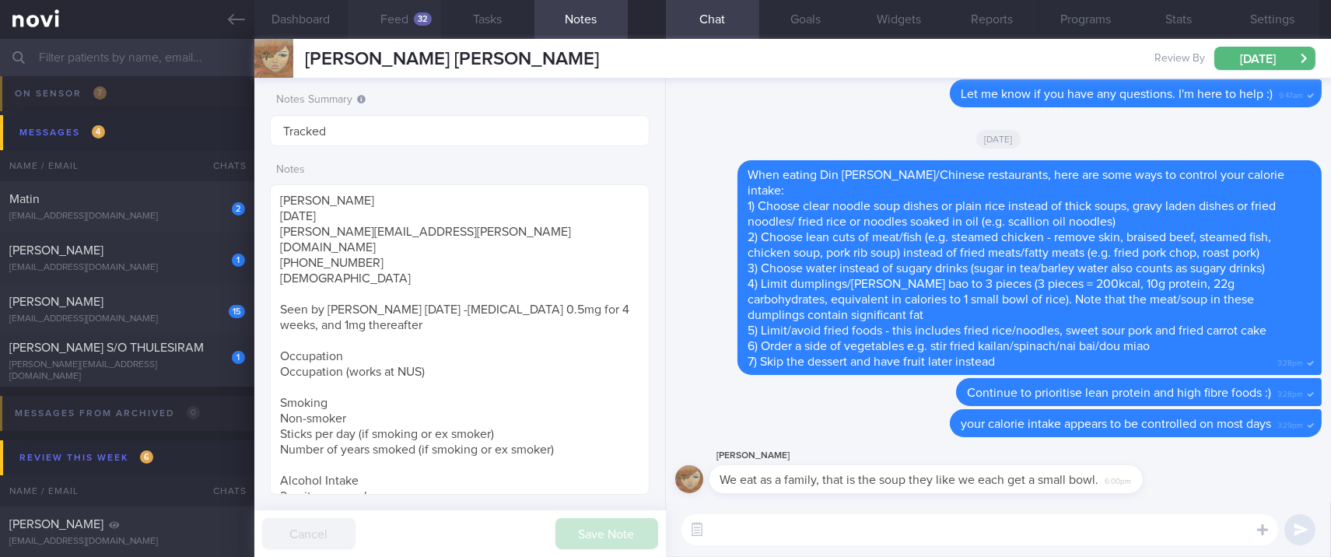
click at [401, 16] on button "Feed 32" at bounding box center [394, 19] width 93 height 39
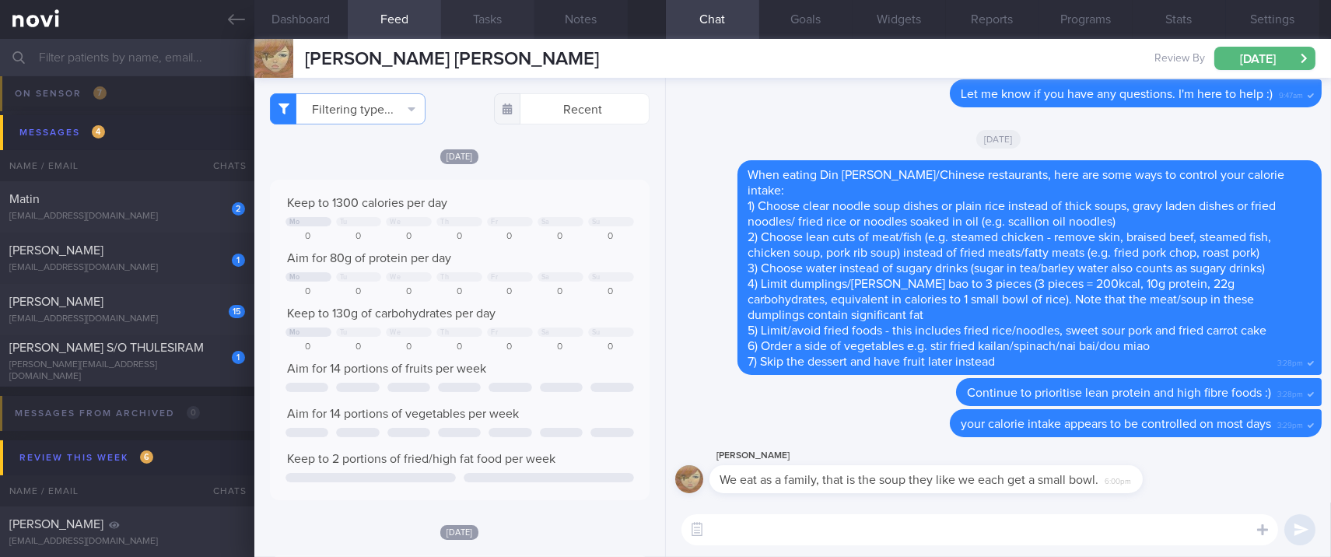
click at [462, 26] on button "Tasks" at bounding box center [487, 19] width 93 height 39
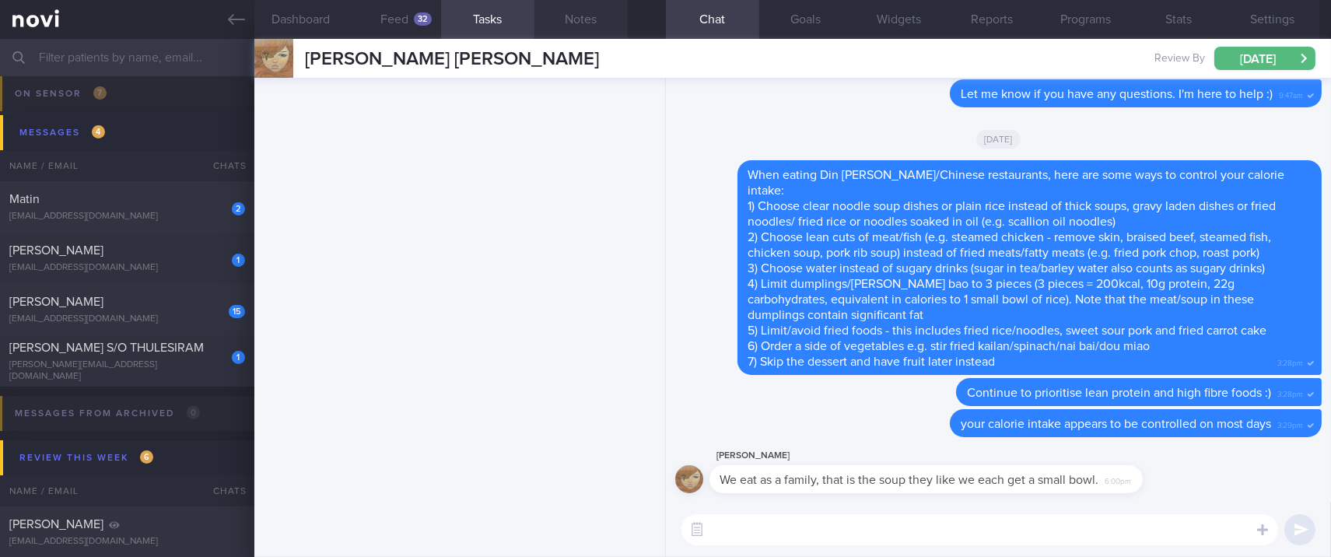
click at [593, 22] on button "Notes" at bounding box center [580, 19] width 93 height 39
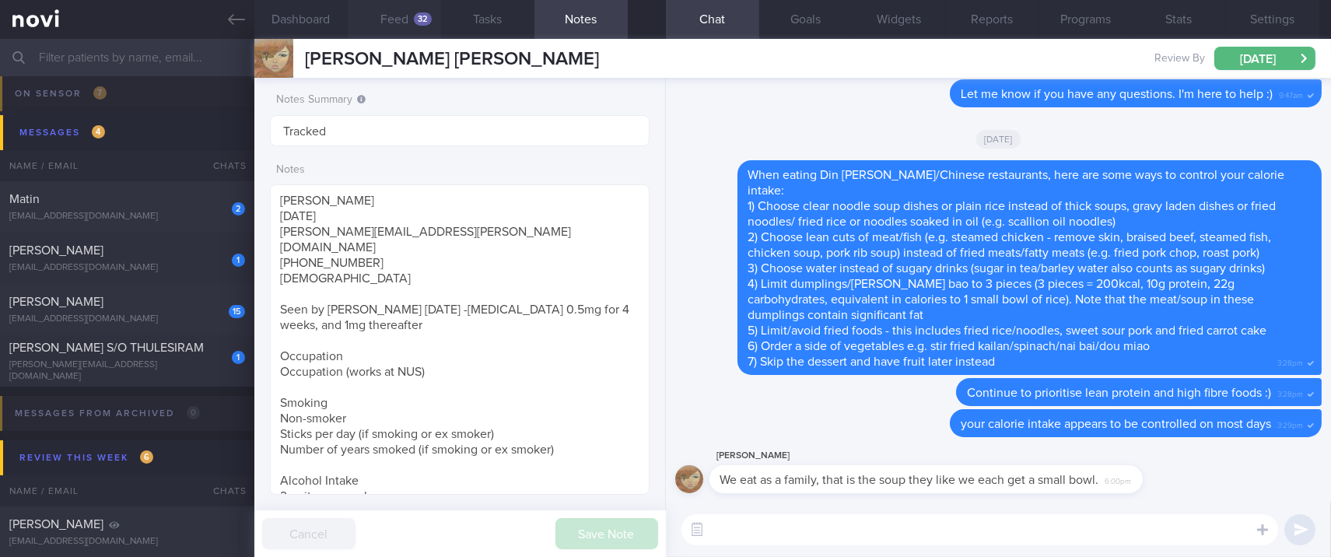
click at [399, 27] on button "Feed 32" at bounding box center [394, 19] width 93 height 39
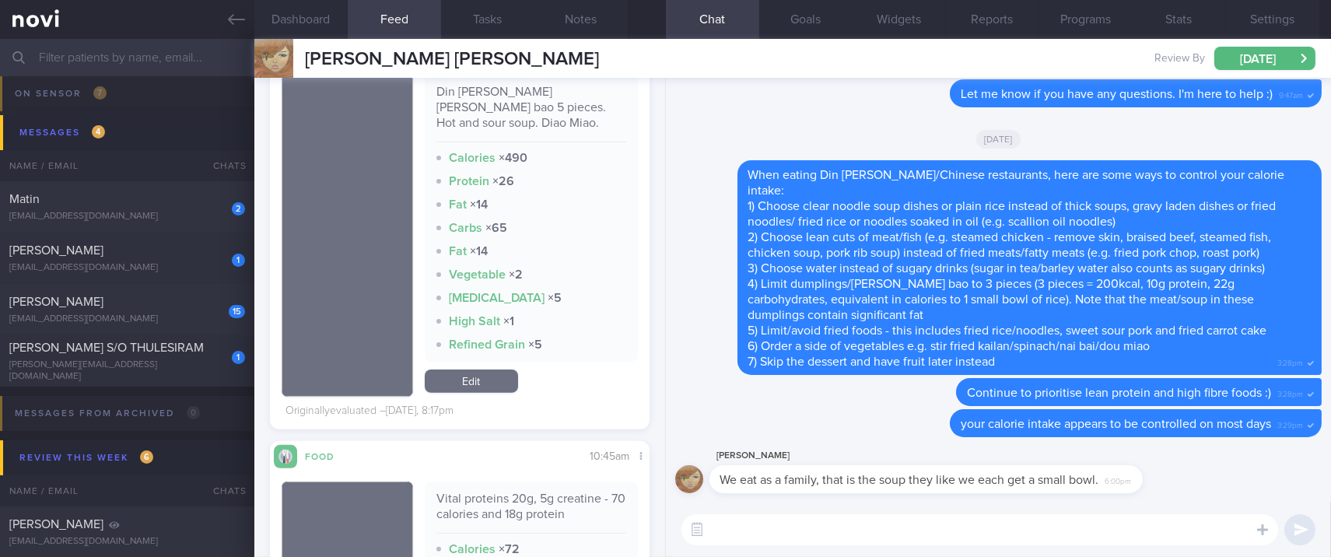
scroll to position [1141, 0]
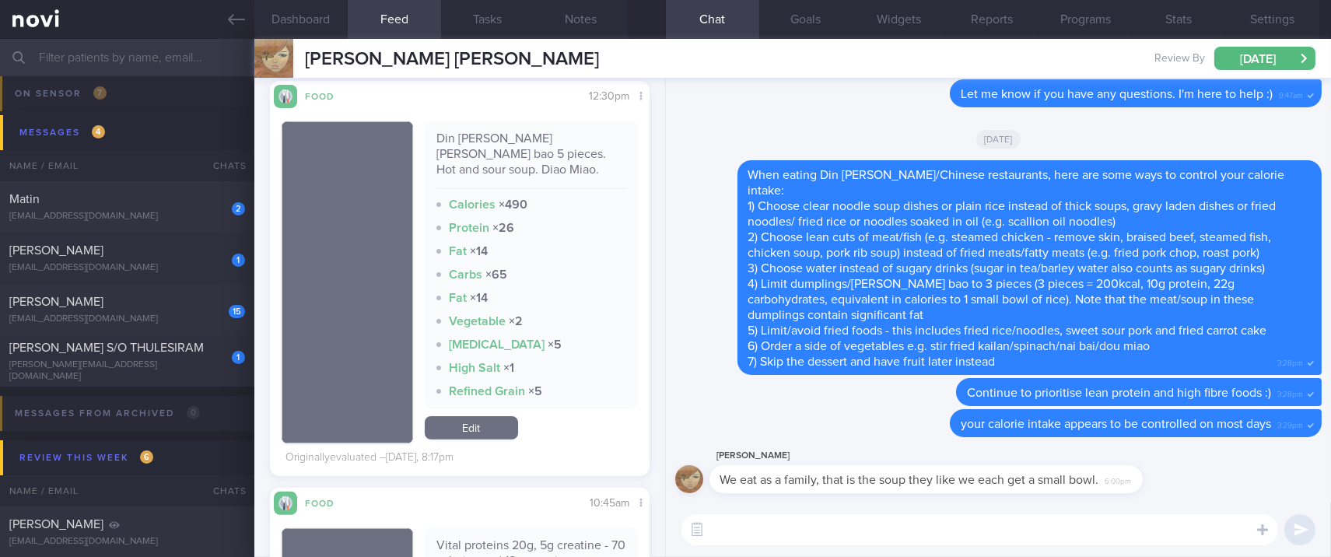
click at [786, 524] on textarea at bounding box center [980, 529] width 597 height 31
type textarea "n"
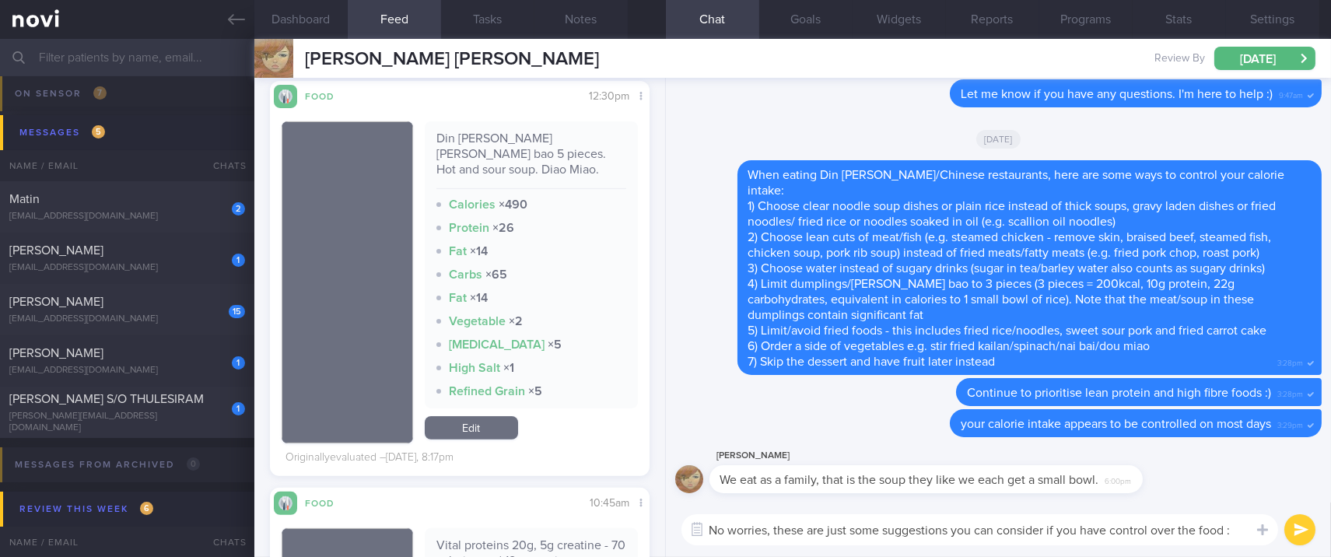
type textarea "No worries, these are just some suggestions you can consider if you have contro…"
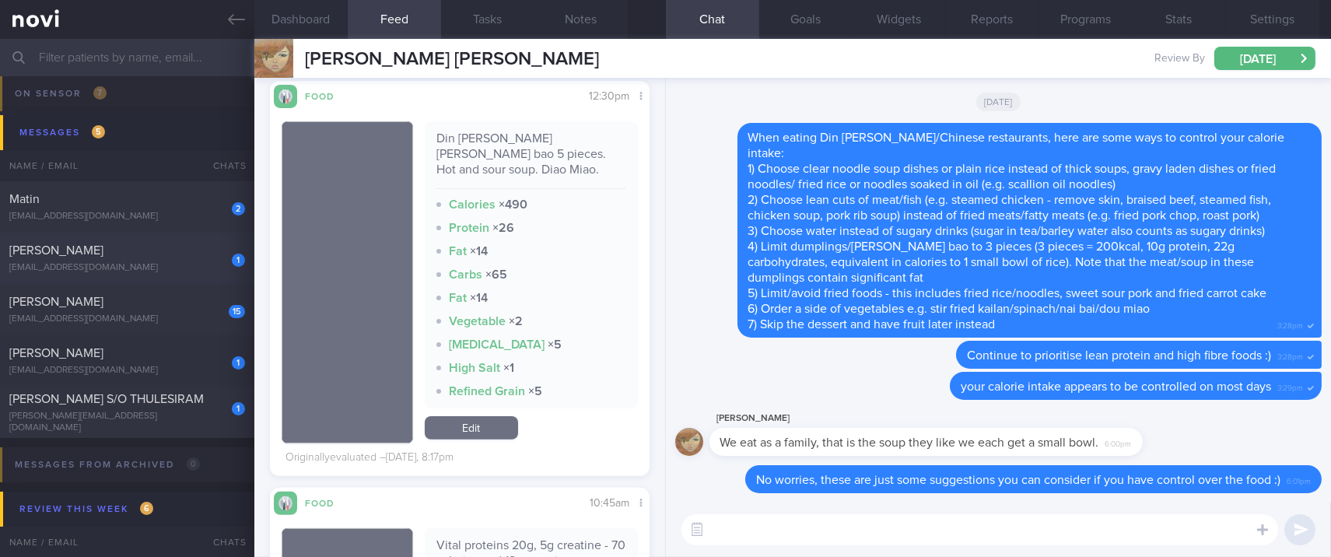
click at [180, 261] on div "1 [PERSON_NAME] [EMAIL_ADDRESS][DOMAIN_NAME]" at bounding box center [127, 258] width 254 height 31
type input "tracked. On Buzud. poor diet understanding"
type textarea "[DATE] [EMAIL_ADDRESS][DOMAIN_NAME] 6588923852 [DEMOGRAPHIC_DATA] Seen by [PERS…"
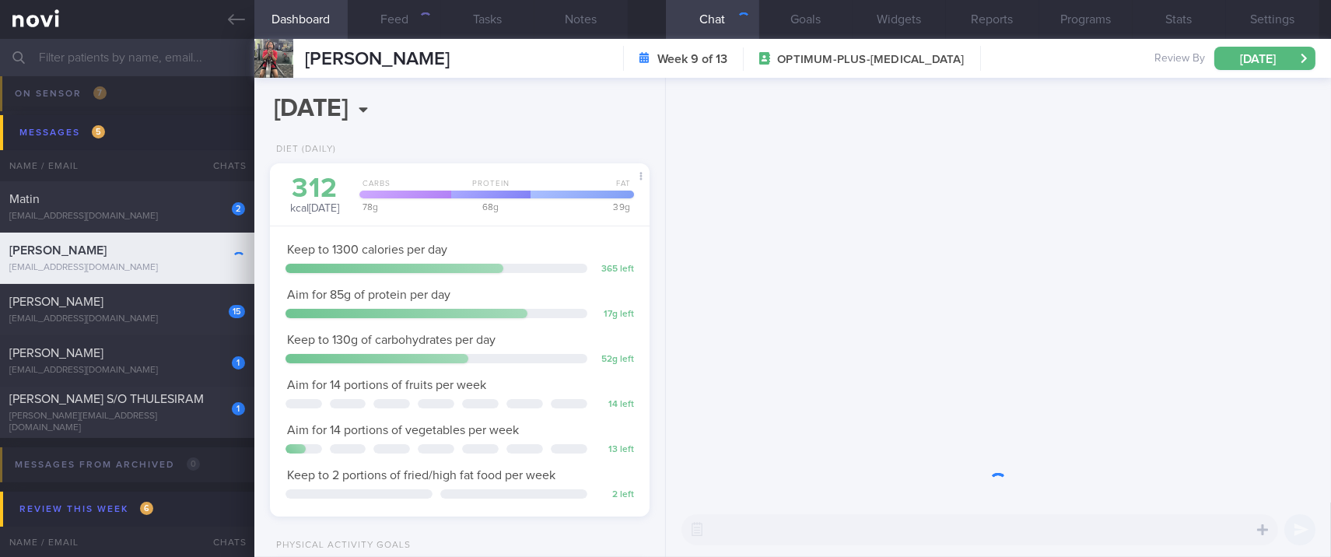
scroll to position [189, 336]
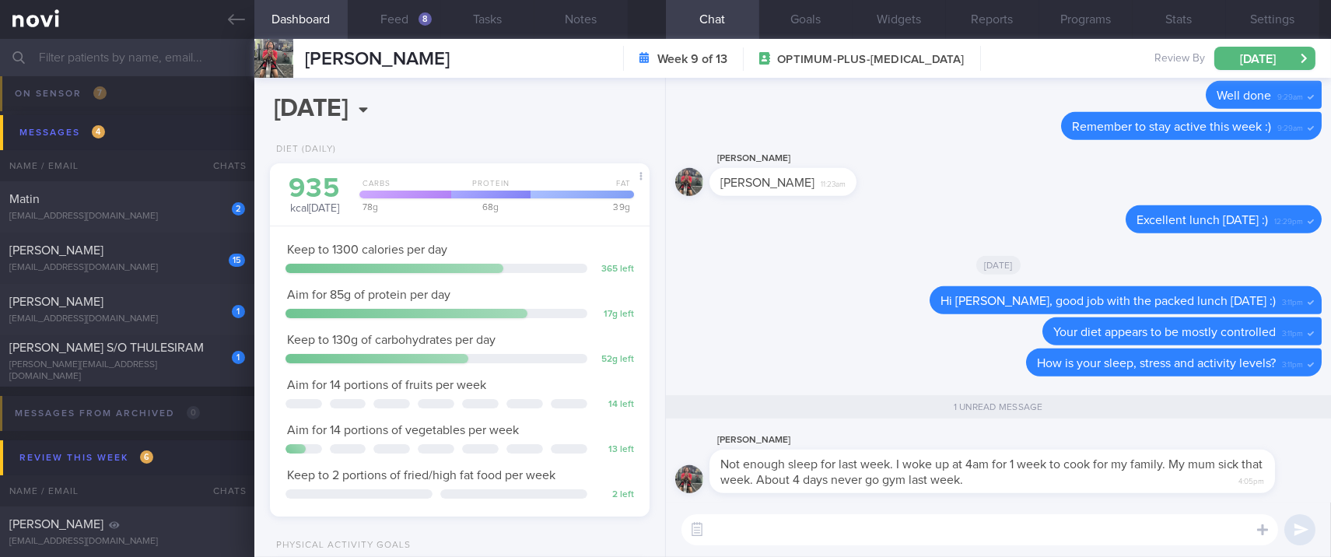
click at [1058, 528] on textarea at bounding box center [980, 529] width 597 height 31
type textarea "I hope your mum gets well soon, [PERSON_NAME]"
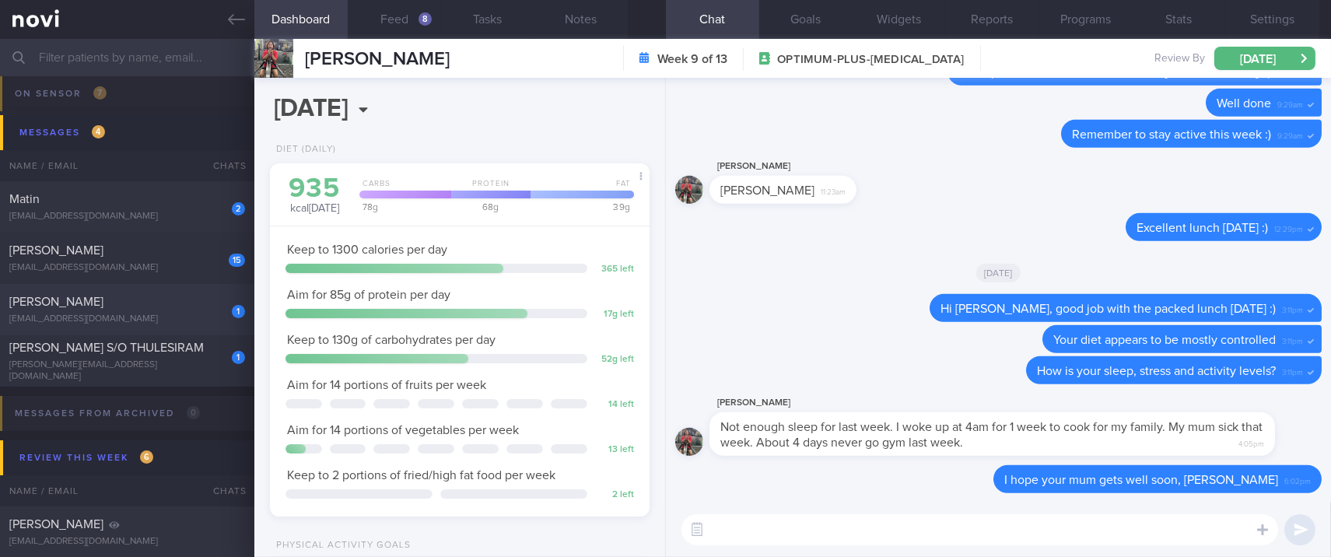
click at [115, 296] on div "[PERSON_NAME]" at bounding box center [125, 302] width 232 height 16
type input "Tracked"
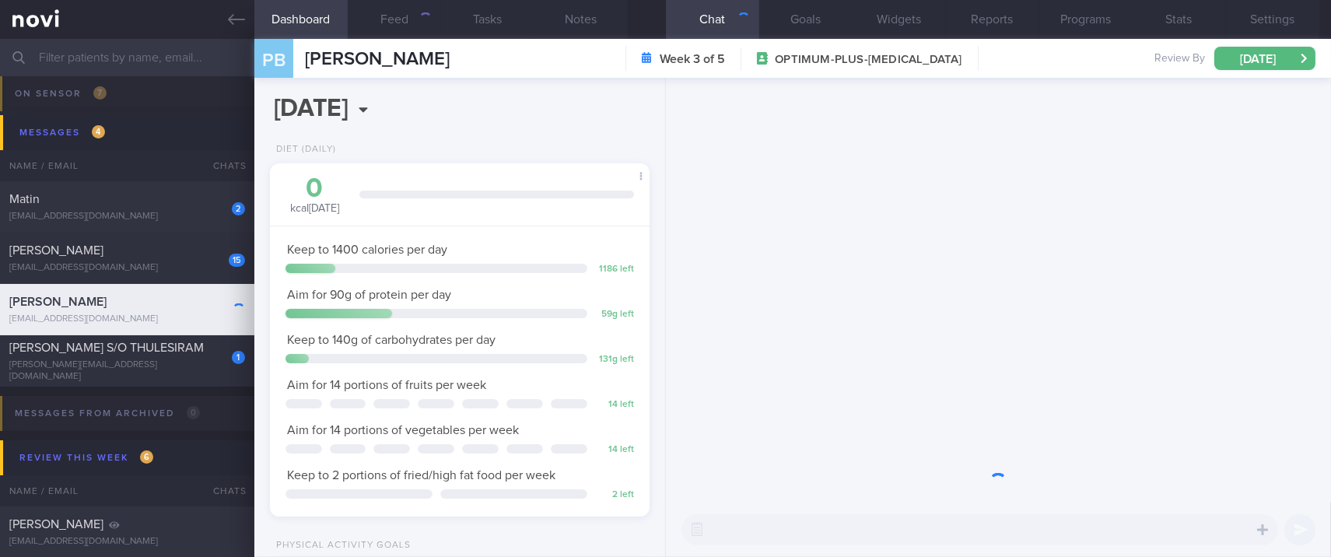
scroll to position [189, 336]
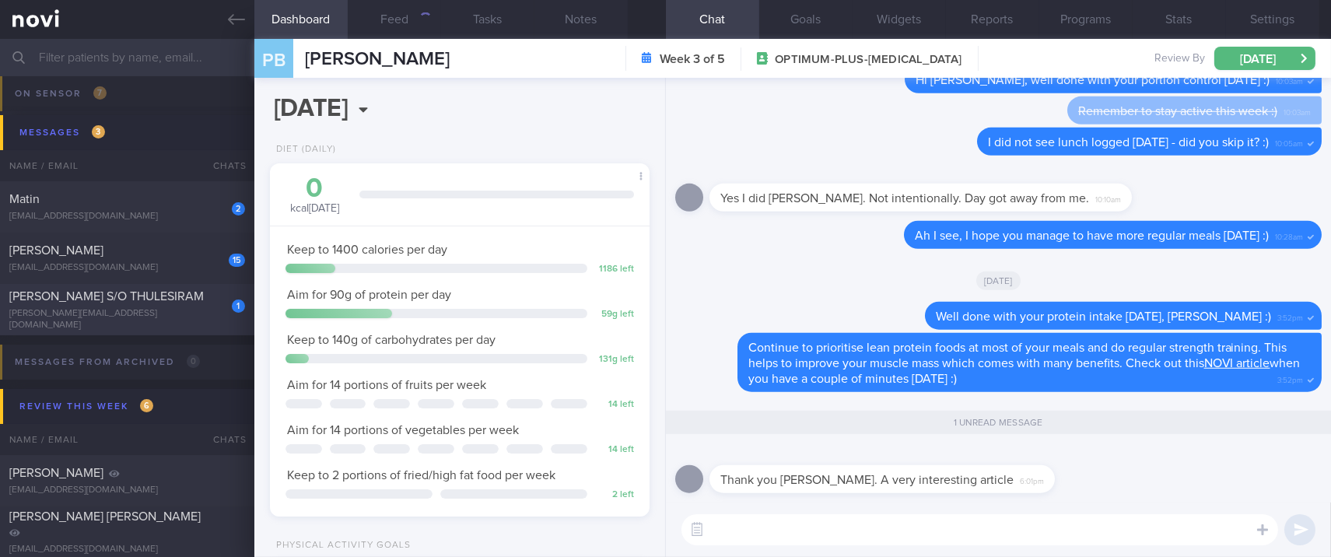
click at [175, 311] on div "1 [PERSON_NAME] S/O THULESIRAM [PERSON_NAME][EMAIL_ADDRESS][DOMAIN_NAME]" at bounding box center [127, 310] width 254 height 43
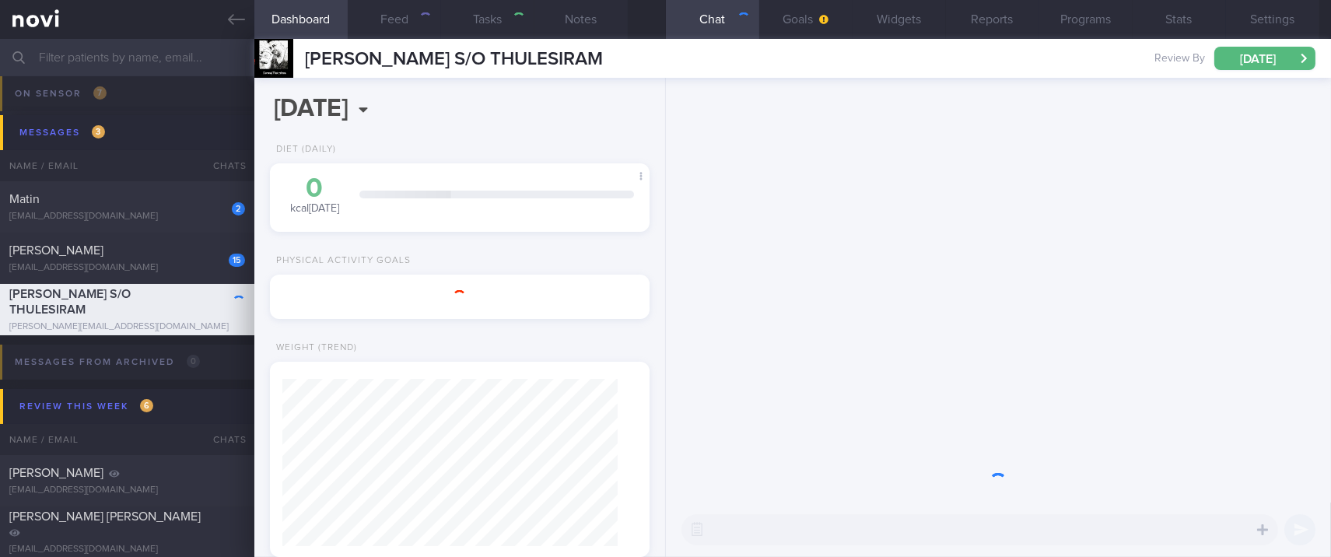
type textarea "NRIC: S8204858H Name: [PERSON_NAME]/O THULESIRAM Gender: [DEMOGRAPHIC_DATA] DOB…"
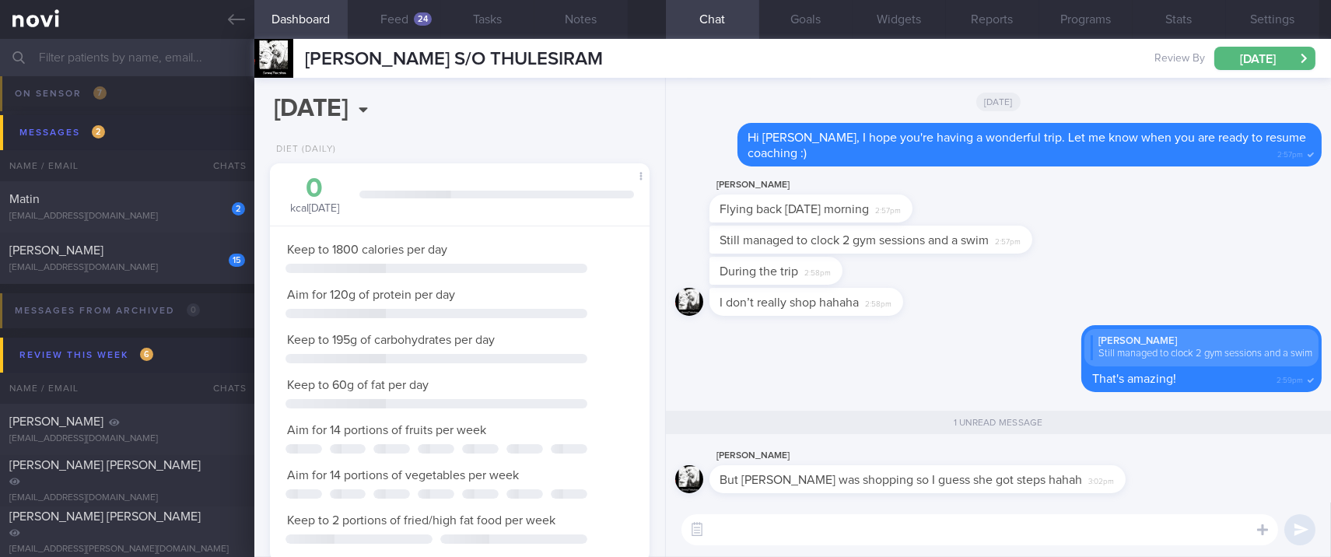
scroll to position [189, 336]
click at [834, 528] on textarea at bounding box center [980, 529] width 597 height 31
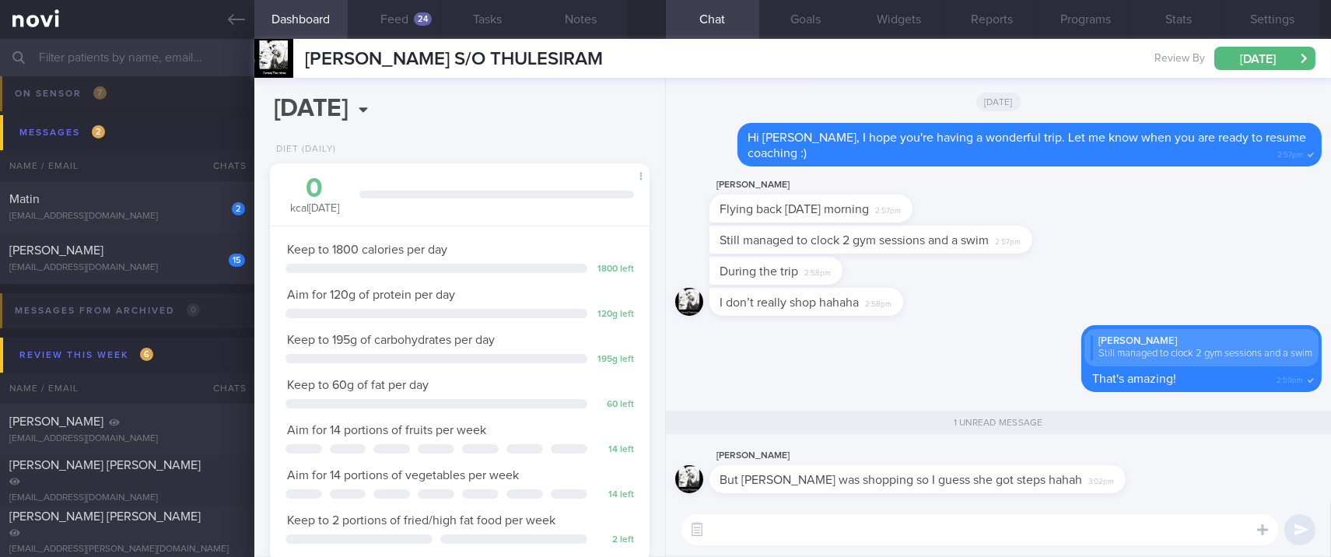
type textarea "e"
type textarea "H"
type textarea "T"
click at [142, 199] on div "Matin" at bounding box center [125, 199] width 232 height 16
type input "Tracked. Matin. eGFR 66 ([DATE]), history of high creatinine"
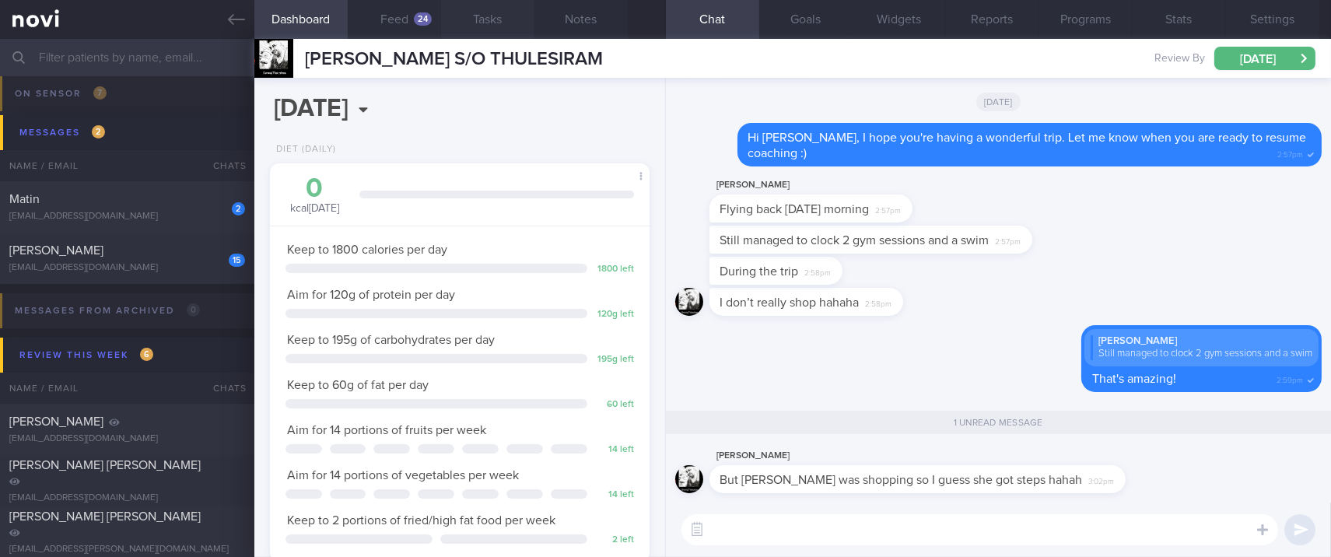
type input "Tracked. Matin. eGFR 66 ([DATE]), history of high creatinine"
type textarea "[DEMOGRAPHIC_DATA] Gentleman Meds: [MEDICAL_DATA] 50mg OM [MEDICAL_DATA] 2.5mg …"
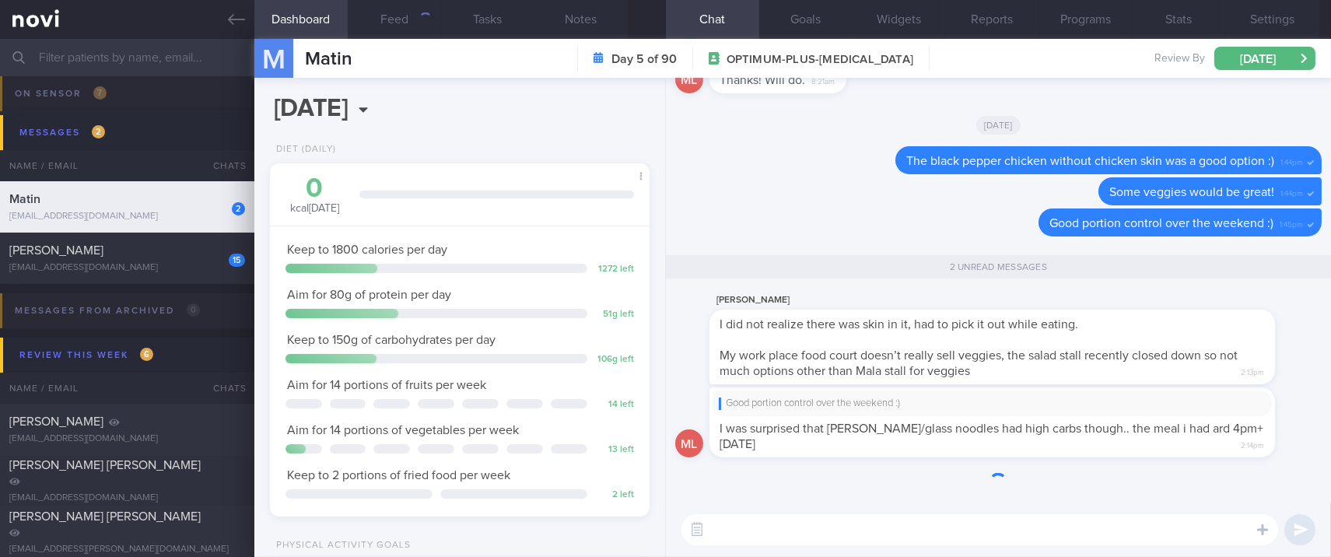
scroll to position [170, 342]
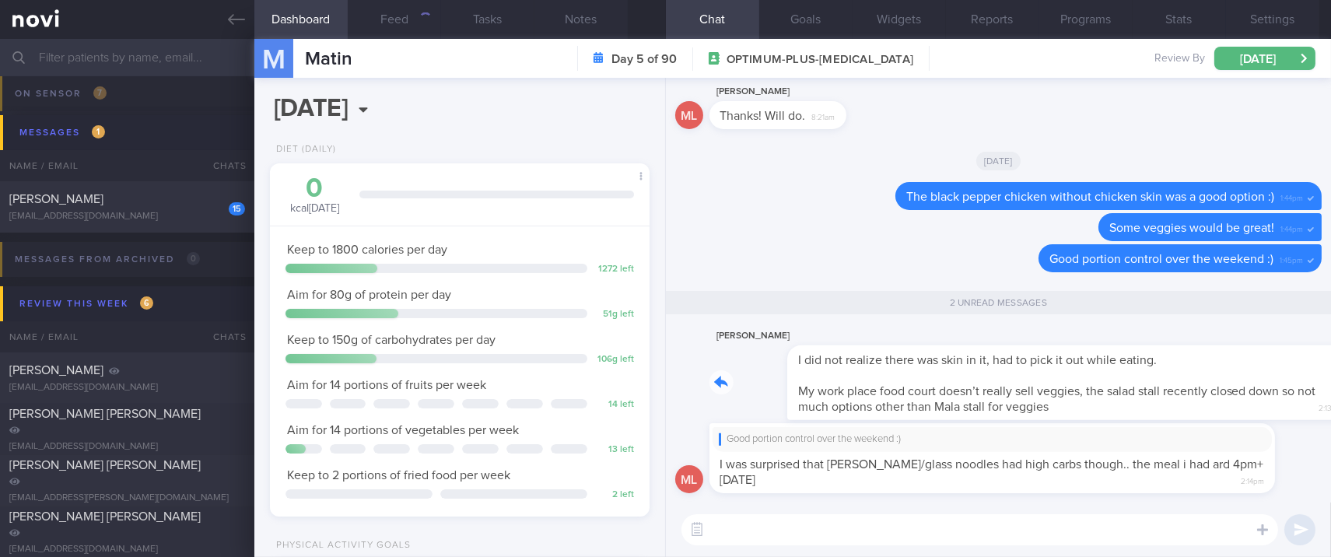
drag, startPoint x: 846, startPoint y: 372, endPoint x: 1076, endPoint y: 370, distance: 230.3
click at [1076, 370] on div "[PERSON_NAME] I did not realize there was skin in it, had to pick it out while …" at bounding box center [1016, 373] width 612 height 93
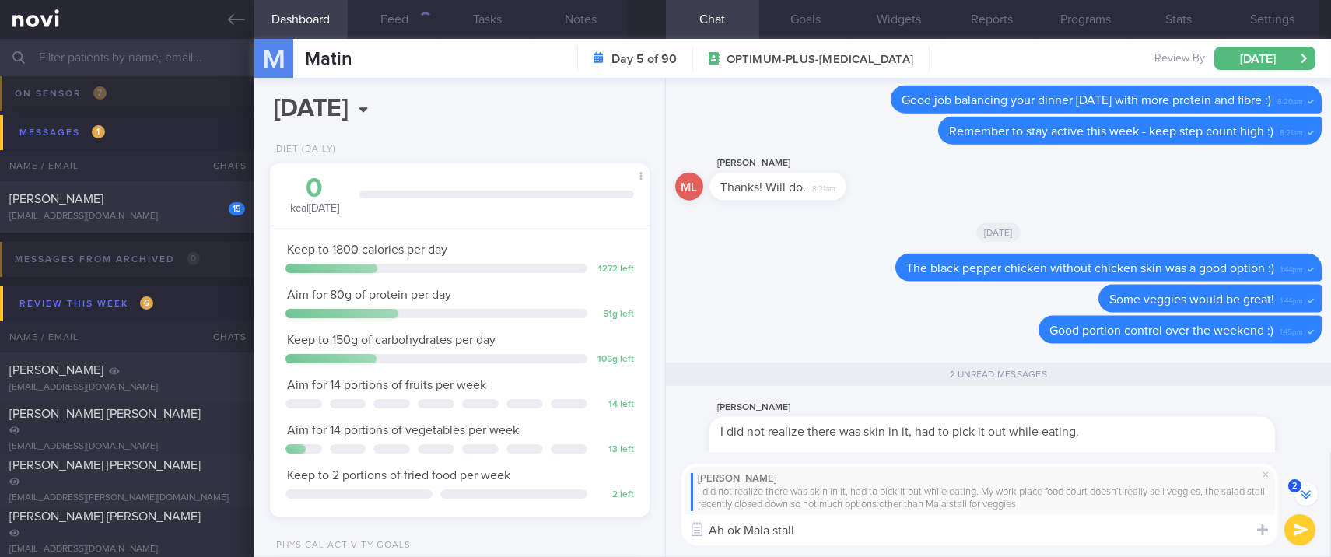
scroll to position [0, 0]
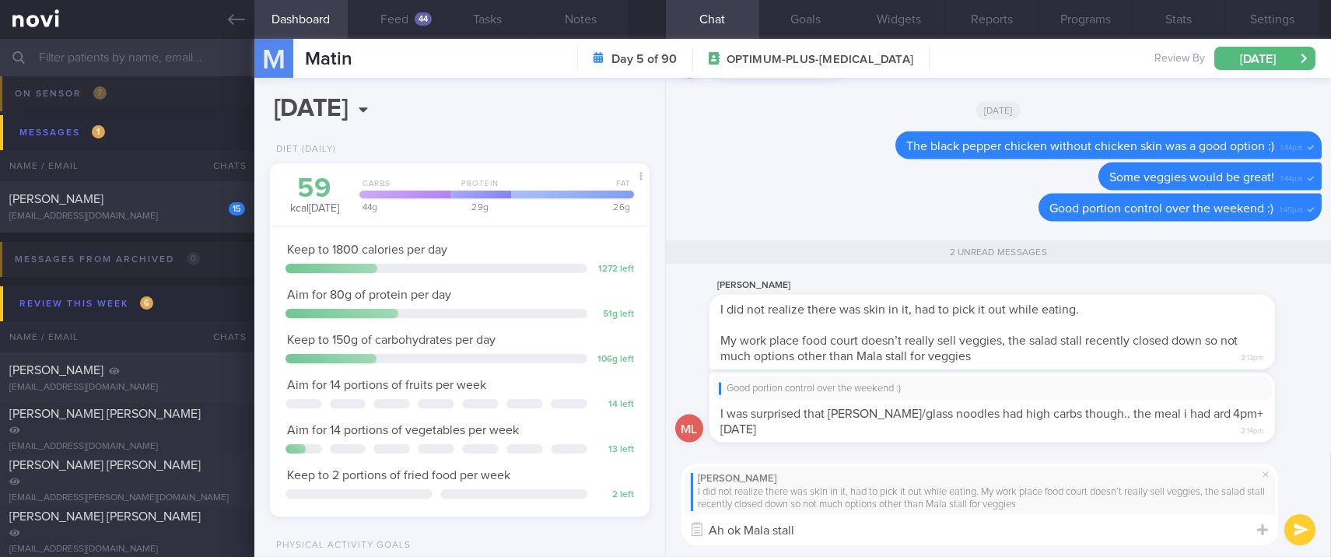
click at [747, 531] on textarea "Ah ok Mala stall" at bounding box center [980, 529] width 597 height 31
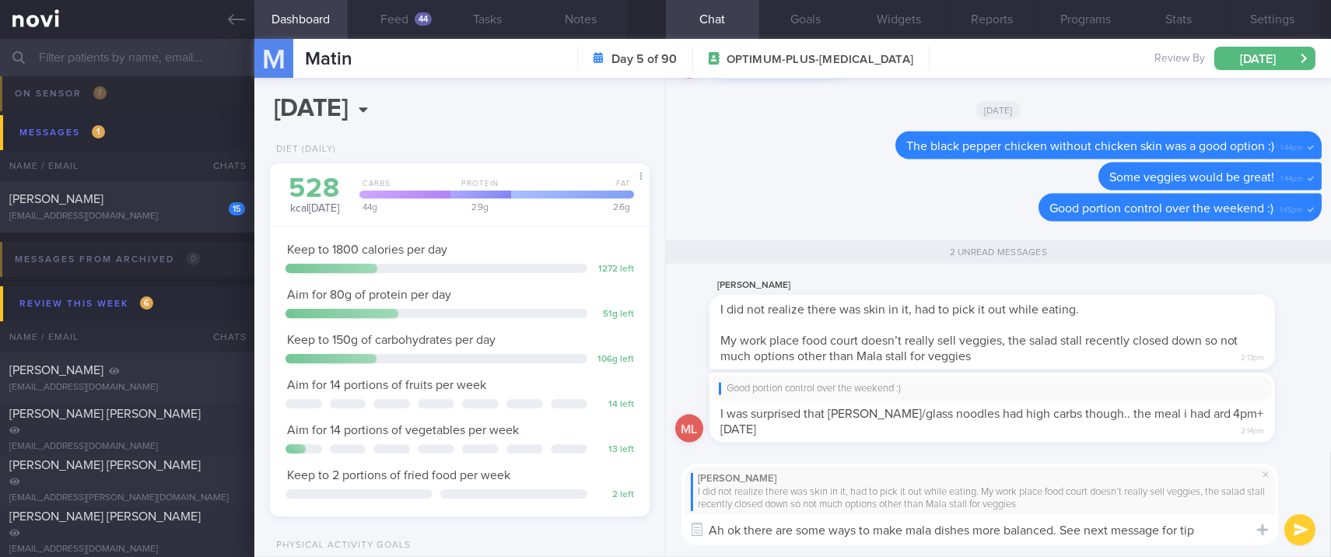
type textarea "Ah ok there are some ways to make mala dishes more balanced. See next message f…"
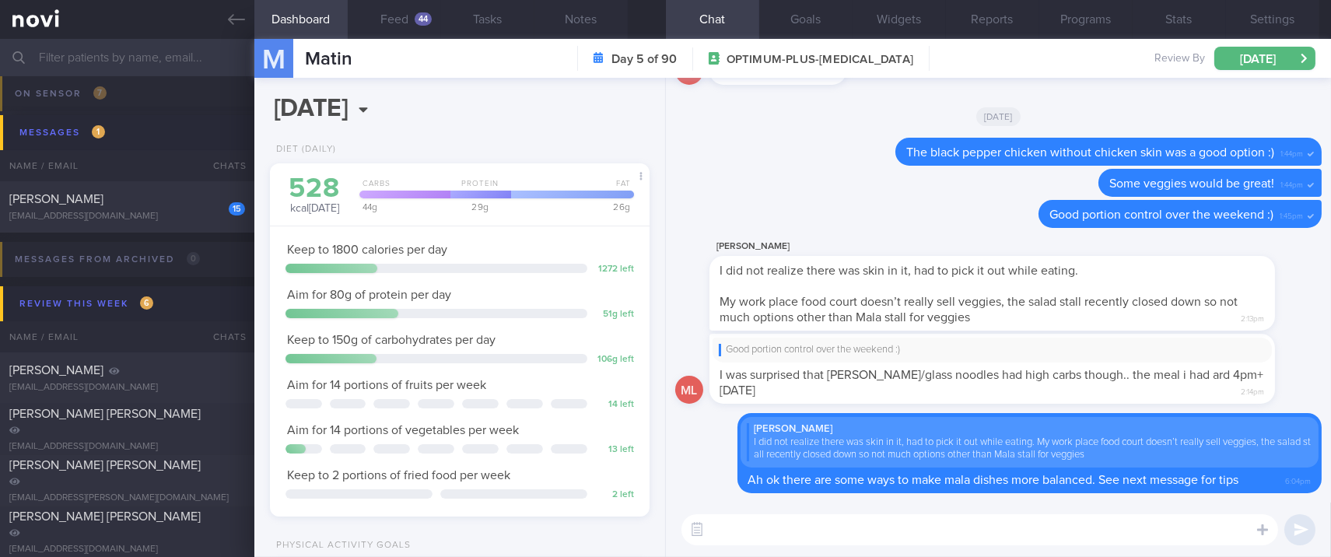
click at [884, 532] on textarea at bounding box center [980, 529] width 597 height 31
paste textarea "Mala [PERSON_NAME] can be quite calorie-dense due to its heavy use of oils, spi…"
type textarea "Mala [PERSON_NAME] can be quite calorie-dense due to its heavy use of oils, spi…"
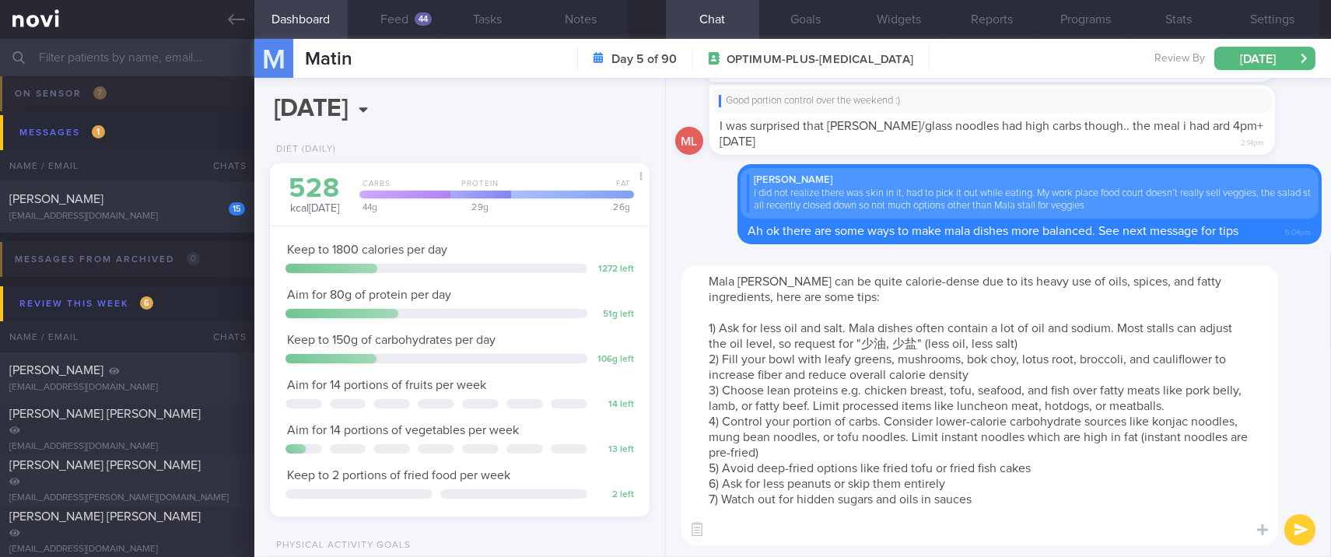
scroll to position [0, 0]
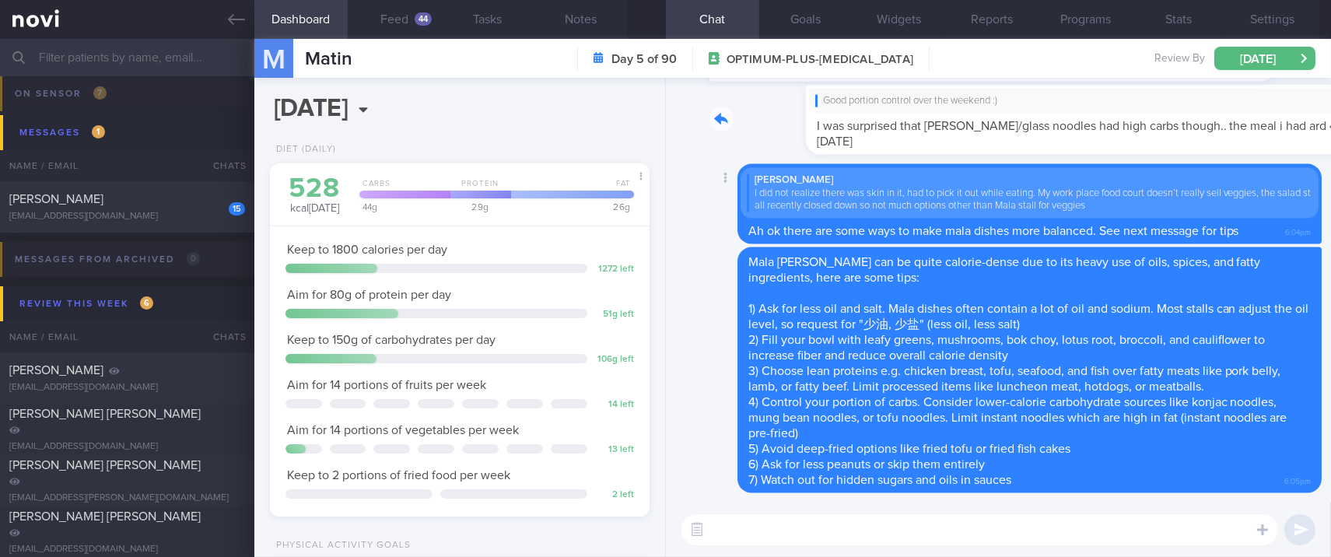
drag, startPoint x: 797, startPoint y: 142, endPoint x: 1095, endPoint y: 148, distance: 298.8
click at [1095, 148] on div "Good portion control over the weekend :) I was surprised that [PERSON_NAME]/gla…" at bounding box center [1016, 120] width 612 height 70
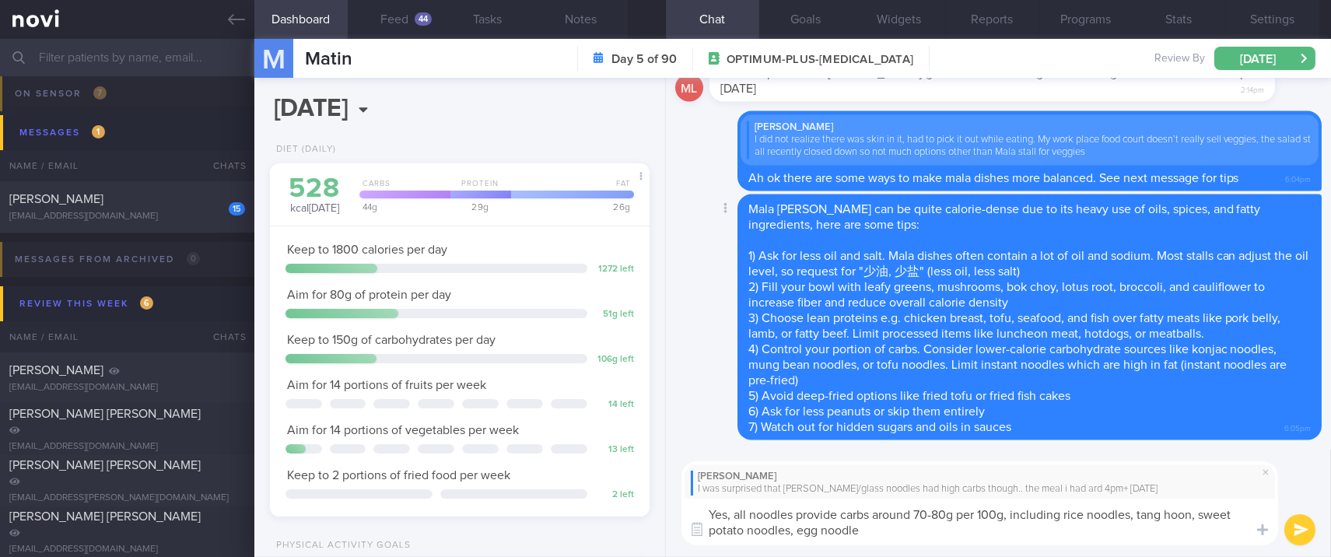
type textarea "Yes, all noodles provide carbs around 70-80g per 100g, including rice noodles, …"
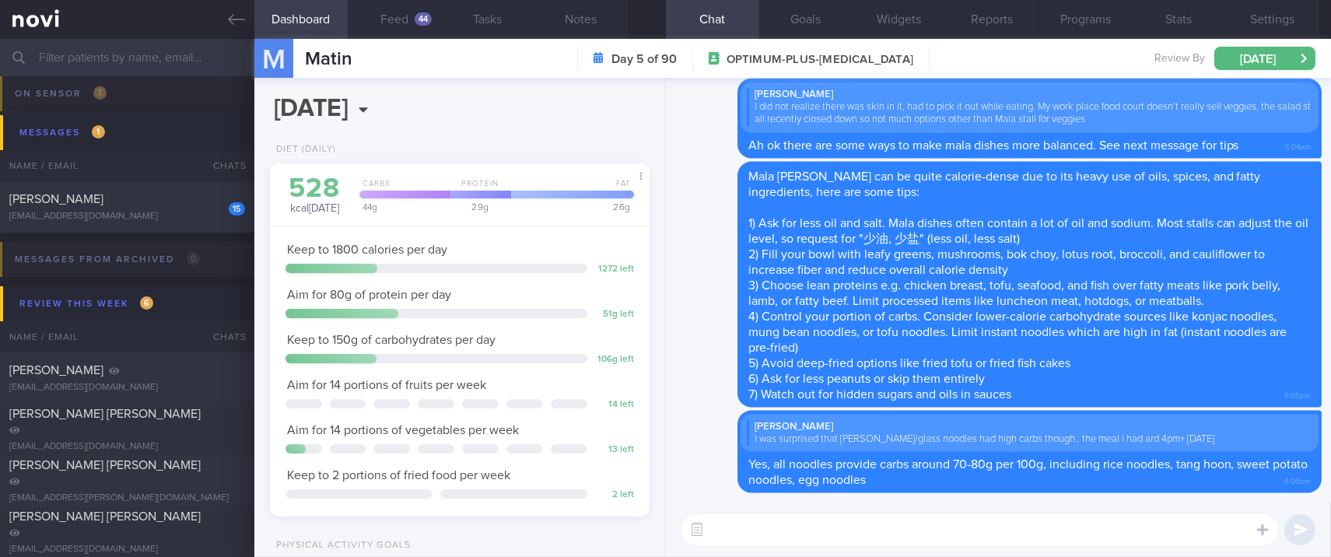
click at [517, 125] on div "[DATE], 1 Sep Diet (Daily) 528 kcal [DATE] Carbs Protein Fat 44 g 29 g 26 g Kee…" at bounding box center [460, 317] width 412 height 479
click at [405, 16] on button "Feed 44" at bounding box center [394, 19] width 93 height 39
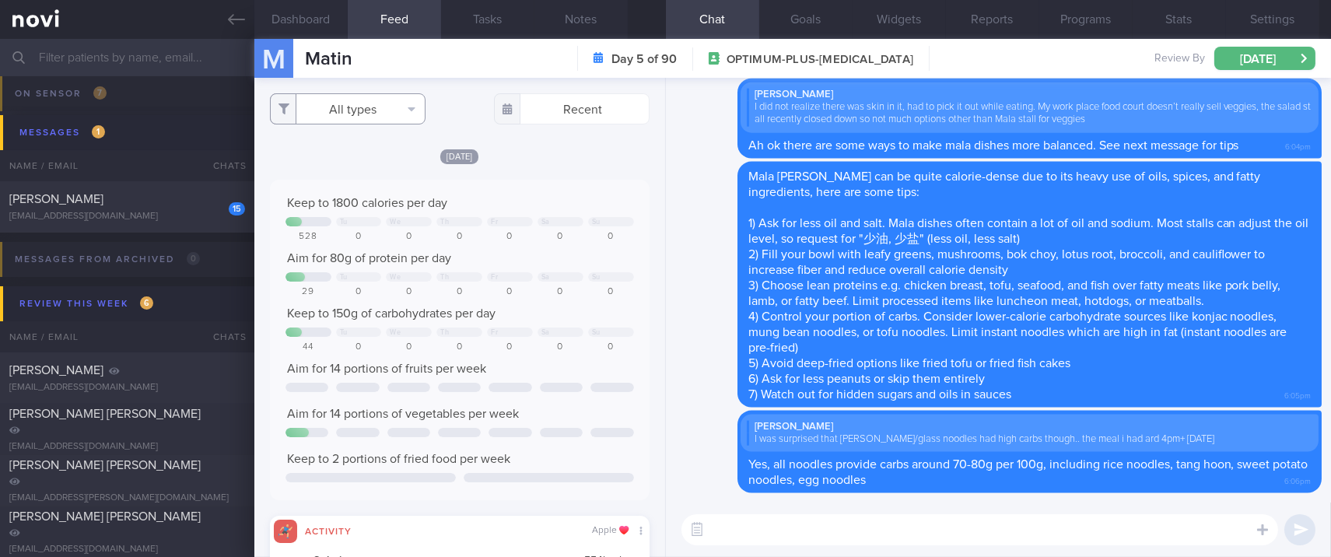
click at [365, 103] on button "All types" at bounding box center [348, 108] width 156 height 31
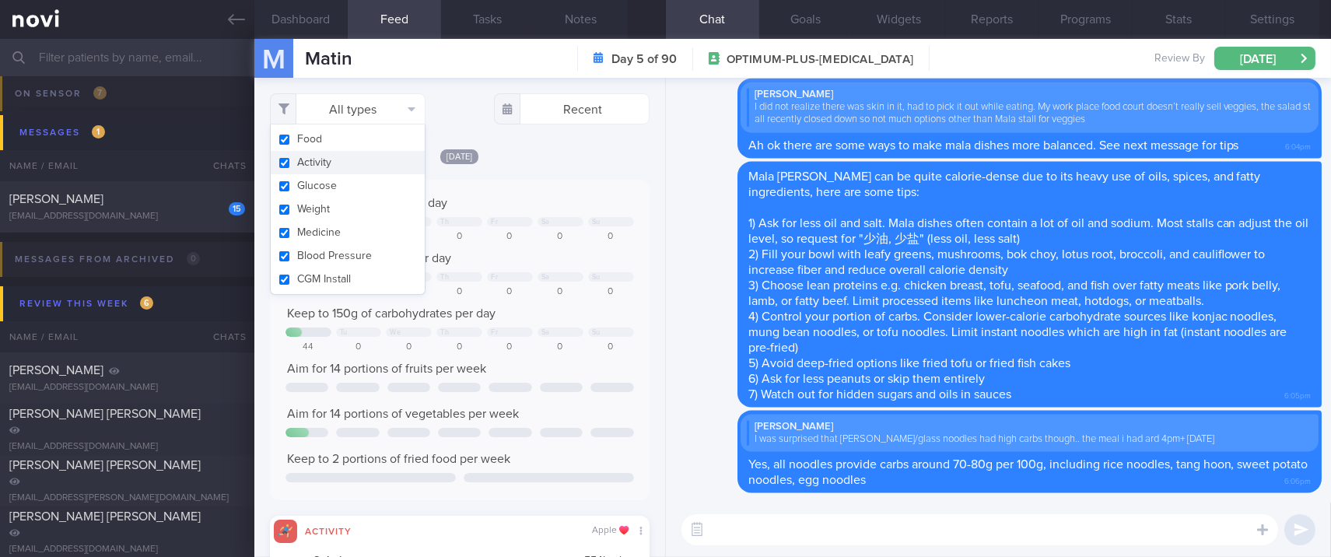
click at [333, 165] on button "Activity" at bounding box center [348, 162] width 154 height 23
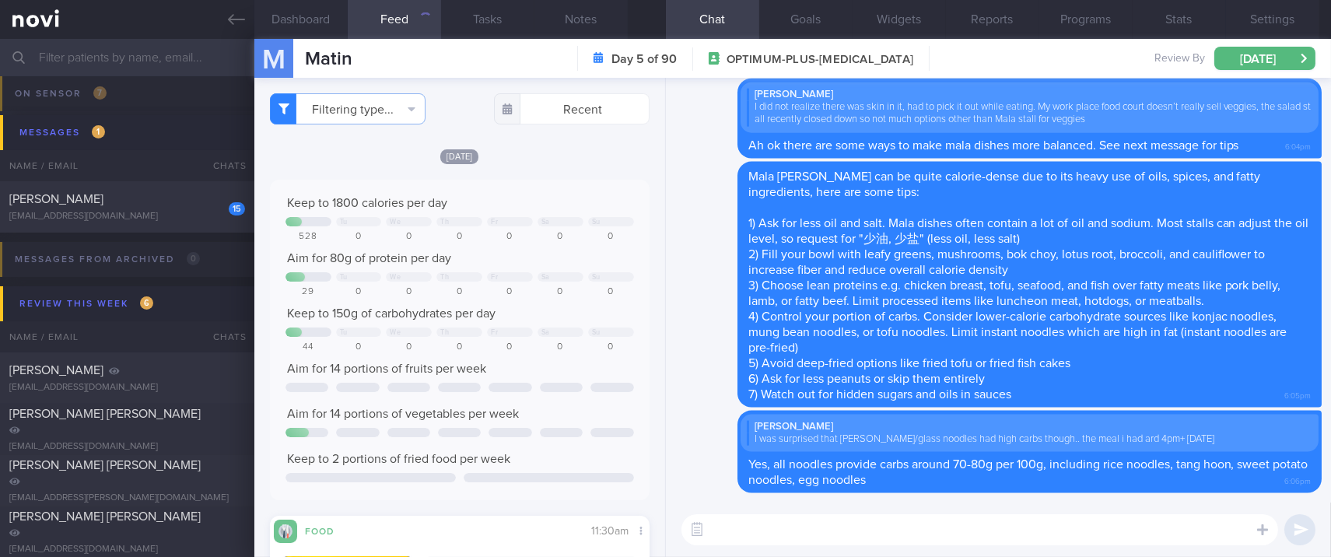
checkbox input "false"
click at [540, 198] on div "Keep to 1800 calories per day" at bounding box center [460, 203] width 349 height 16
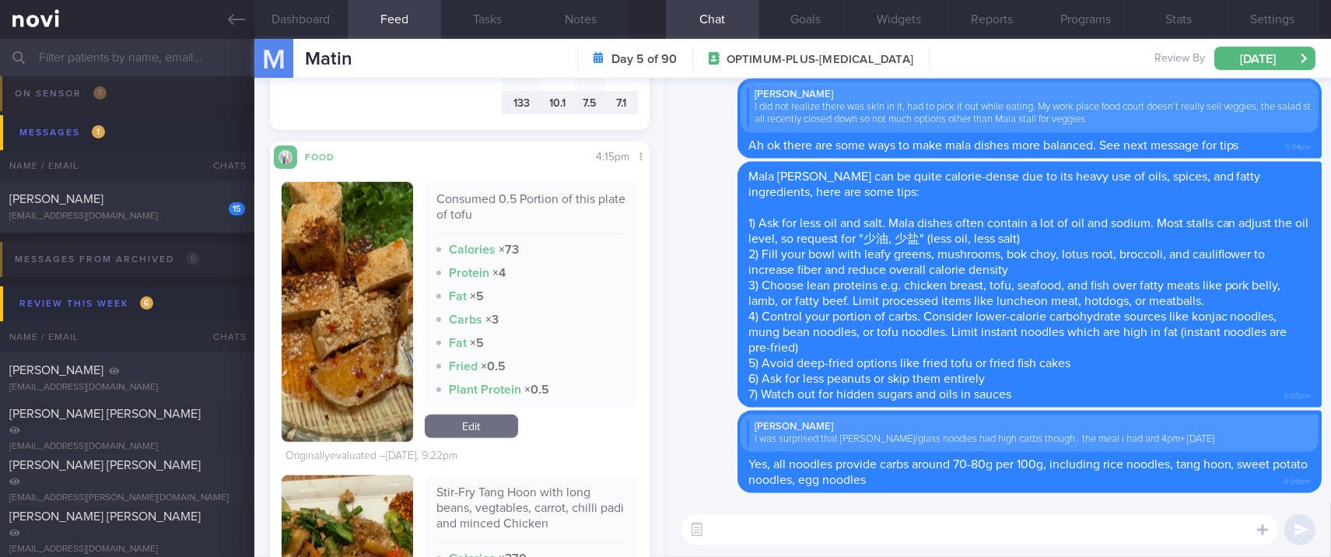
scroll to position [3216, 0]
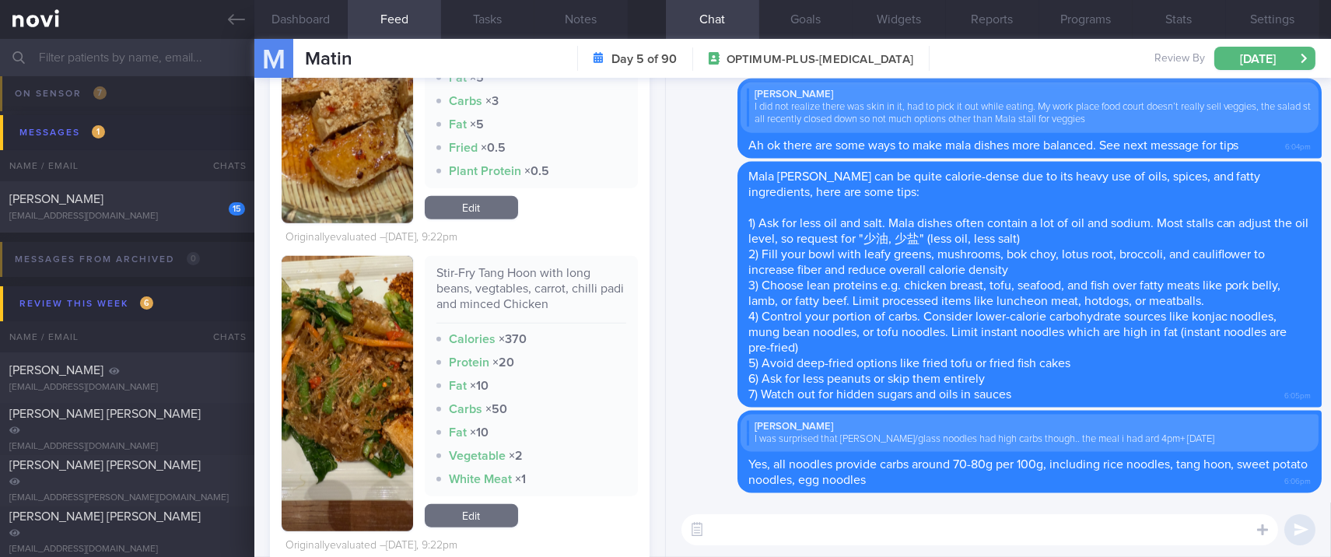
click at [344, 426] on button "button" at bounding box center [347, 393] width 131 height 275
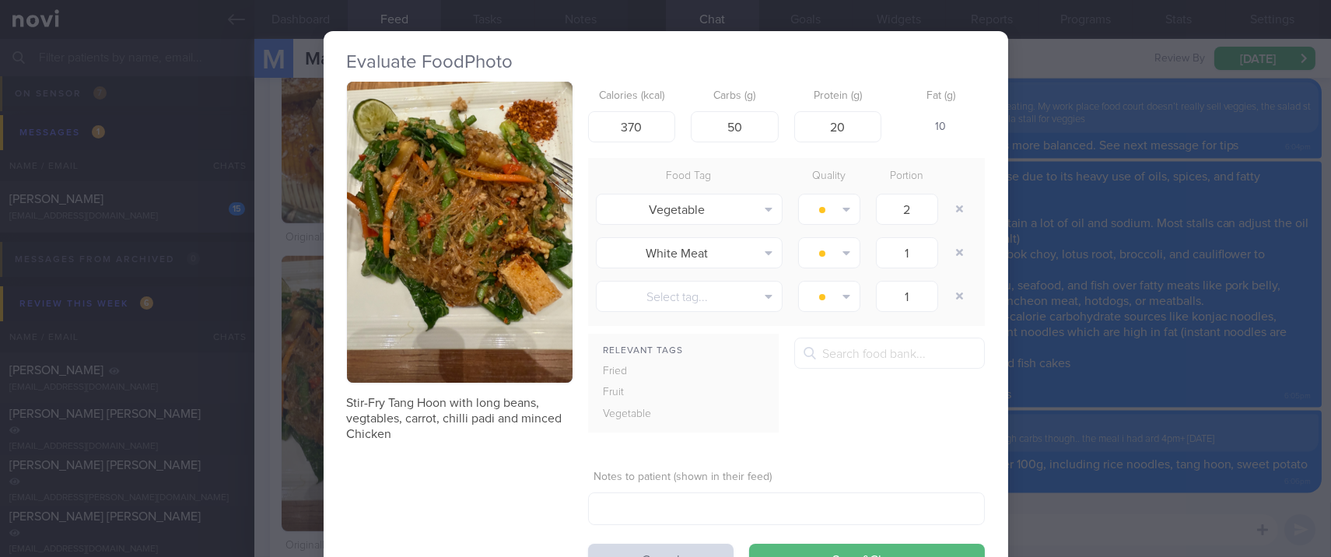
click at [471, 235] on button "button" at bounding box center [460, 232] width 226 height 301
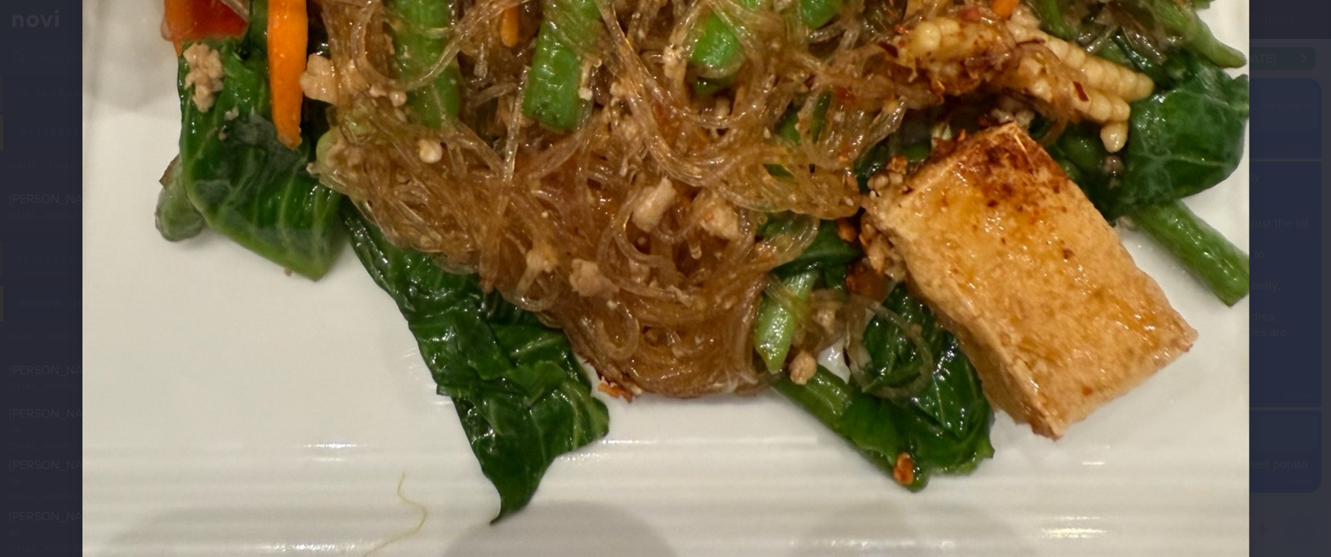
scroll to position [829, 0]
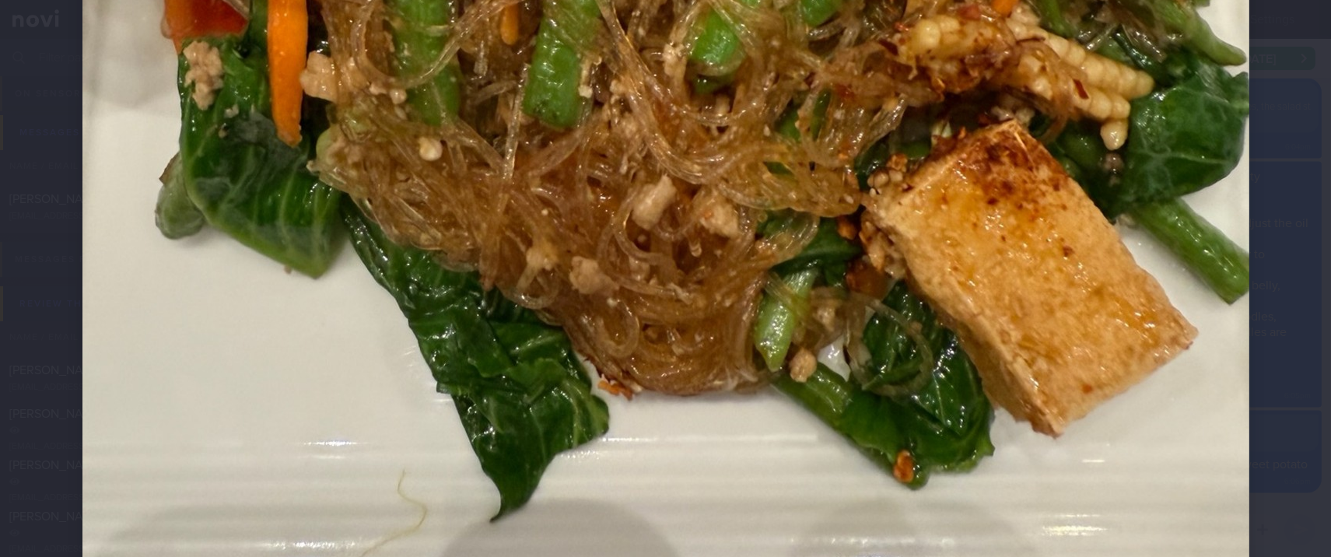
click at [1137, 403] on img at bounding box center [665, 11] width 1167 height 1556
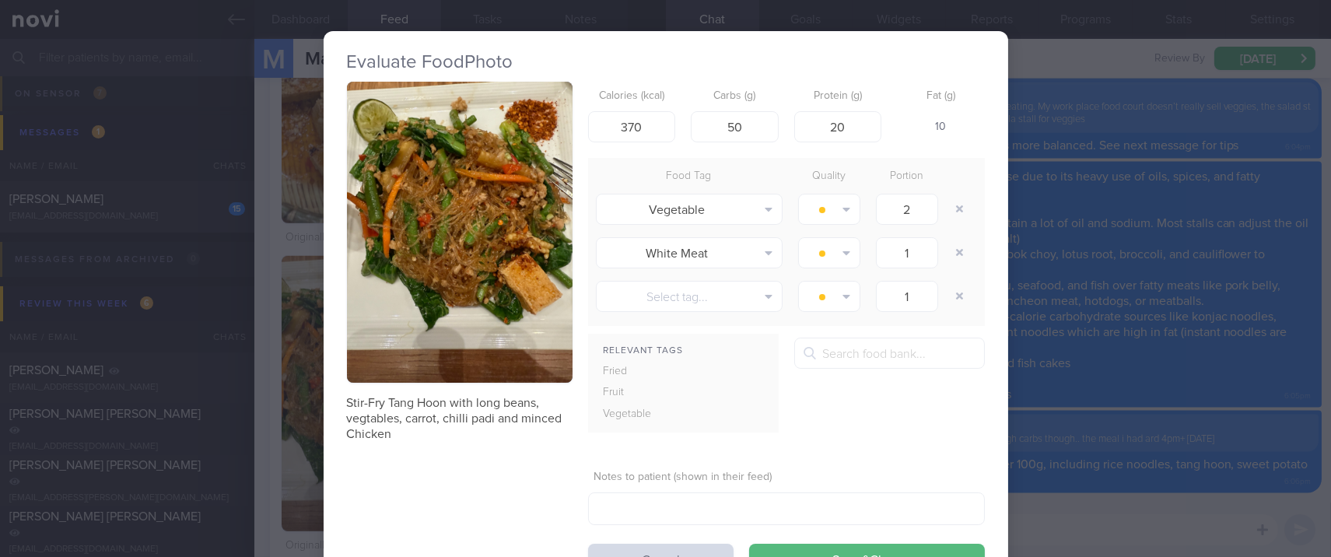
click at [1136, 374] on div "Evaluate Food Photo Stir-Fry Tang Hoon with long beans, vegtables, carrot, chil…" at bounding box center [665, 278] width 1331 height 557
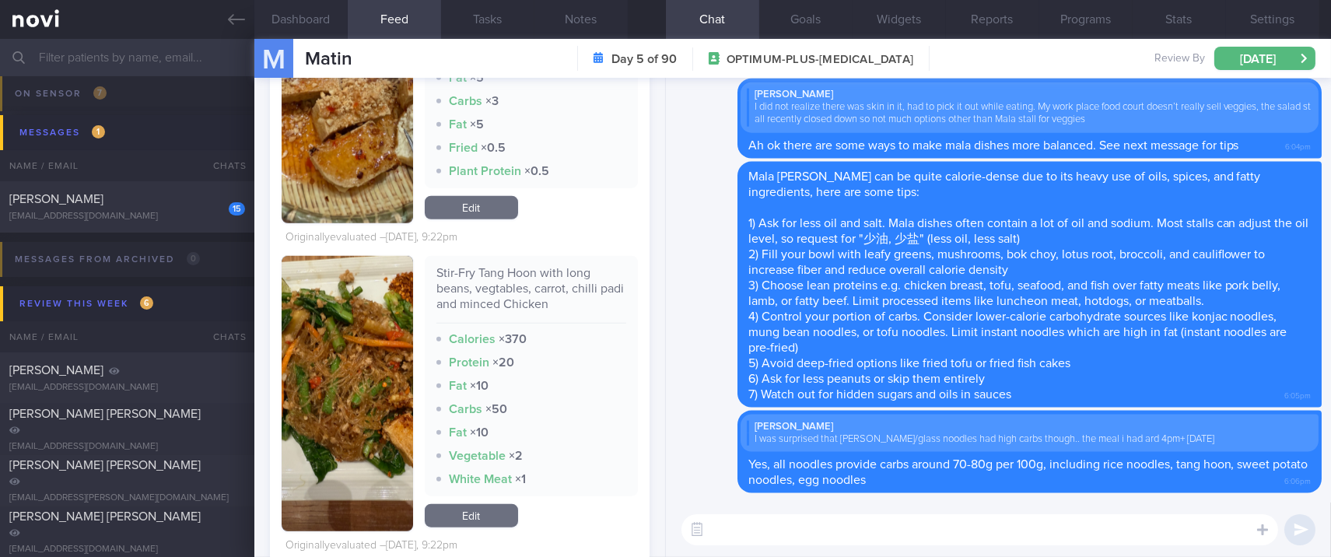
click at [914, 543] on textarea at bounding box center [980, 529] width 597 height 31
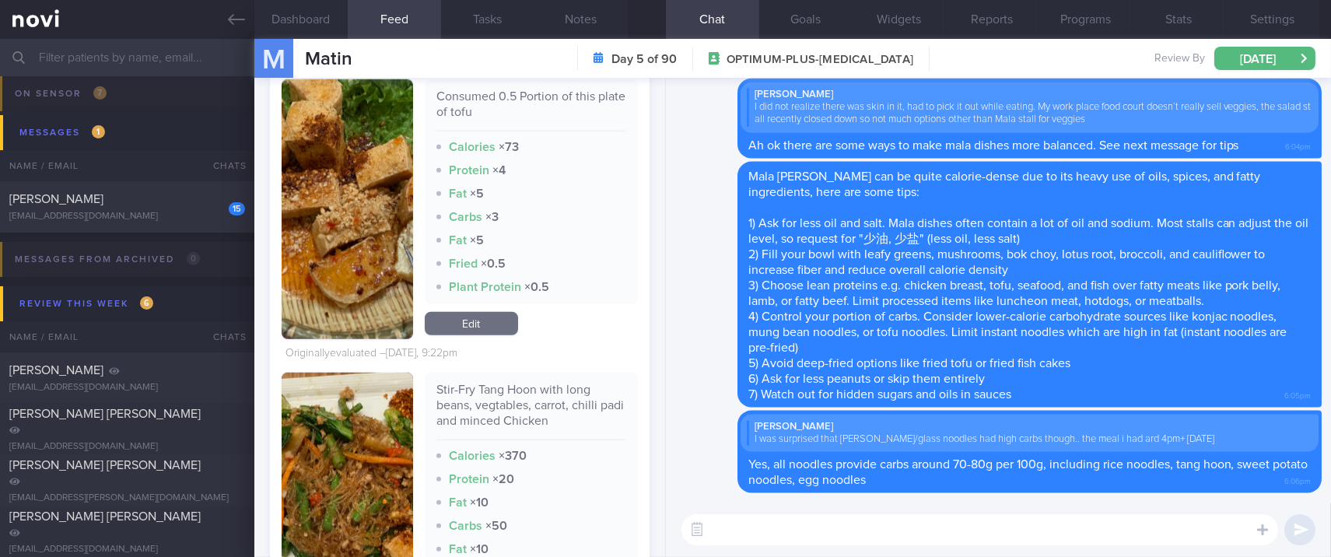
scroll to position [3008, 0]
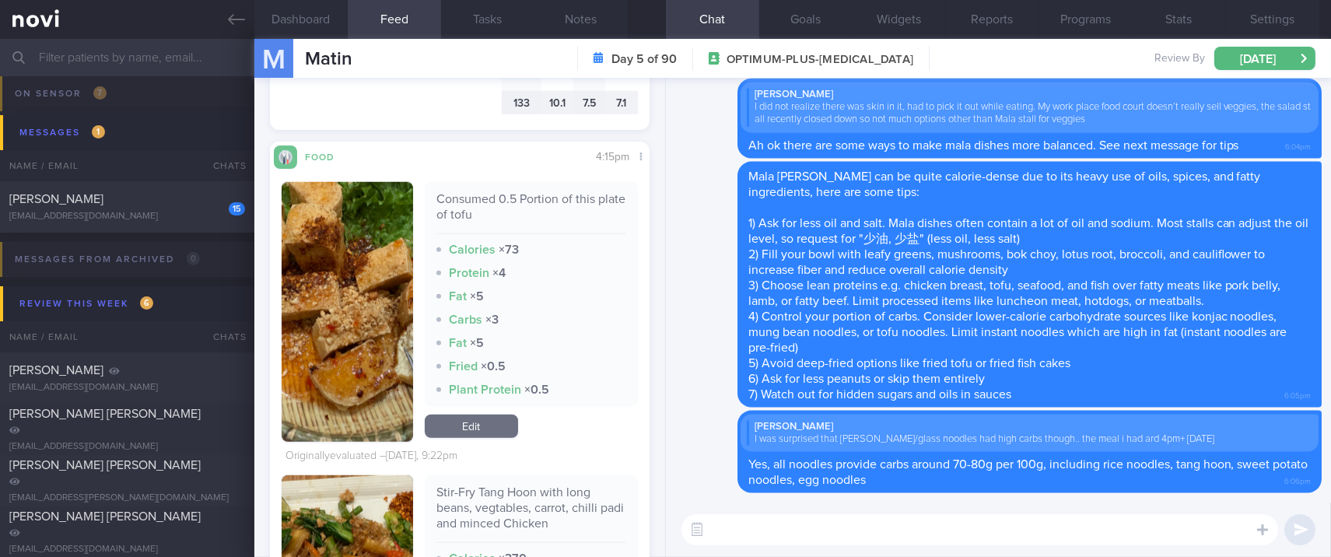
click at [812, 538] on textarea at bounding box center [980, 529] width 597 height 31
type textarea "I"
type textarea "Sometimes outside dishes do have hidden sugar in sauces too"
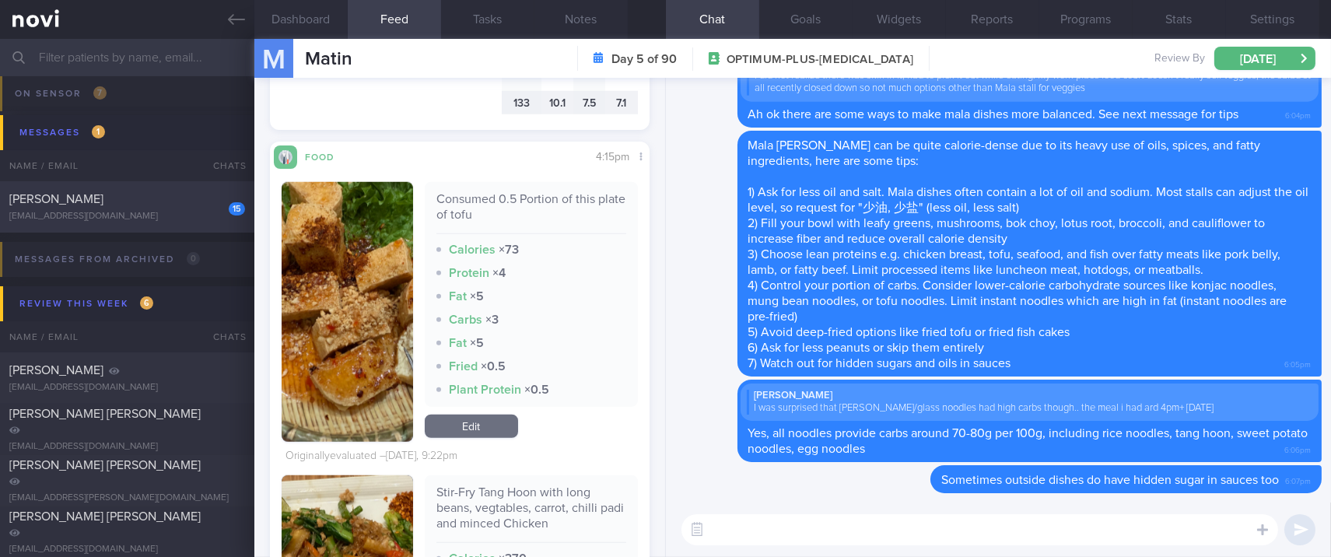
click at [146, 218] on div "[EMAIL_ADDRESS][DOMAIN_NAME]" at bounding box center [127, 217] width 236 height 12
type input "tracked. Lives in [GEOGRAPHIC_DATA]. Freestyle Libre Version 2 - not linked"
type textarea "[DEMOGRAPHIC_DATA] Woman Lives in [GEOGRAPHIC_DATA] Special arrangement - Frees…"
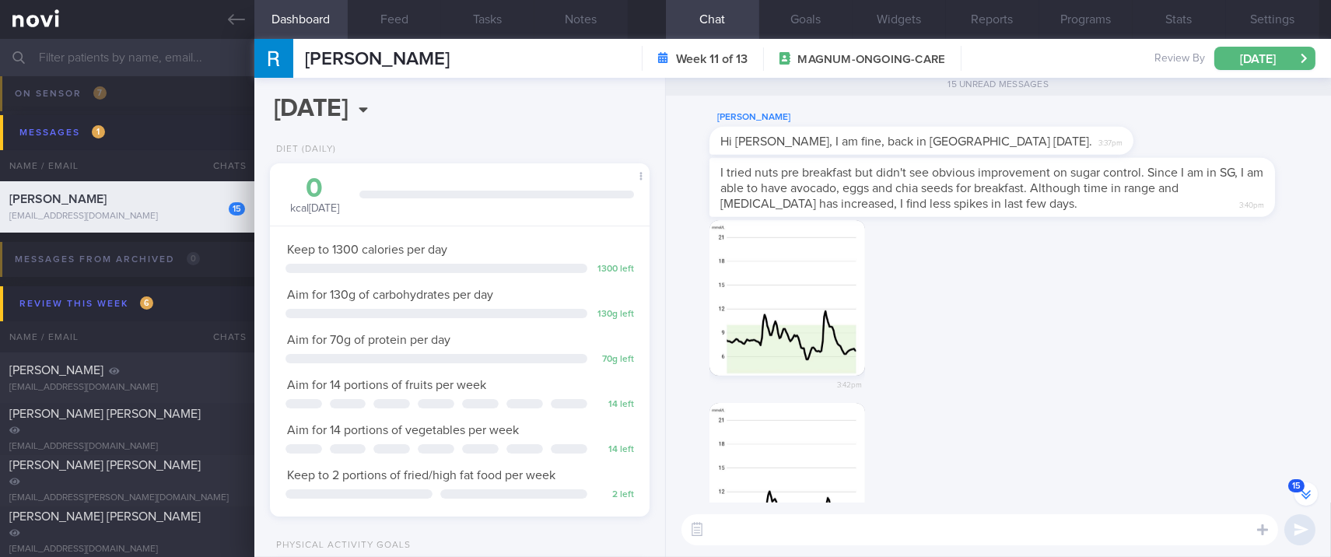
scroll to position [-1916, 0]
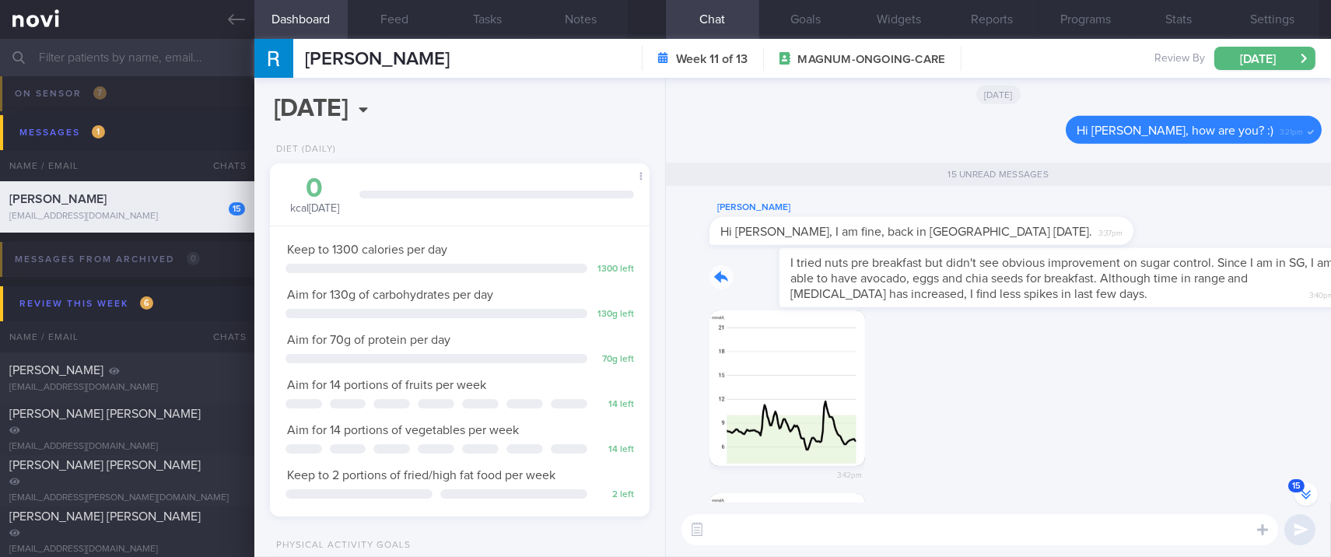
drag, startPoint x: 1004, startPoint y: 300, endPoint x: 1183, endPoint y: 308, distance: 179.1
click at [1183, 308] on div "I tried nuts pre breakfast but didn't see obvious improvement on sugar control.…" at bounding box center [998, 279] width 647 height 62
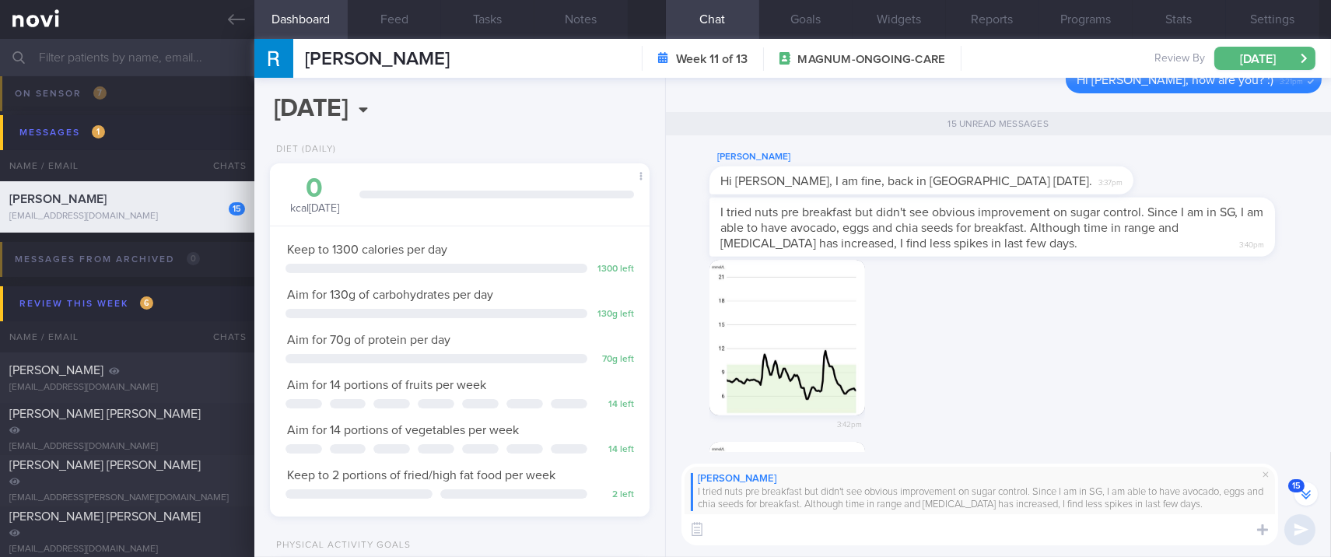
scroll to position [-1967, 0]
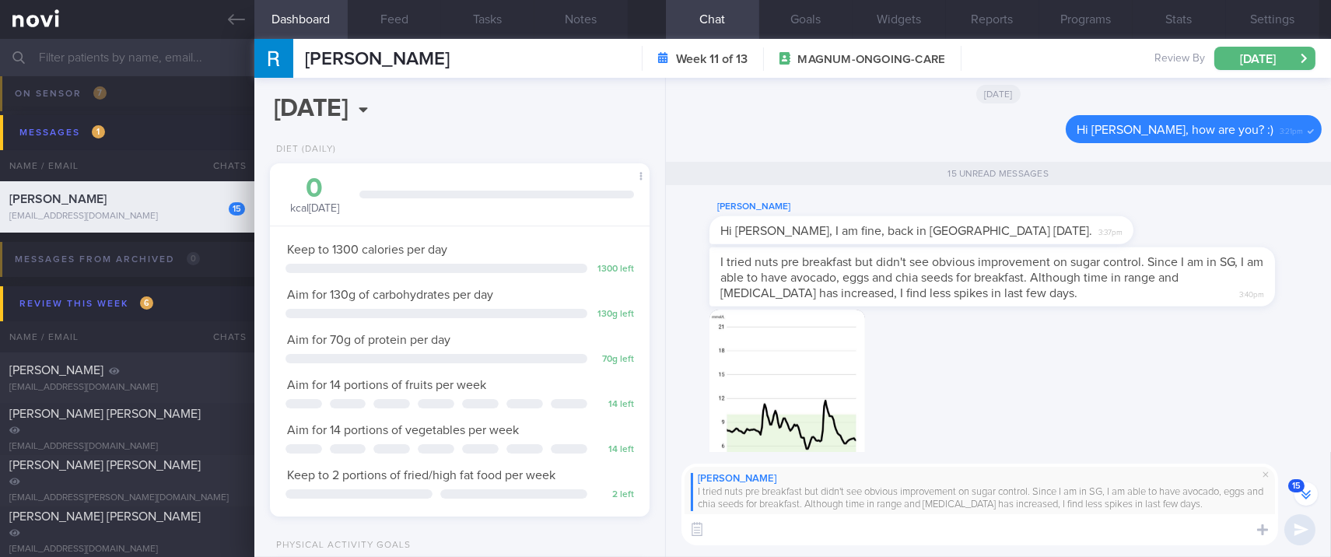
click at [1133, 363] on div "3:42pm" at bounding box center [998, 401] width 647 height 183
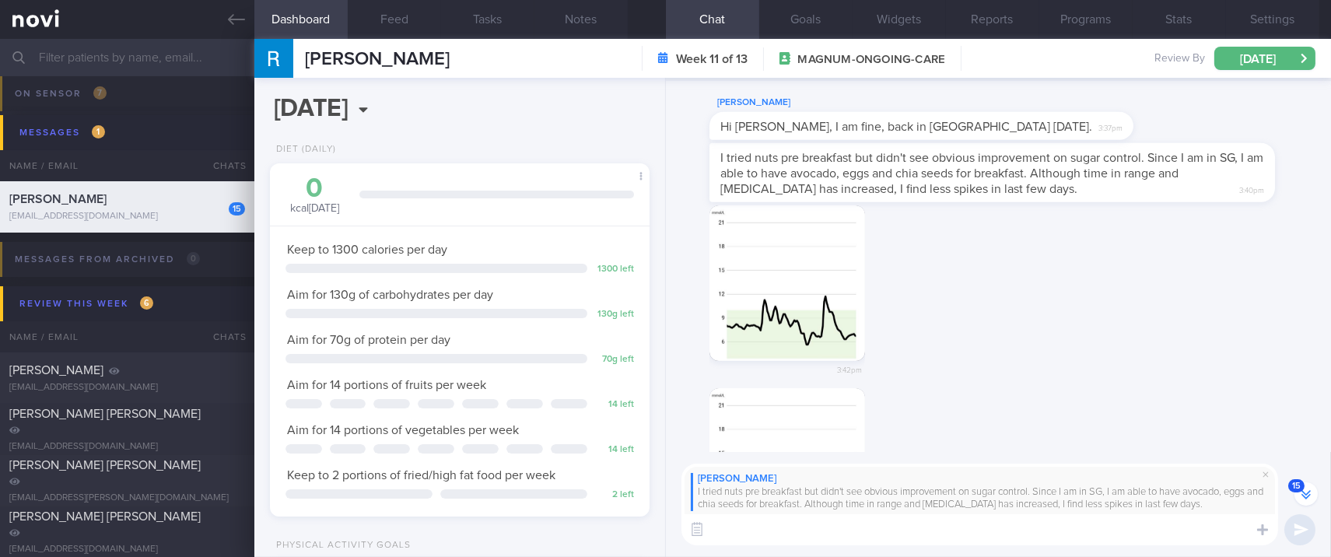
click at [918, 520] on textarea at bounding box center [980, 529] width 597 height 31
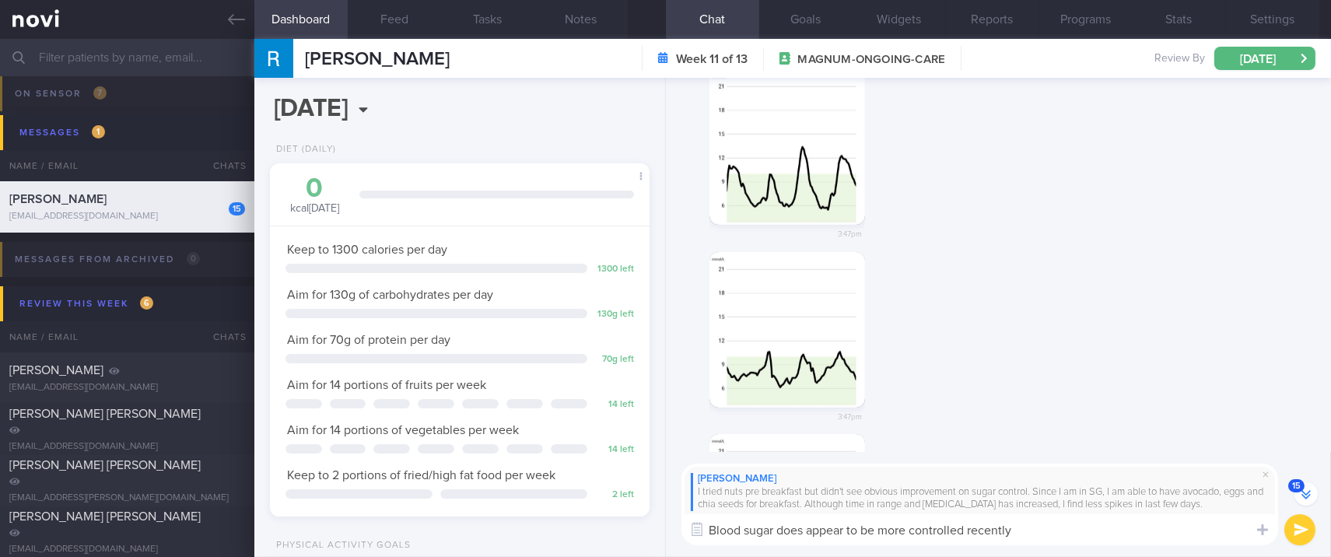
scroll to position [-1134, 0]
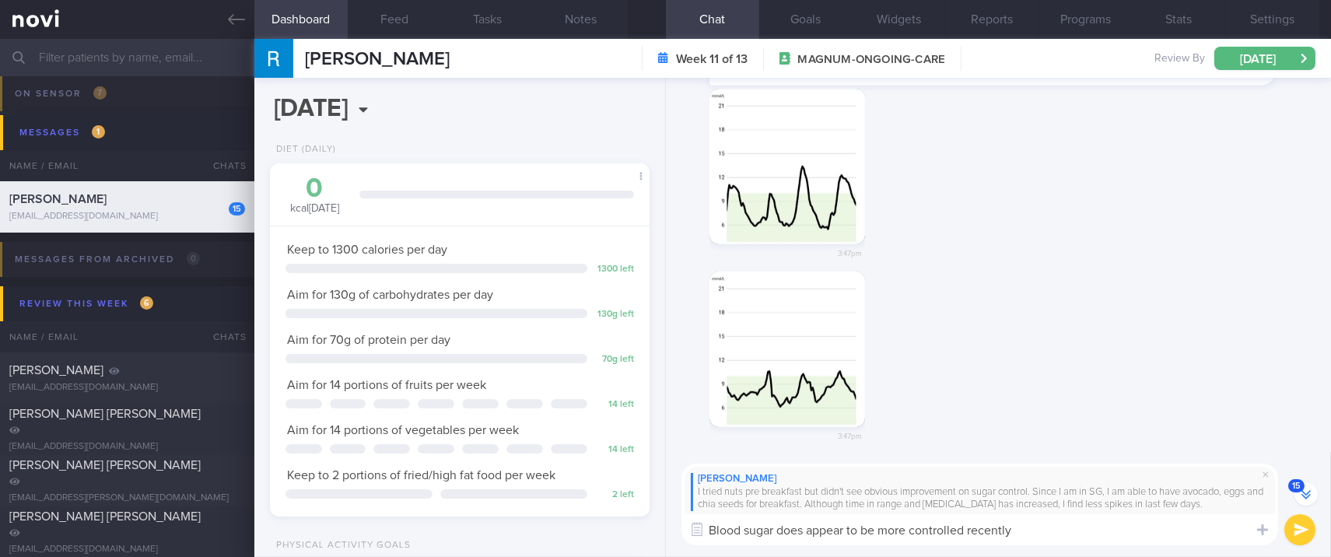
click at [813, 192] on button "button" at bounding box center [788, 167] width 156 height 156
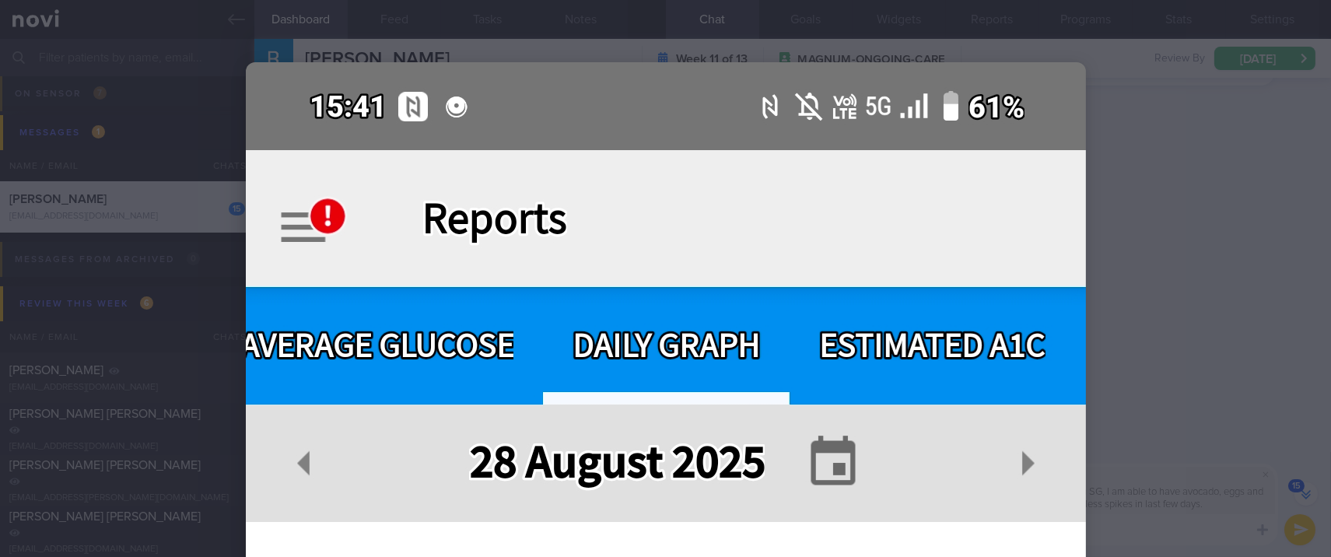
click at [1218, 331] on div at bounding box center [665, 278] width 1331 height 557
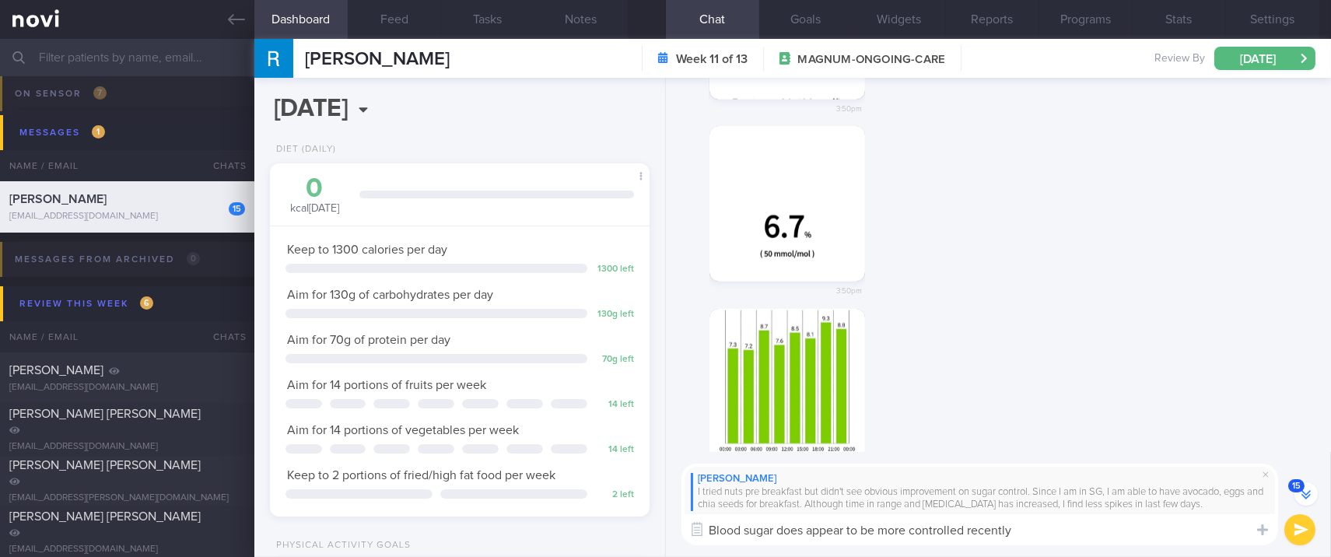
scroll to position [0, 0]
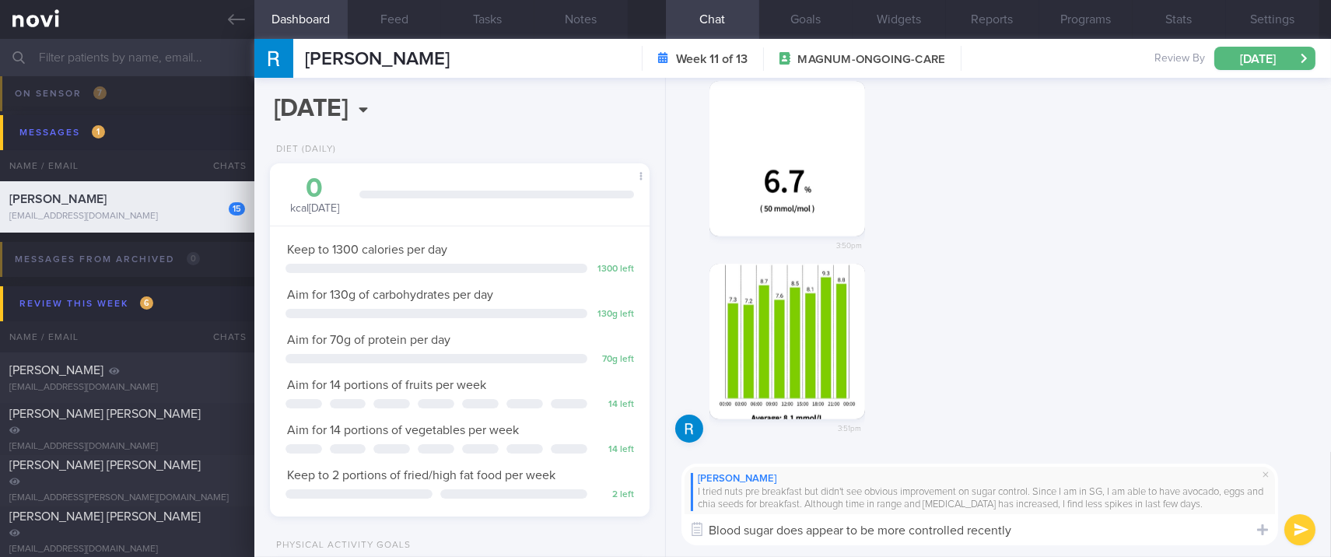
click at [1086, 535] on textarea "Blood sugar does appear to be more controlled recently" at bounding box center [980, 529] width 597 height 31
click at [937, 388] on div "3:51pm" at bounding box center [998, 358] width 647 height 189
click at [1230, 531] on textarea "Blood sugar does appear to be more controlled recently. Highest spikes were on …" at bounding box center [980, 529] width 597 height 31
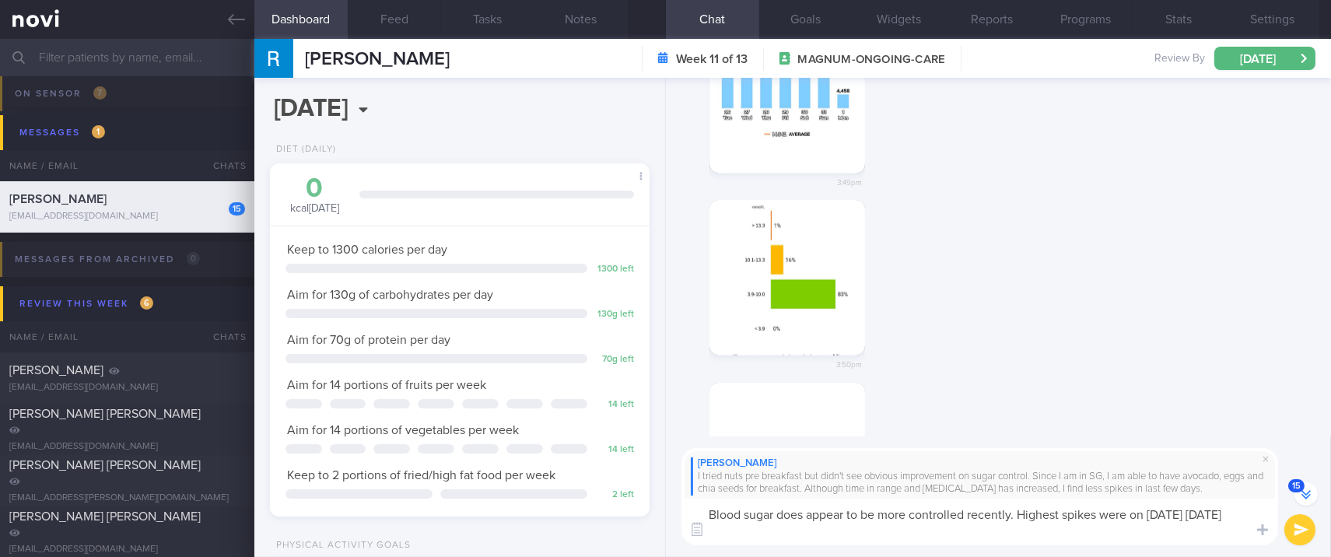
scroll to position [-559, 0]
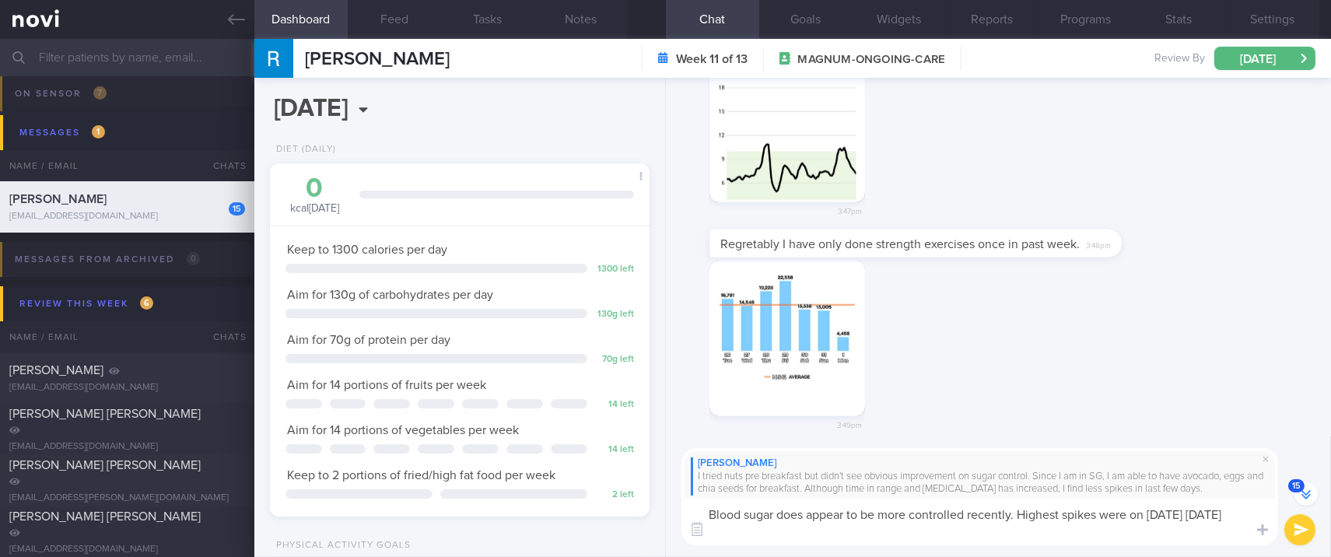
type textarea "Blood sugar does appear to be more controlled recently. Highest spikes were on …"
click at [1294, 531] on button "submit" at bounding box center [1299, 529] width 31 height 31
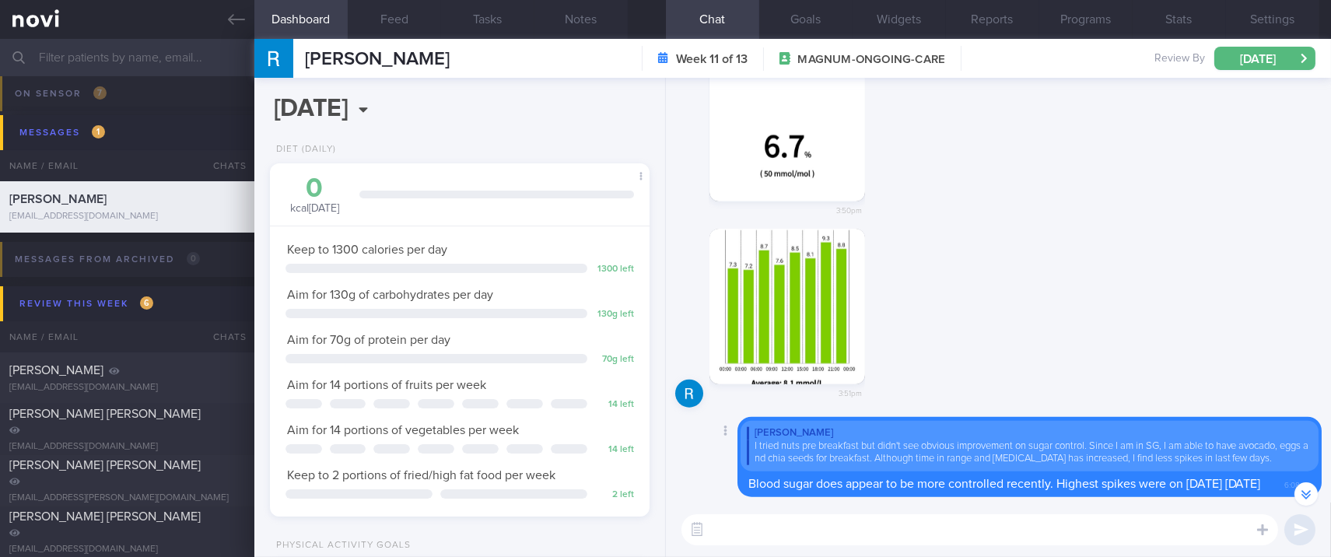
scroll to position [0, 0]
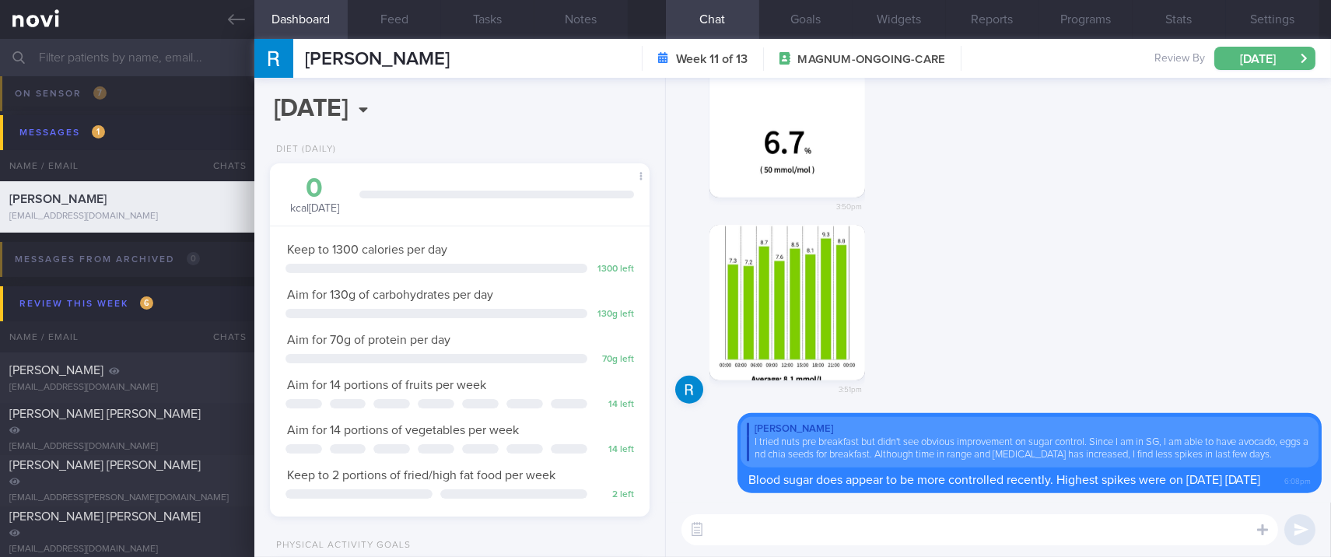
click at [824, 545] on textarea at bounding box center [980, 529] width 597 height 31
click at [822, 536] on textarea at bounding box center [980, 529] width 597 height 31
type textarea "Good job with that strength session!"
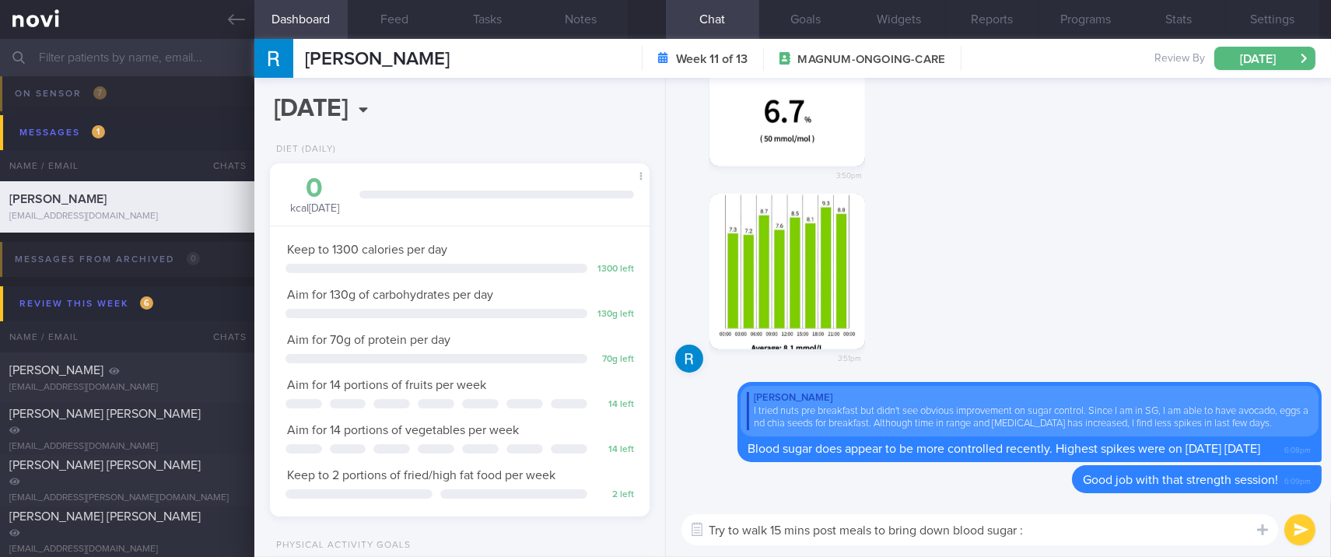
type textarea "Try to walk 15 mins post meals to bring down blood sugar :)"
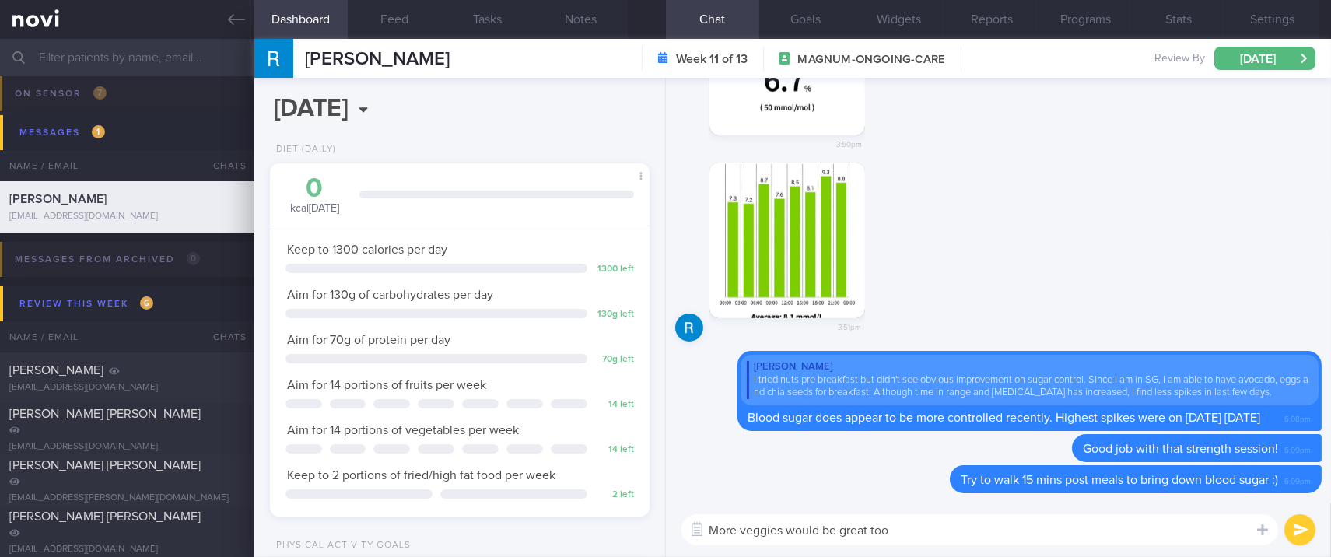
click at [738, 530] on textarea "More veggies would be great too" at bounding box center [980, 529] width 597 height 31
type textarea "More protein and veggies would be great too"
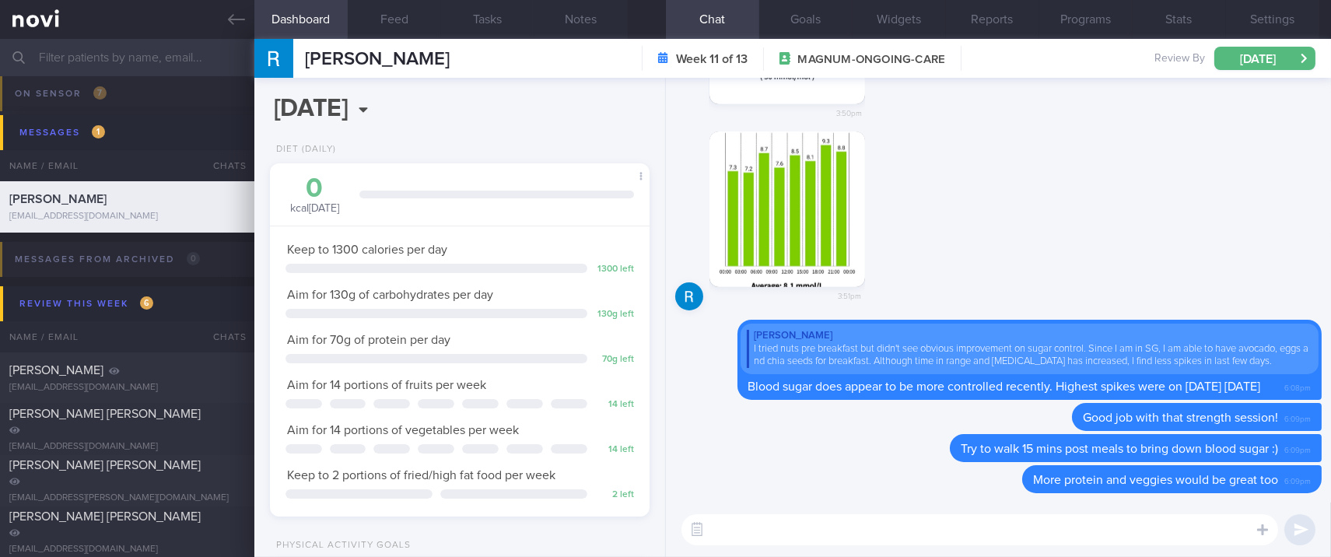
drag, startPoint x: 237, startPoint y: 16, endPoint x: 279, endPoint y: 23, distance: 42.6
click at [237, 16] on icon at bounding box center [236, 19] width 17 height 17
